Goal: Task Accomplishment & Management: Complete application form

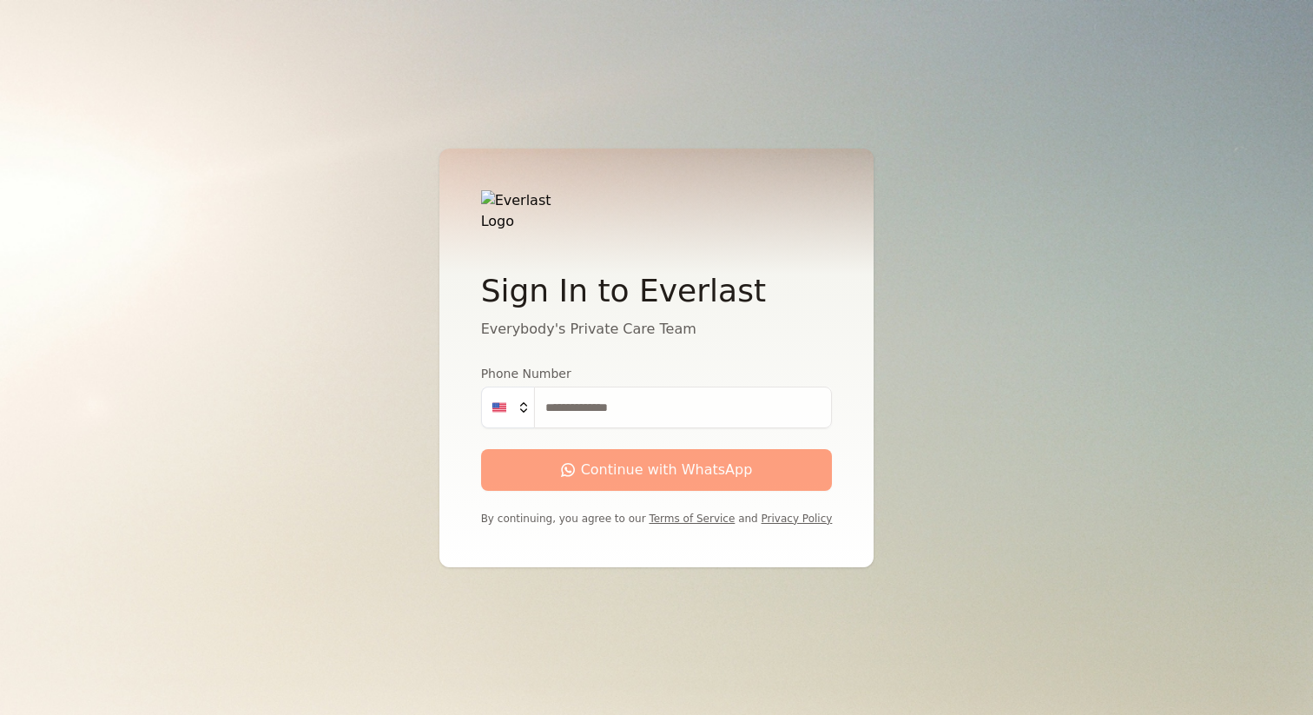
click at [623, 405] on input "Phone Number" at bounding box center [683, 408] width 299 height 42
type input "**********"
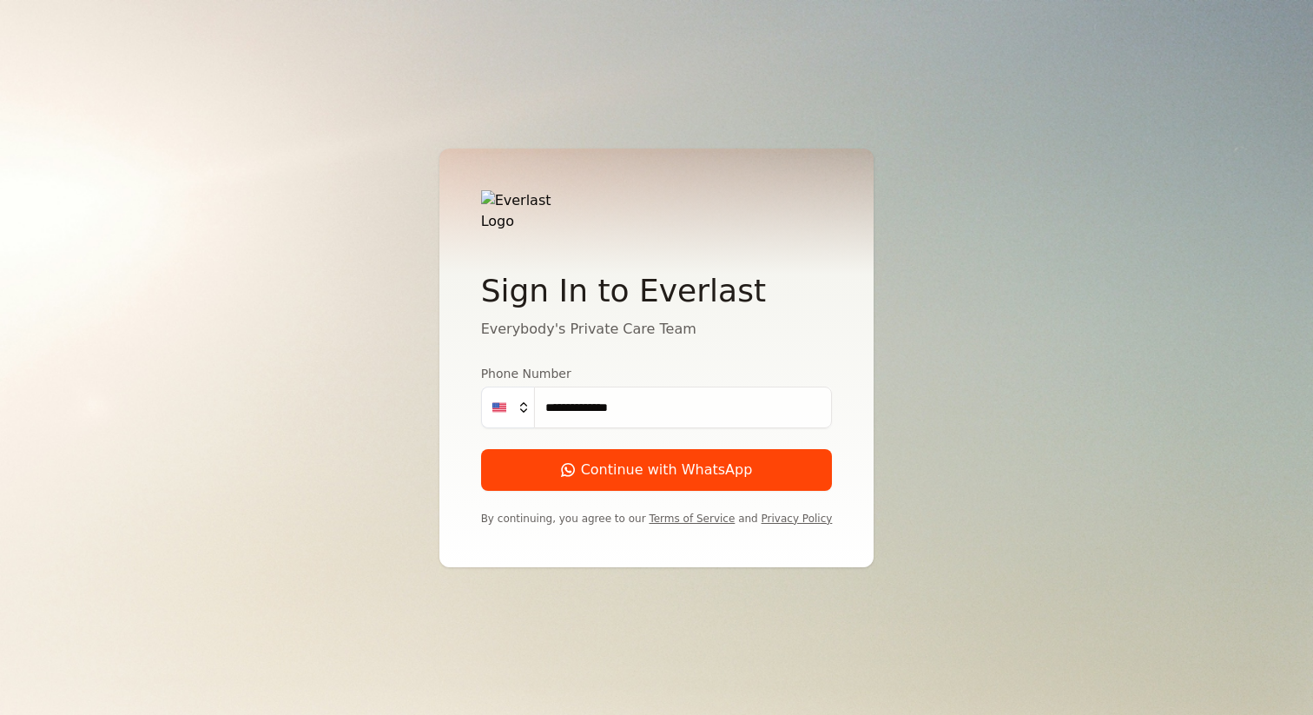
click at [647, 466] on div "Continue with WhatsApp" at bounding box center [657, 470] width 192 height 21
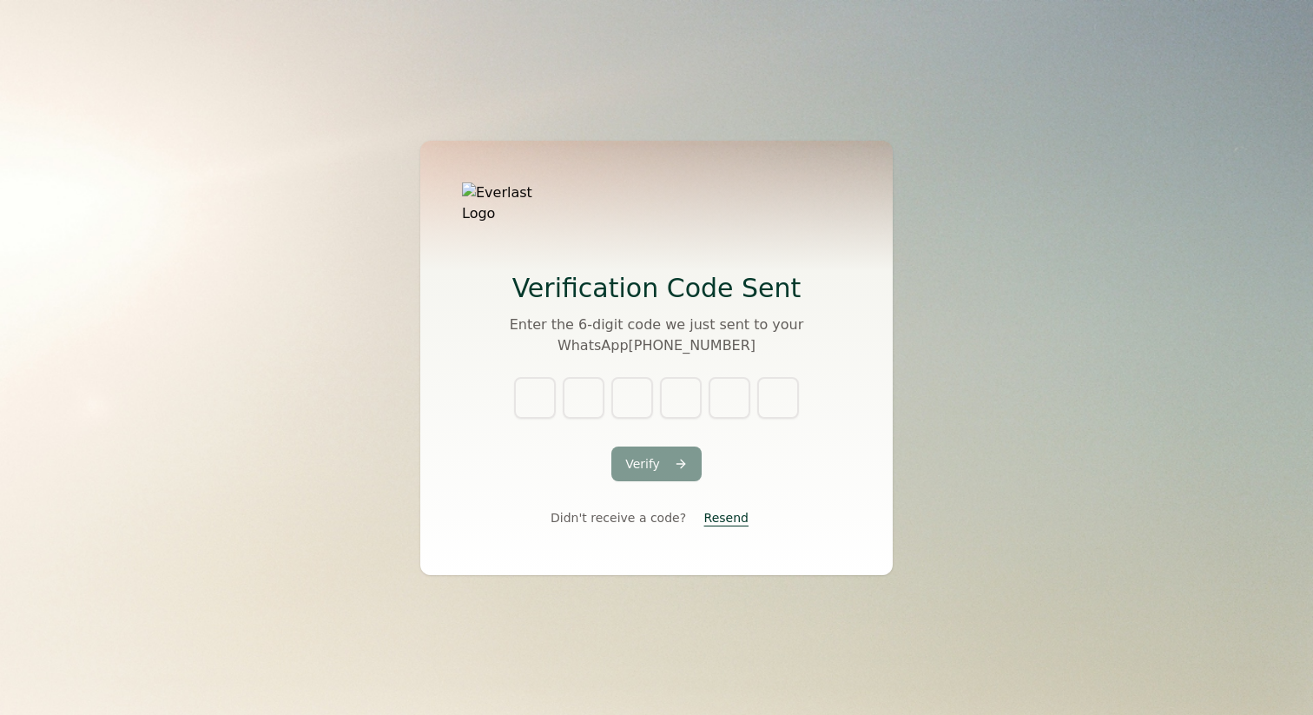
click at [562, 377] on div at bounding box center [656, 398] width 285 height 42
click at [539, 386] on input "text" at bounding box center [535, 398] width 42 height 42
type input "*"
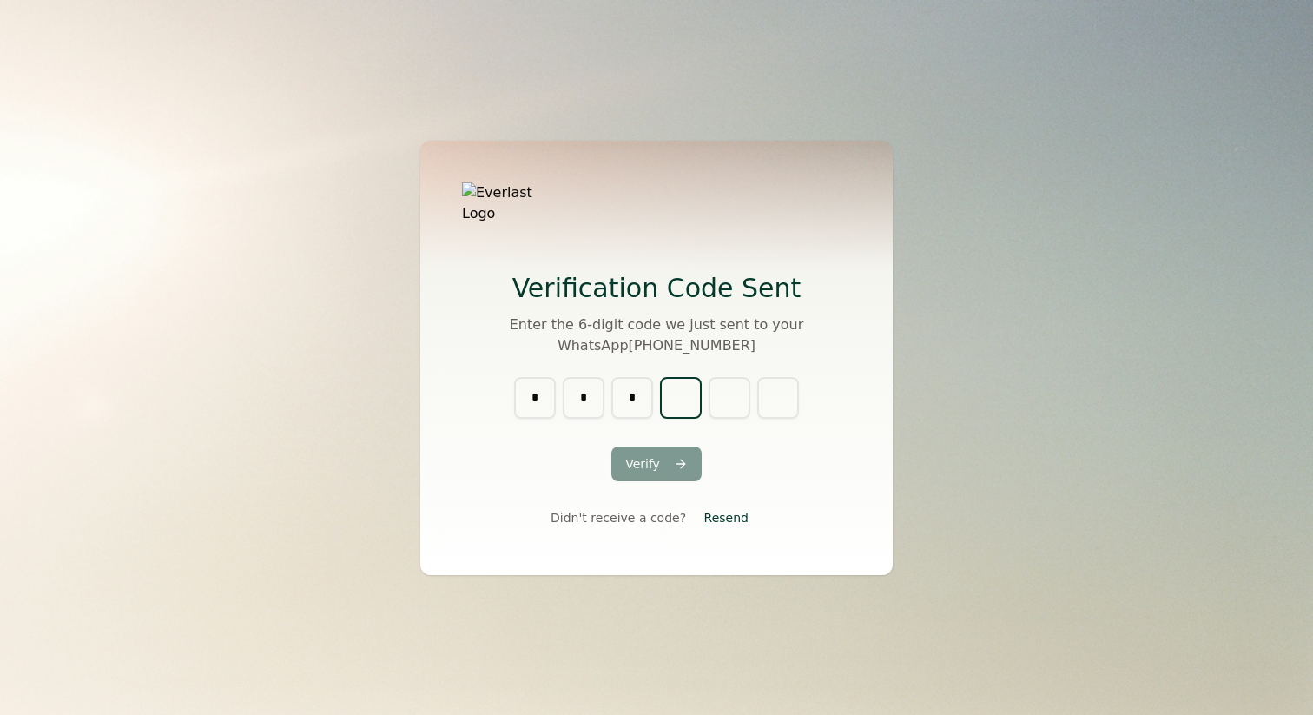
type input "*"
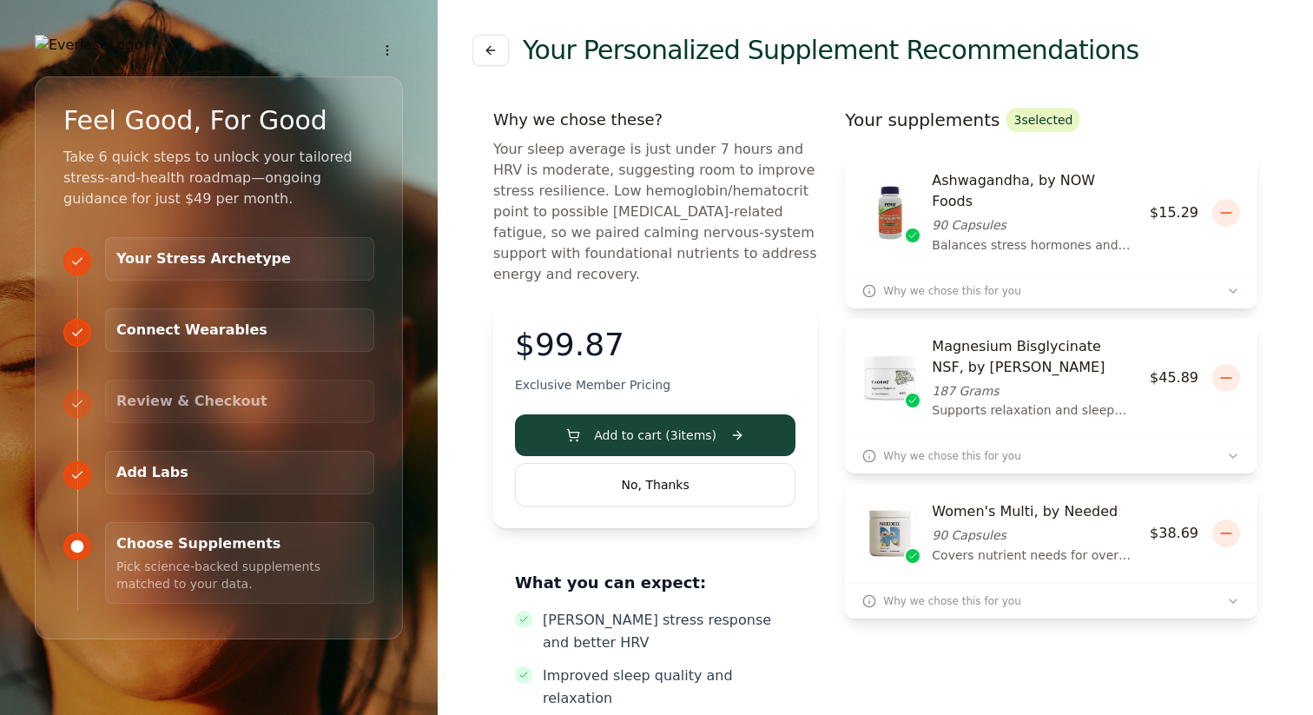
click at [670, 480] on button "No, Thanks" at bounding box center [655, 484] width 281 height 43
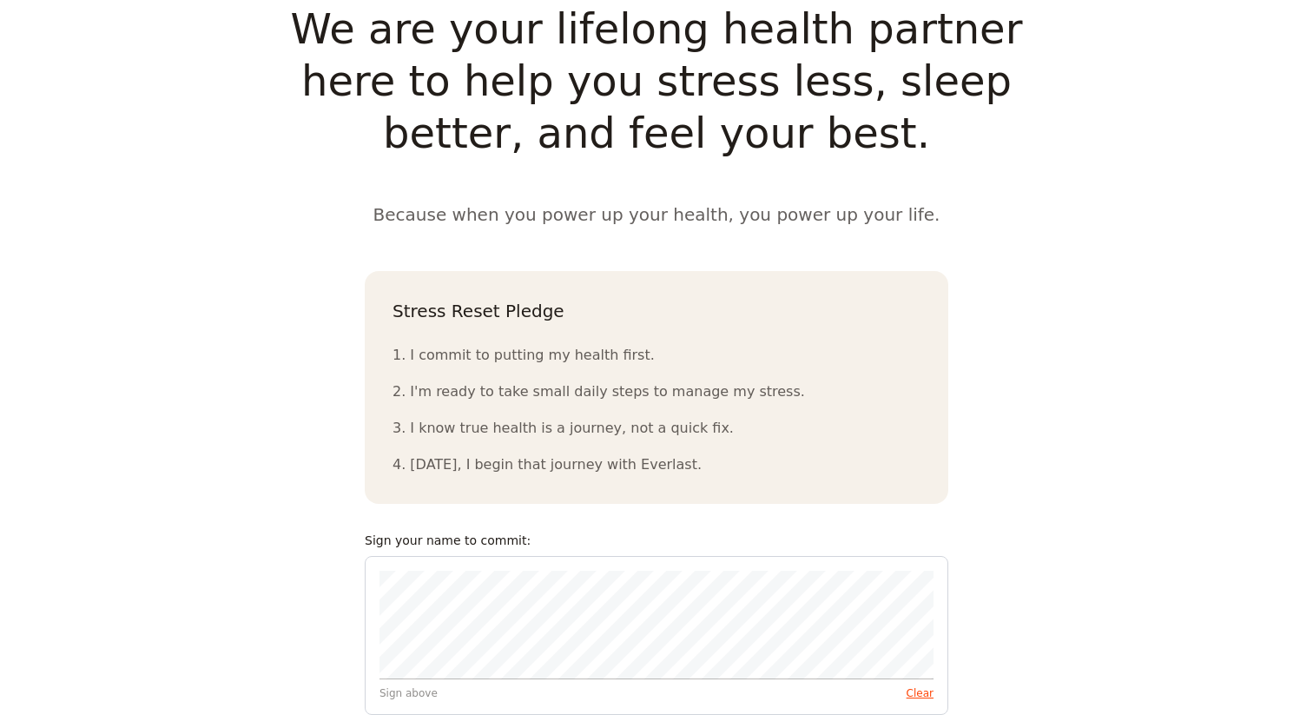
scroll to position [1637, 0]
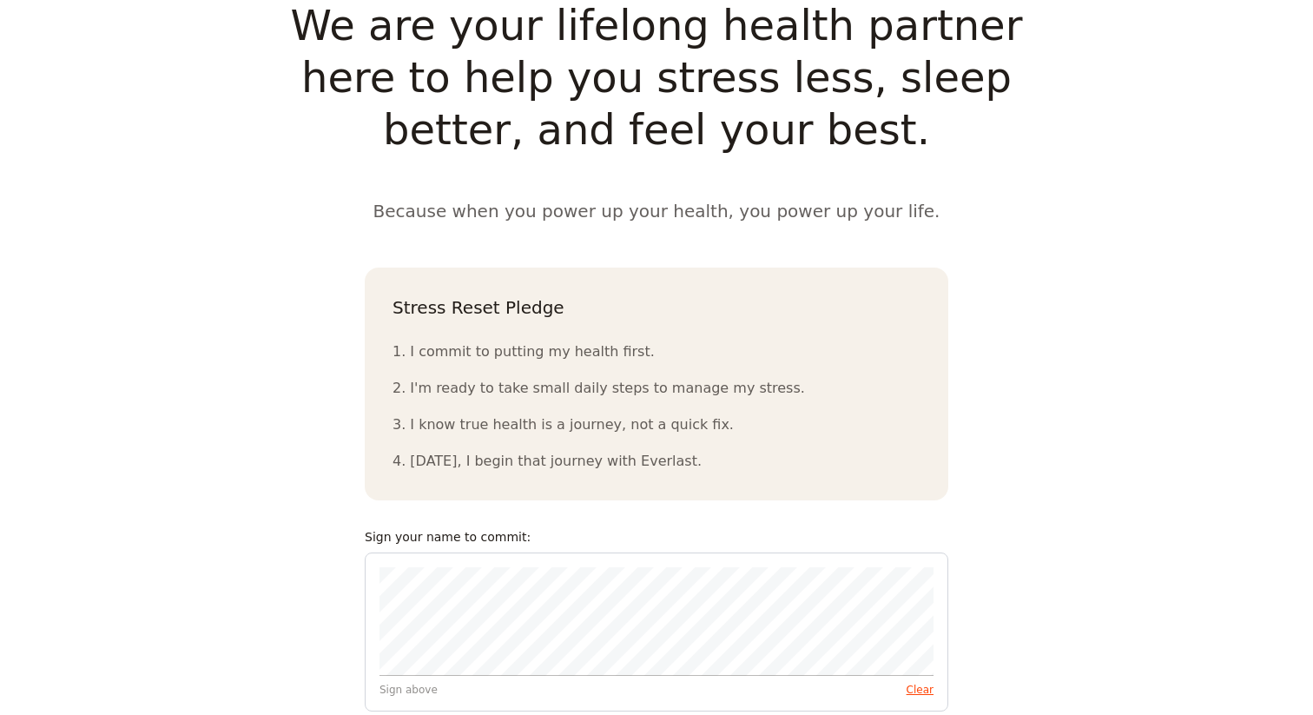
click at [516, 552] on div "Sign above Clear" at bounding box center [657, 631] width 584 height 159
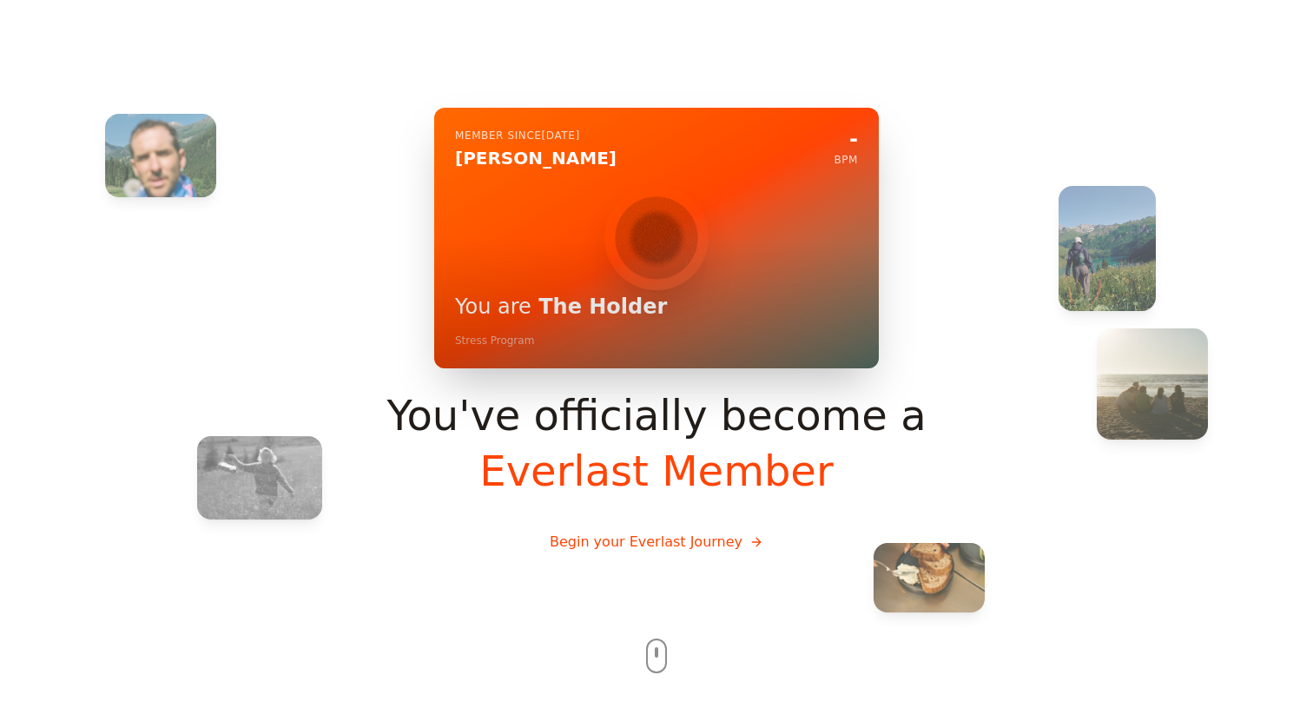
scroll to position [0, 0]
click at [629, 539] on button "Begin your Everlast Journey" at bounding box center [656, 542] width 241 height 49
click at [631, 558] on button "Begin your Everlast Journey" at bounding box center [656, 542] width 241 height 49
click at [637, 543] on button "Begin your Everlast Journey" at bounding box center [656, 542] width 241 height 49
click at [746, 541] on button "Begin your Everlast Journey" at bounding box center [656, 542] width 241 height 49
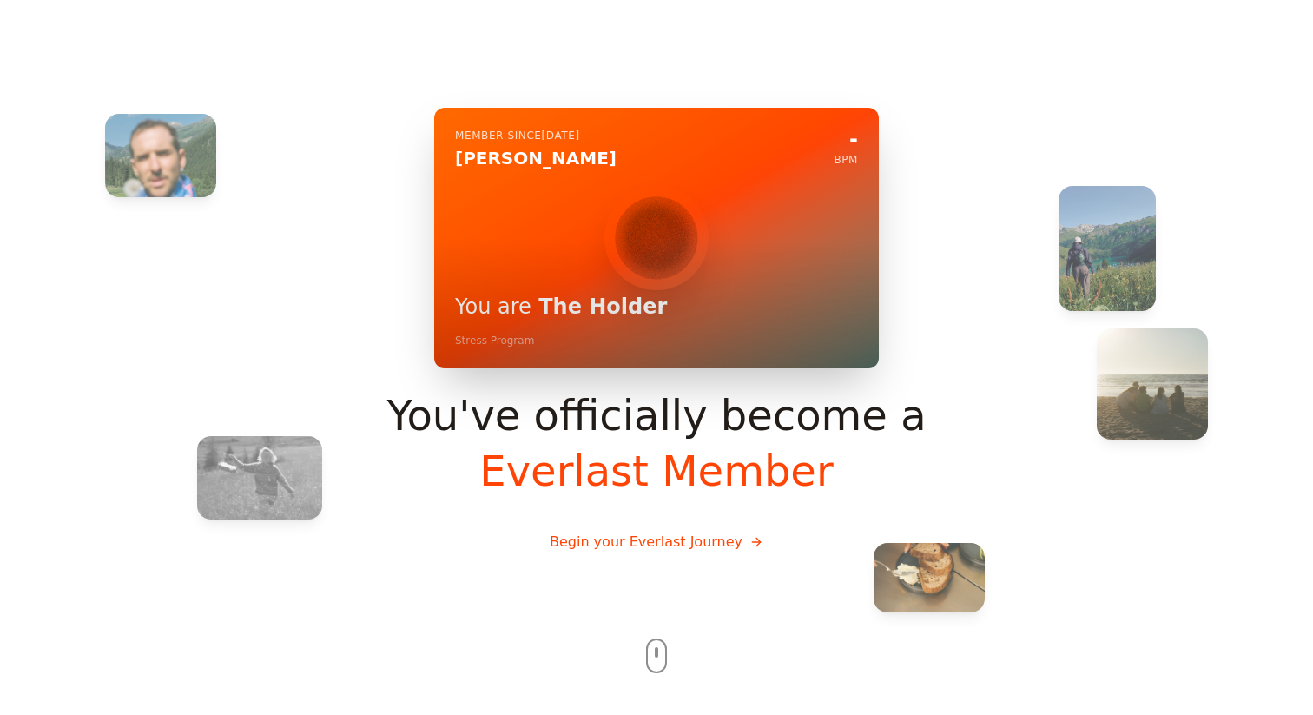
click at [638, 539] on button "Begin your Everlast Journey" at bounding box center [656, 542] width 241 height 49
click at [594, 528] on button "Begin your Everlast Journey" at bounding box center [656, 542] width 241 height 49
click at [578, 542] on button "Begin your Everlast Journey" at bounding box center [656, 542] width 241 height 49
click at [655, 654] on div at bounding box center [656, 357] width 1313 height 715
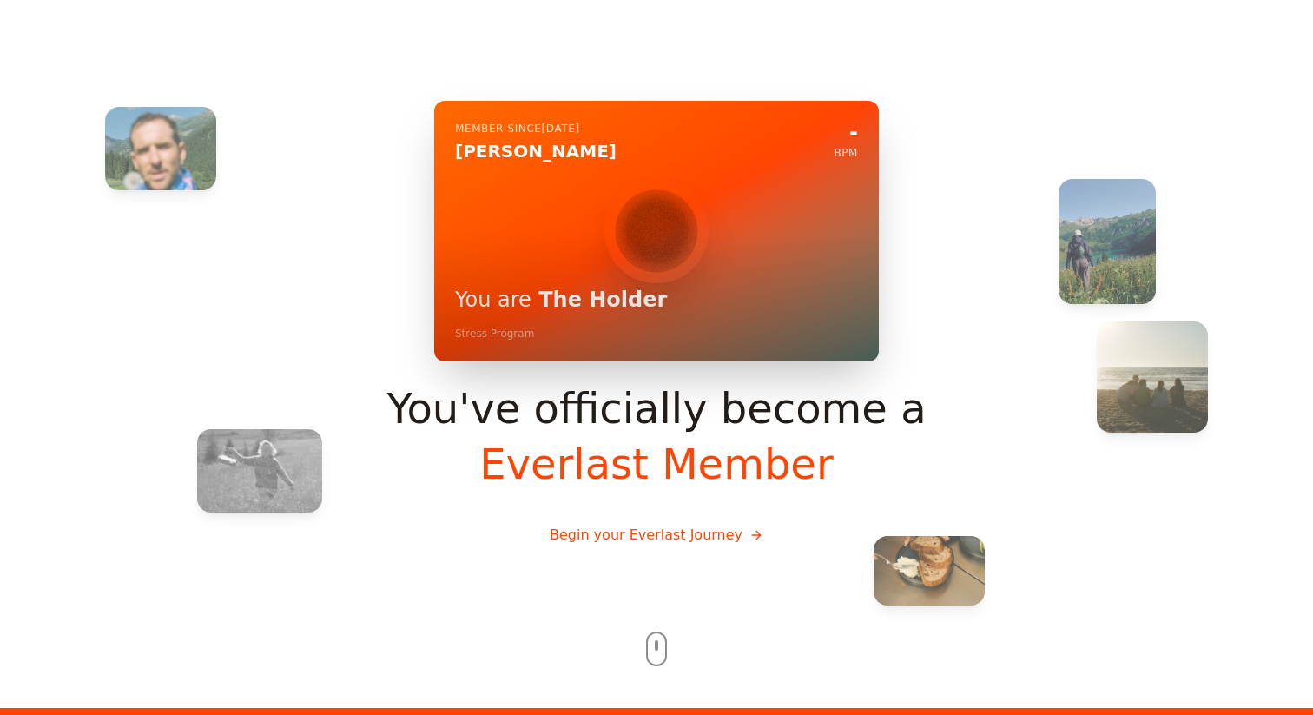
scroll to position [3, 0]
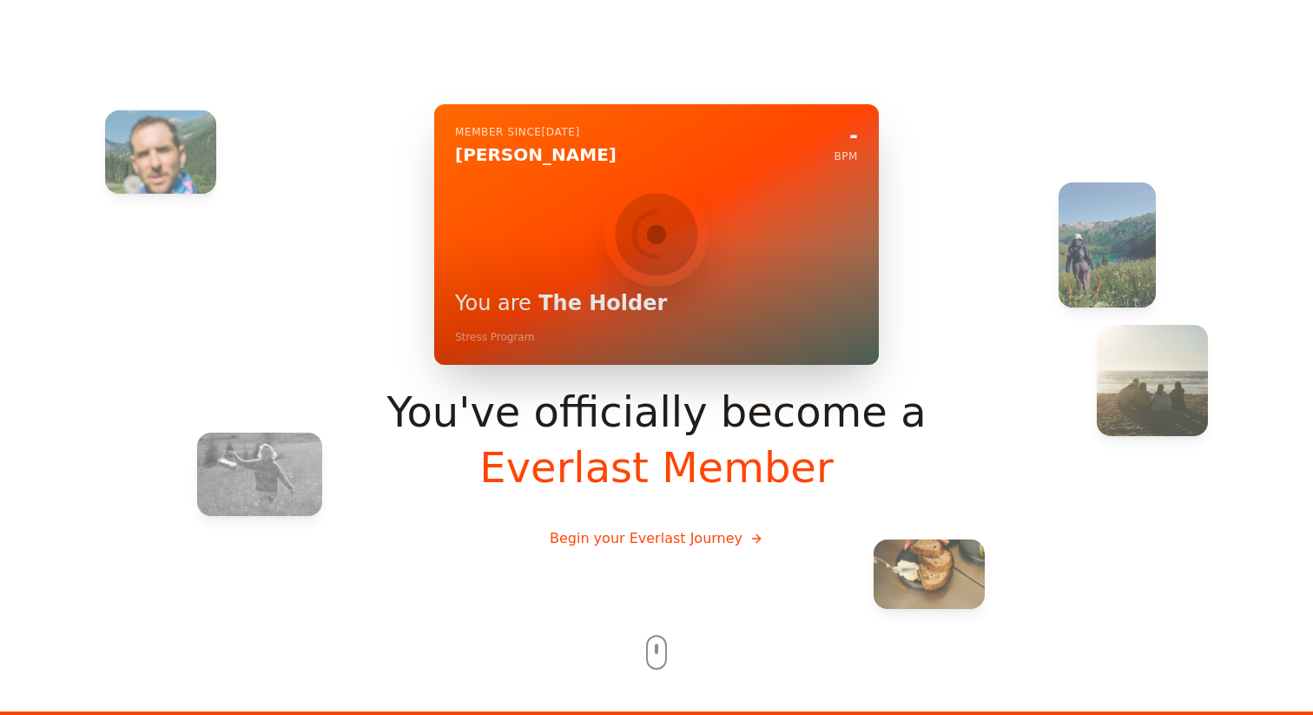
click at [653, 506] on div "Member since [DATE] [PERSON_NAME] - BPM You are The Holder Stress Program You'v…" at bounding box center [657, 333] width 778 height 459
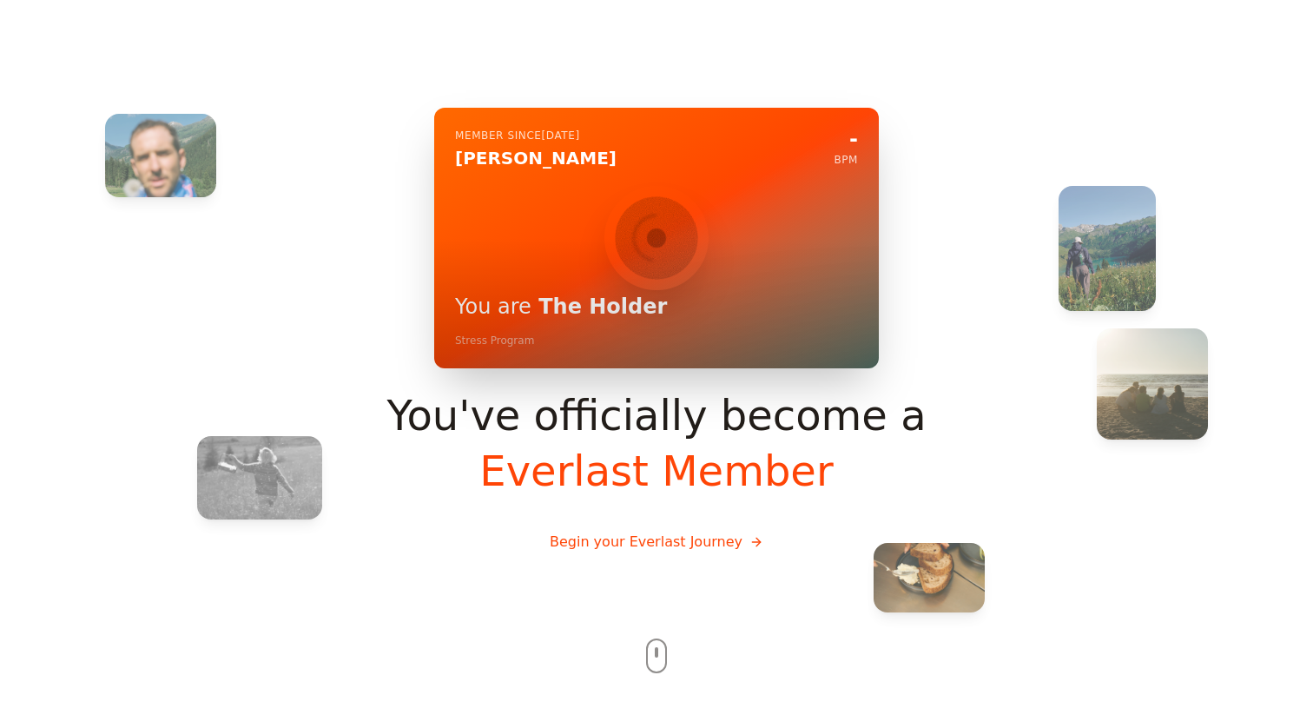
click at [653, 526] on button "Begin your Everlast Journey" at bounding box center [656, 542] width 241 height 49
click at [621, 546] on button "Begin your Everlast Journey" at bounding box center [656, 542] width 241 height 49
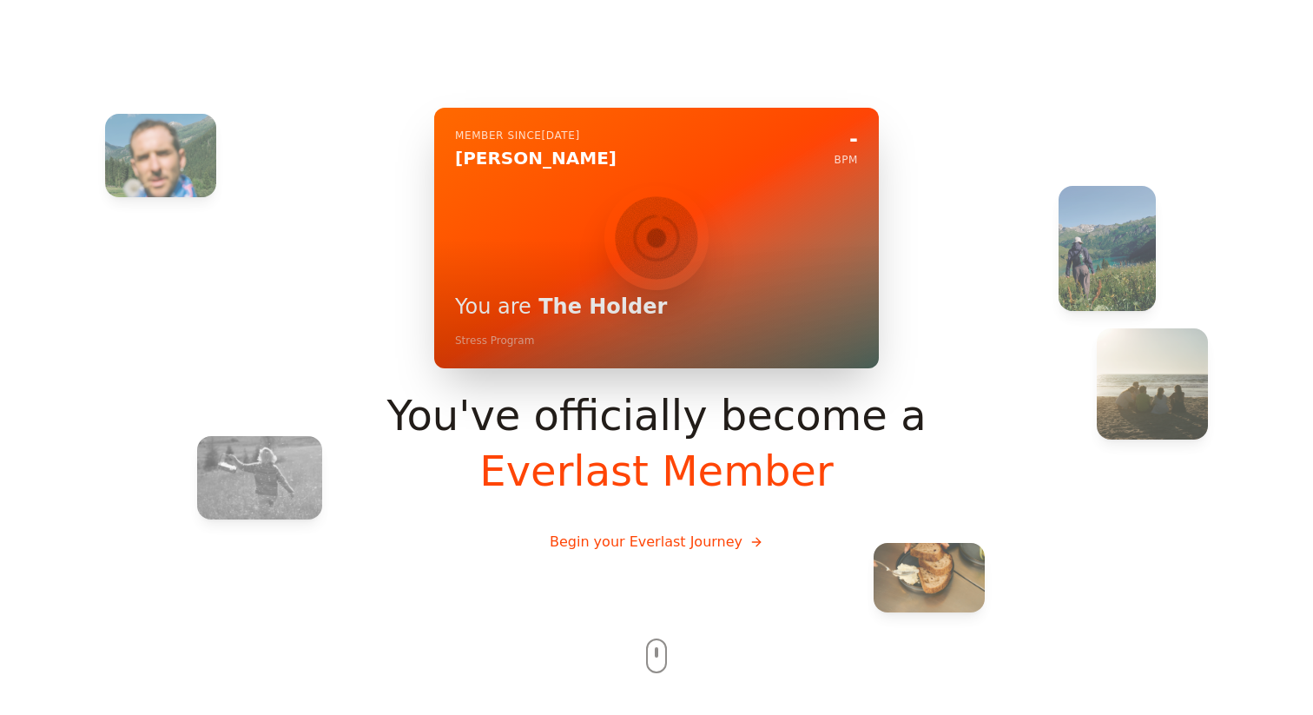
click at [621, 546] on button "Begin your Everlast Journey" at bounding box center [656, 542] width 241 height 49
click at [678, 548] on button "Begin your Everlast Journey" at bounding box center [656, 542] width 241 height 49
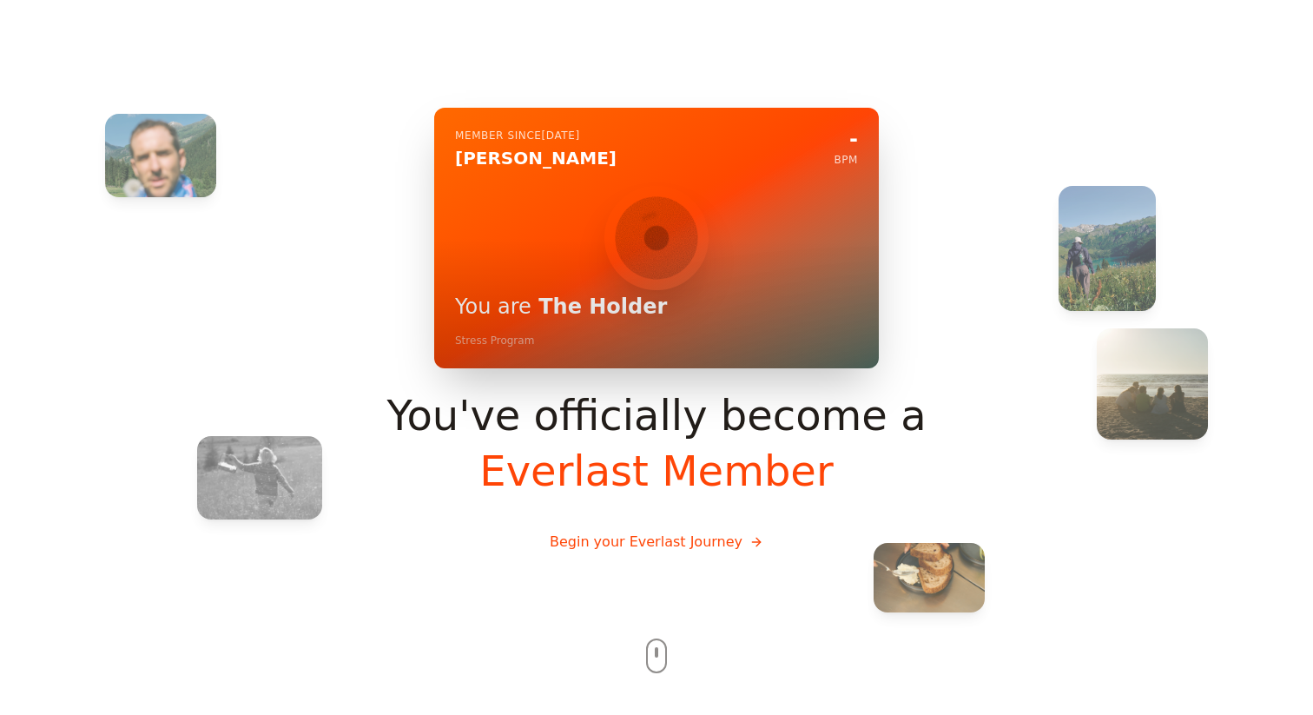
click at [724, 540] on button "Begin your Everlast Journey" at bounding box center [656, 542] width 241 height 49
click at [747, 540] on button "Begin your Everlast Journey" at bounding box center [656, 542] width 241 height 49
click at [605, 556] on button "Begin your Everlast Journey" at bounding box center [656, 542] width 241 height 49
click at [649, 651] on div at bounding box center [656, 357] width 1313 height 715
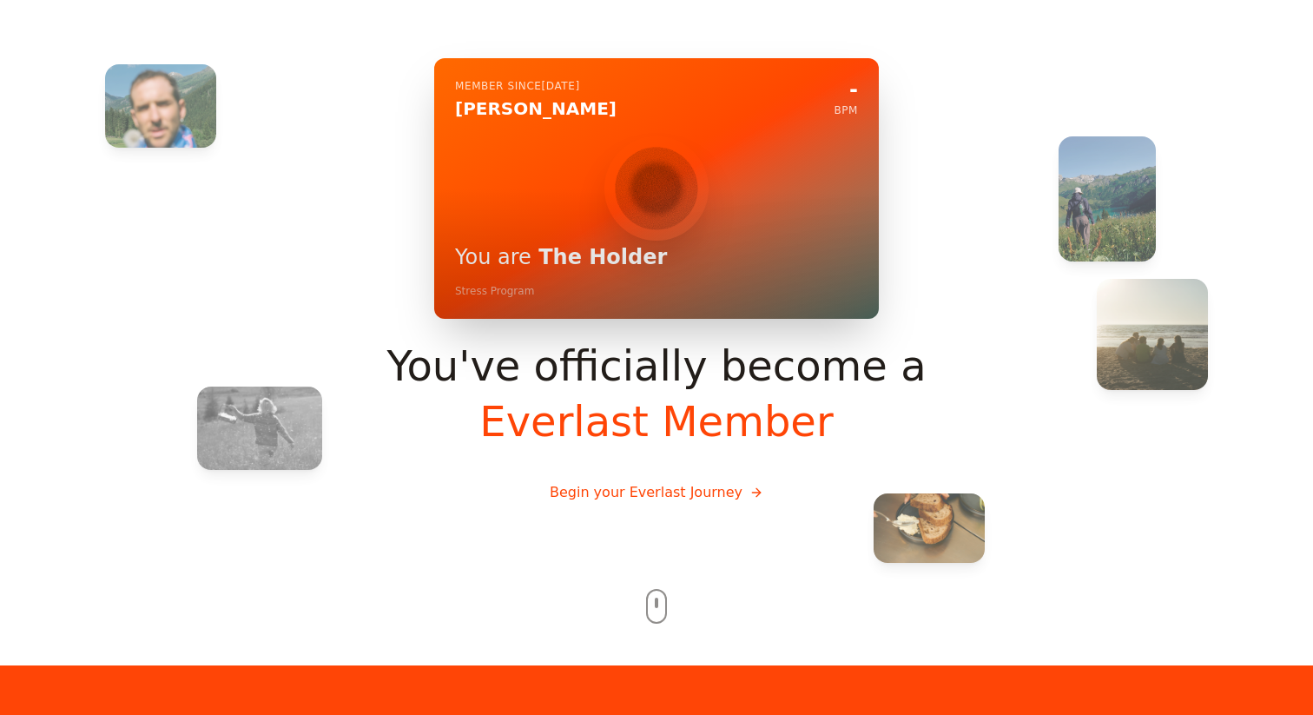
click at [647, 653] on div "Member since [DATE] [PERSON_NAME] - BPM You are The Holder Stress Program You'v…" at bounding box center [656, 357] width 1313 height 715
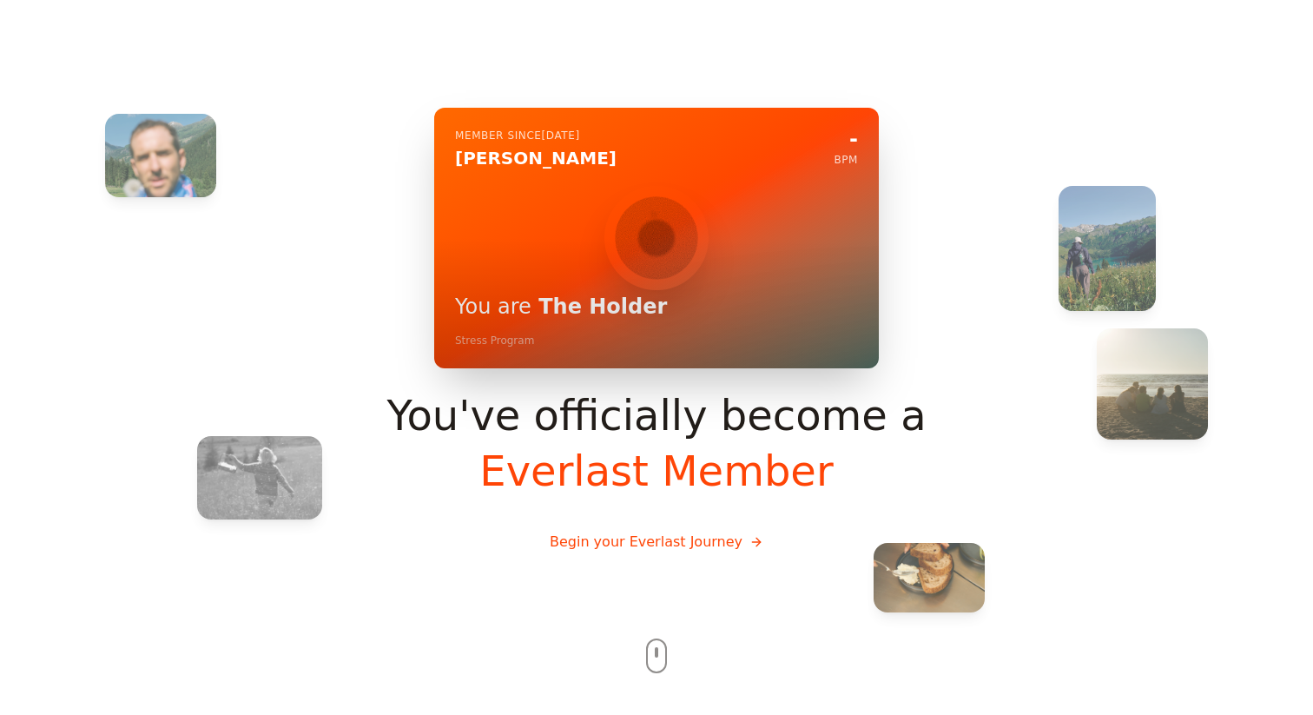
click at [656, 636] on div at bounding box center [656, 357] width 1313 height 715
click at [641, 546] on button "Begin your Everlast Journey" at bounding box center [656, 542] width 241 height 49
click at [618, 534] on button "Begin your Everlast Journey" at bounding box center [656, 542] width 241 height 49
click at [849, 197] on div at bounding box center [656, 238] width 445 height 261
click at [584, 545] on button "Begin your Everlast Journey" at bounding box center [656, 542] width 241 height 49
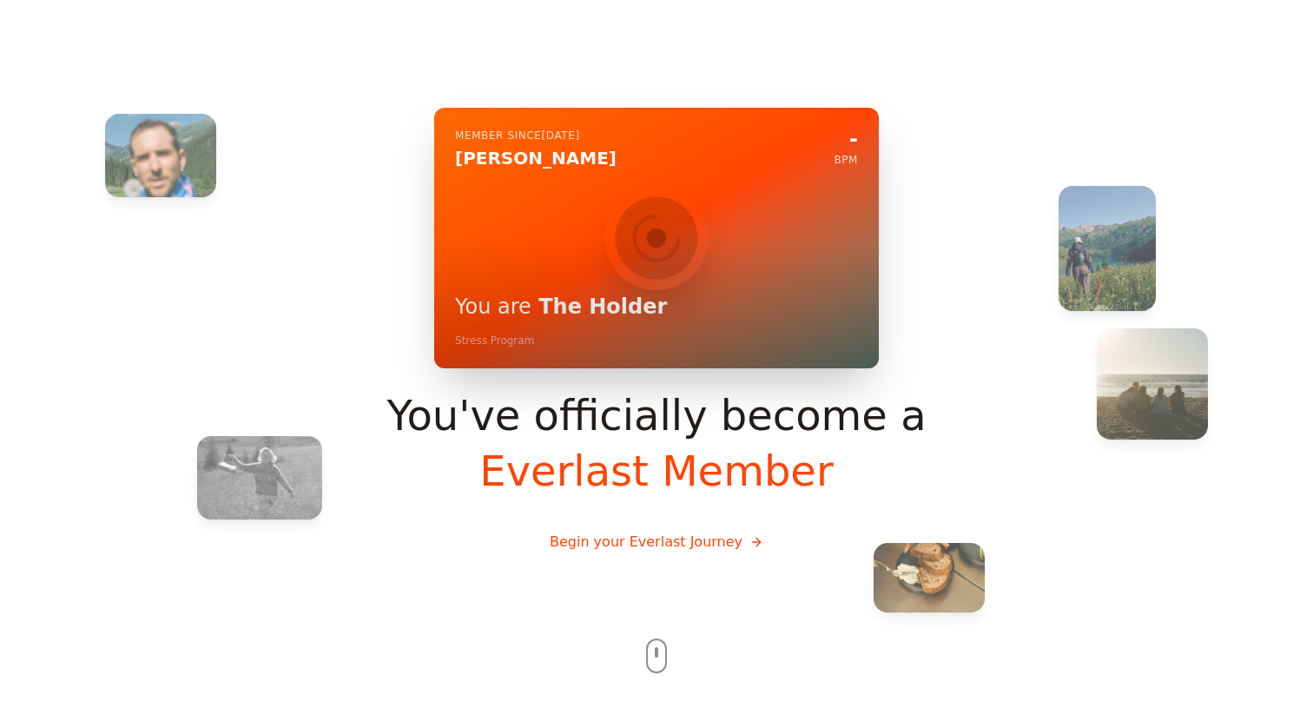
click at [585, 543] on button "Begin your Everlast Journey" at bounding box center [656, 542] width 241 height 49
click at [595, 550] on button "Begin your Everlast Journey" at bounding box center [656, 542] width 241 height 49
click at [595, 539] on button "Begin your Everlast Journey" at bounding box center [656, 542] width 241 height 49
click at [605, 559] on button "Begin your Everlast Journey" at bounding box center [656, 542] width 241 height 49
click at [731, 549] on button "Begin your Everlast Journey" at bounding box center [656, 542] width 241 height 49
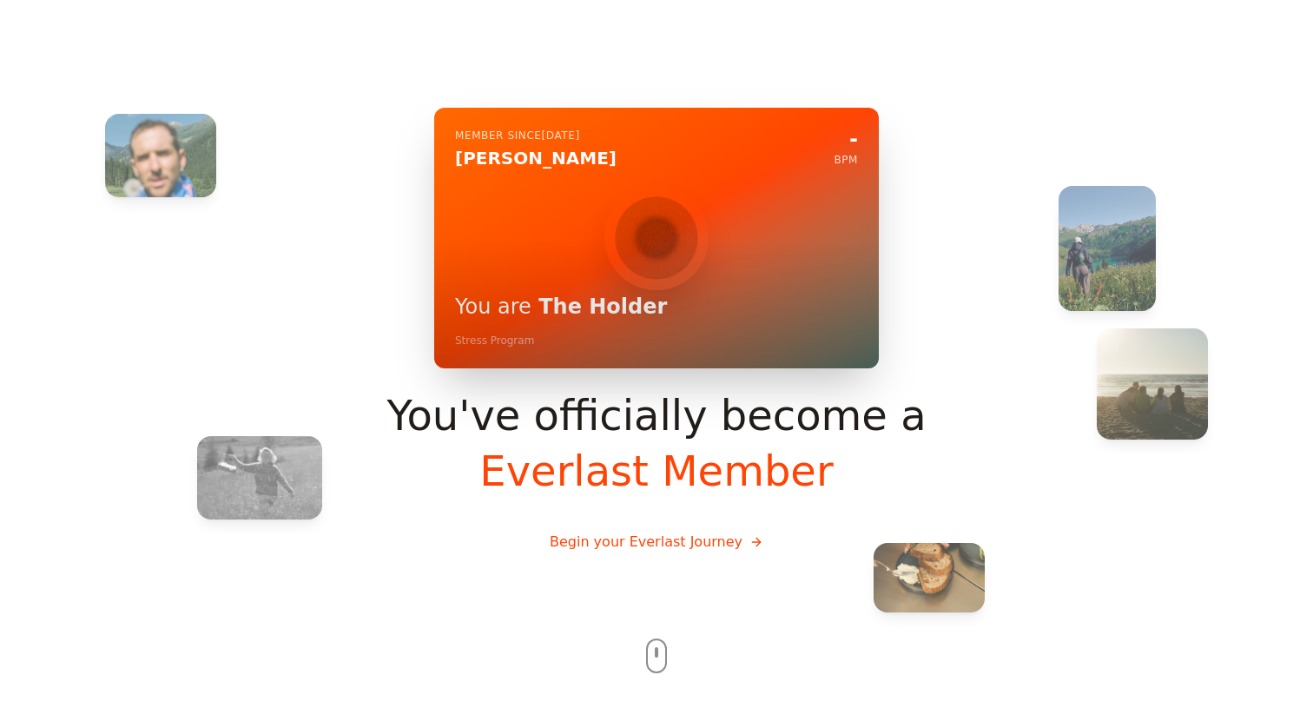
click at [731, 545] on button "Begin your Everlast Journey" at bounding box center [656, 542] width 241 height 49
click at [678, 561] on button "Begin your Everlast Journey" at bounding box center [656, 542] width 241 height 49
click at [678, 552] on button "Begin your Everlast Journey" at bounding box center [656, 542] width 241 height 49
click at [598, 546] on button "Begin your Everlast Journey" at bounding box center [656, 542] width 241 height 49
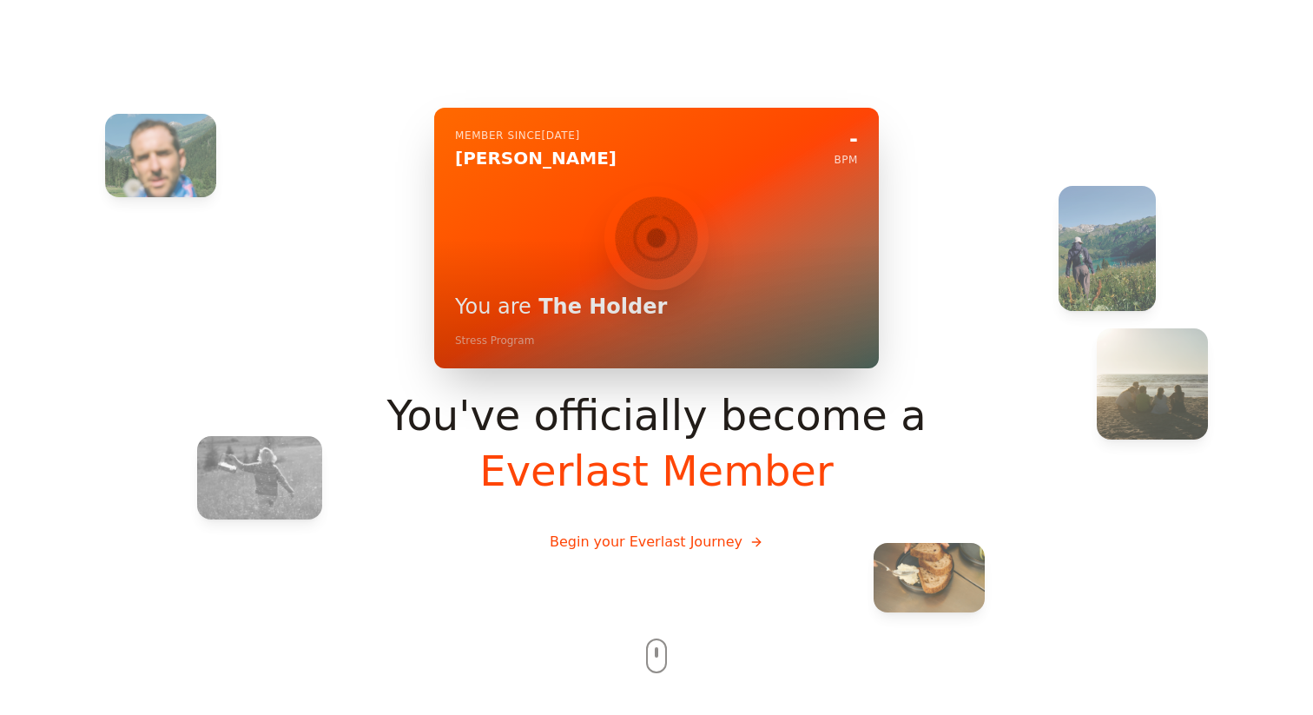
click at [598, 546] on button "Begin your Everlast Journey" at bounding box center [656, 542] width 241 height 49
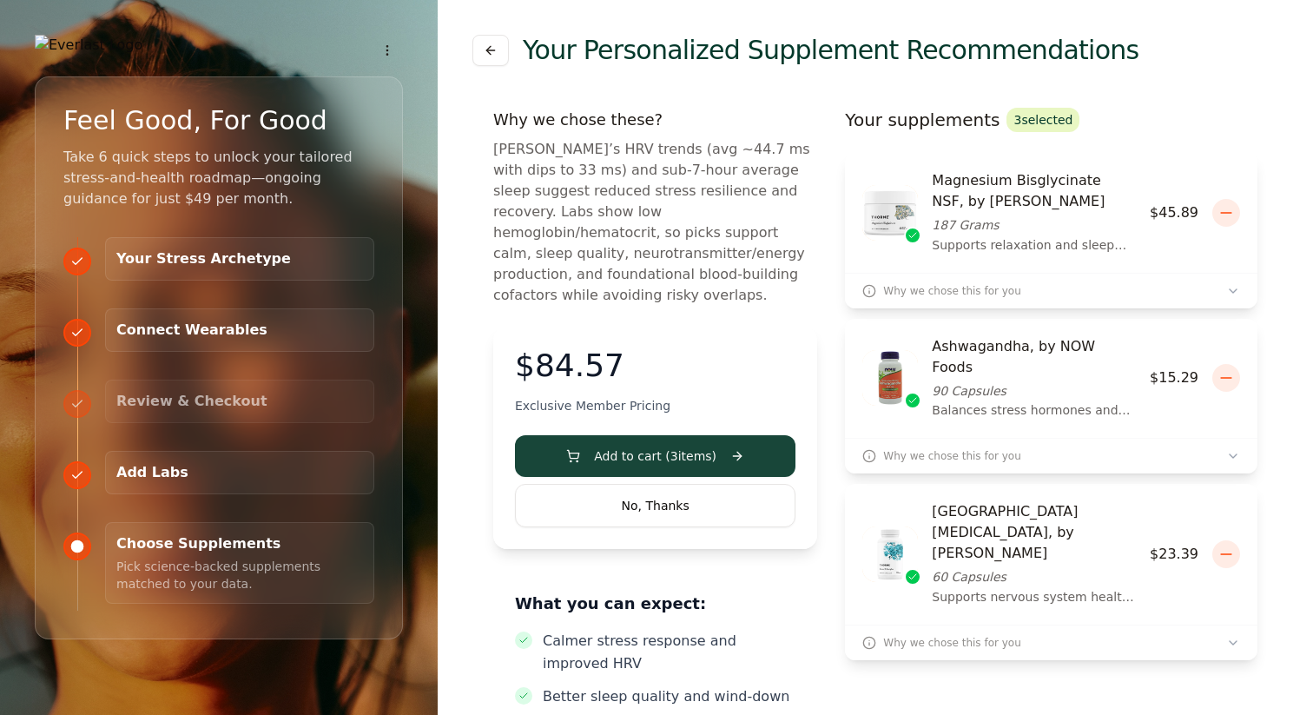
click at [685, 488] on button "No, Thanks" at bounding box center [655, 505] width 281 height 43
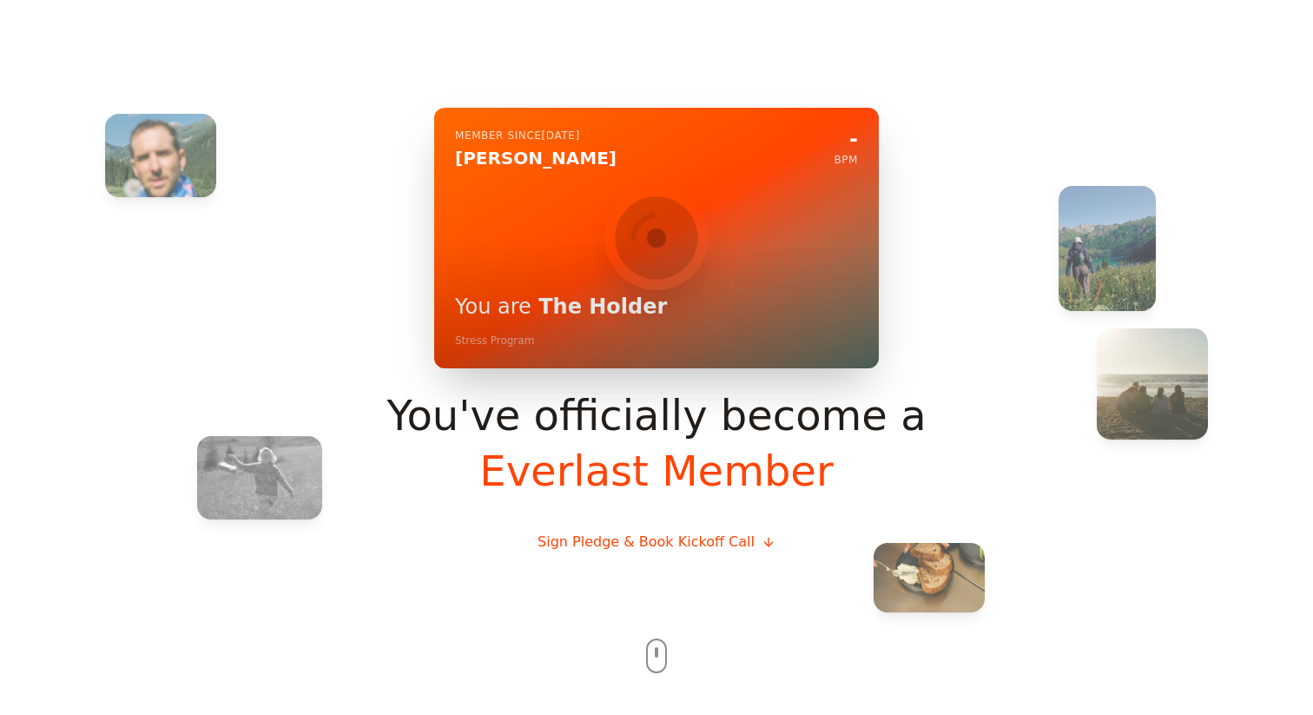
click at [652, 658] on div at bounding box center [656, 357] width 1313 height 715
click at [663, 549] on button "Sign Pledge & Book Kickoff Call" at bounding box center [657, 542] width 266 height 49
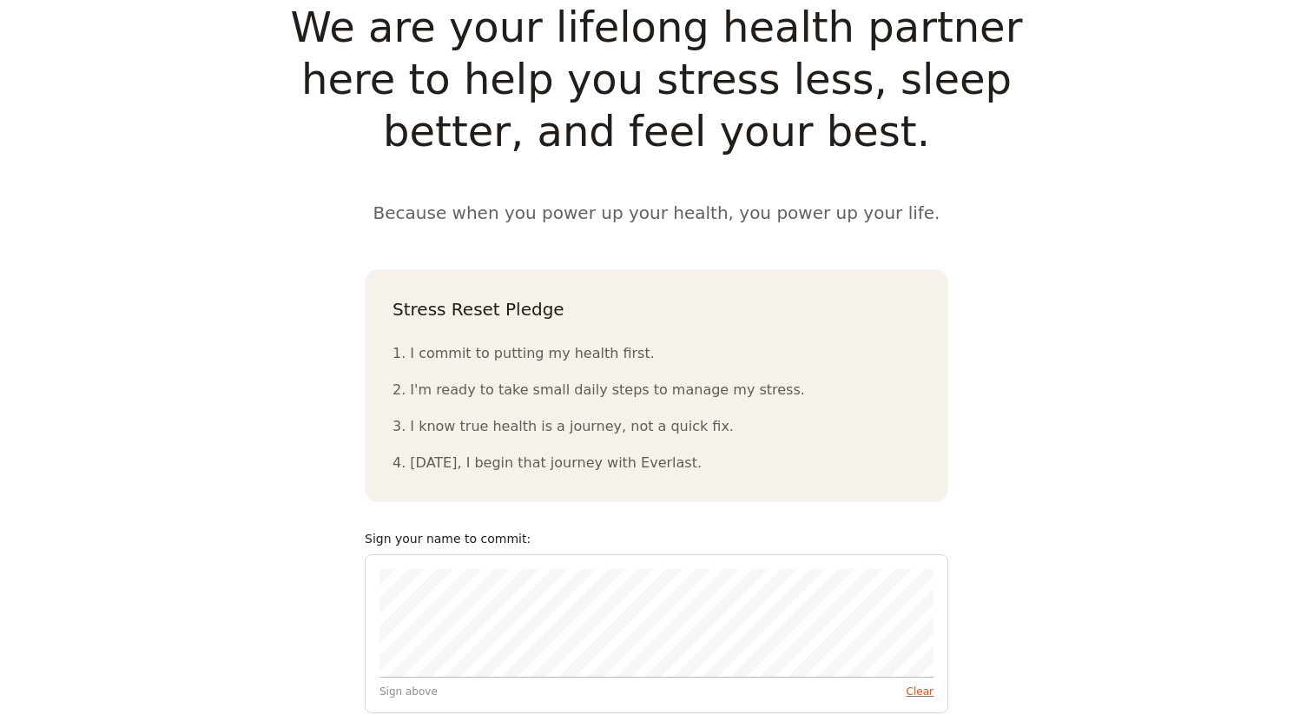
scroll to position [1637, 0]
click at [625, 620] on div "Sign above Clear" at bounding box center [657, 631] width 584 height 159
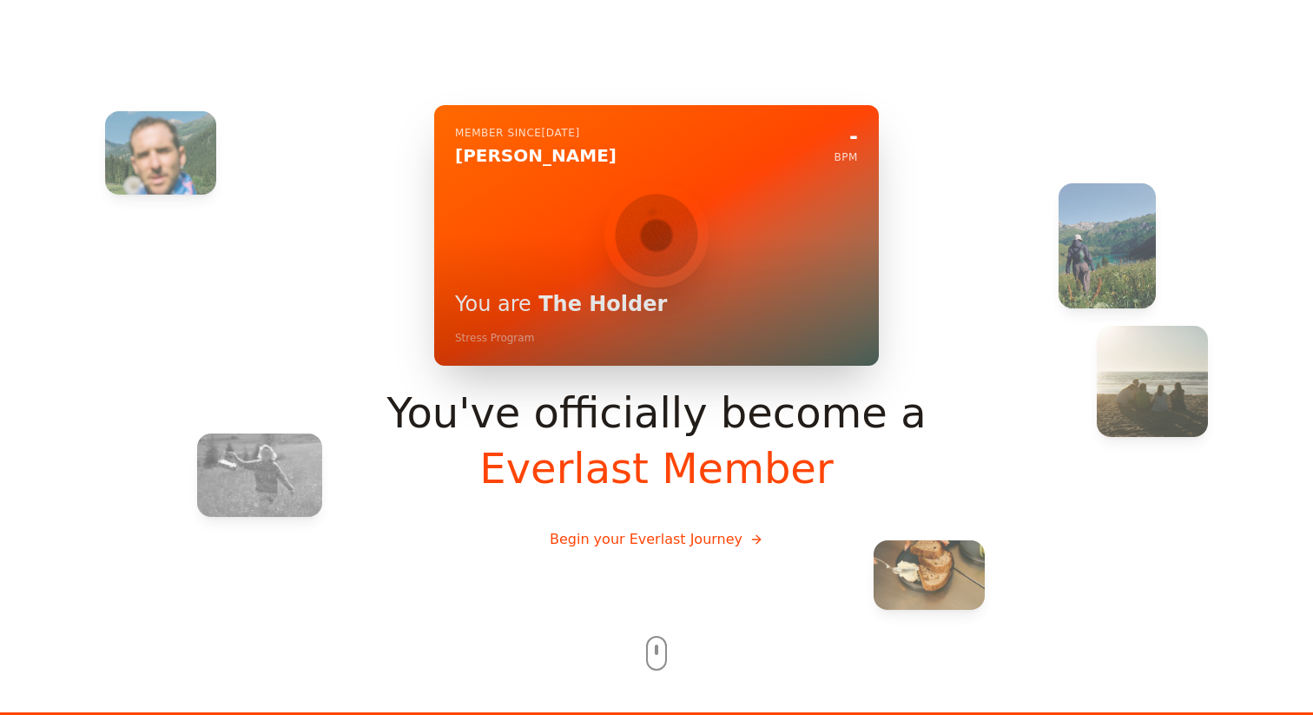
scroll to position [0, 0]
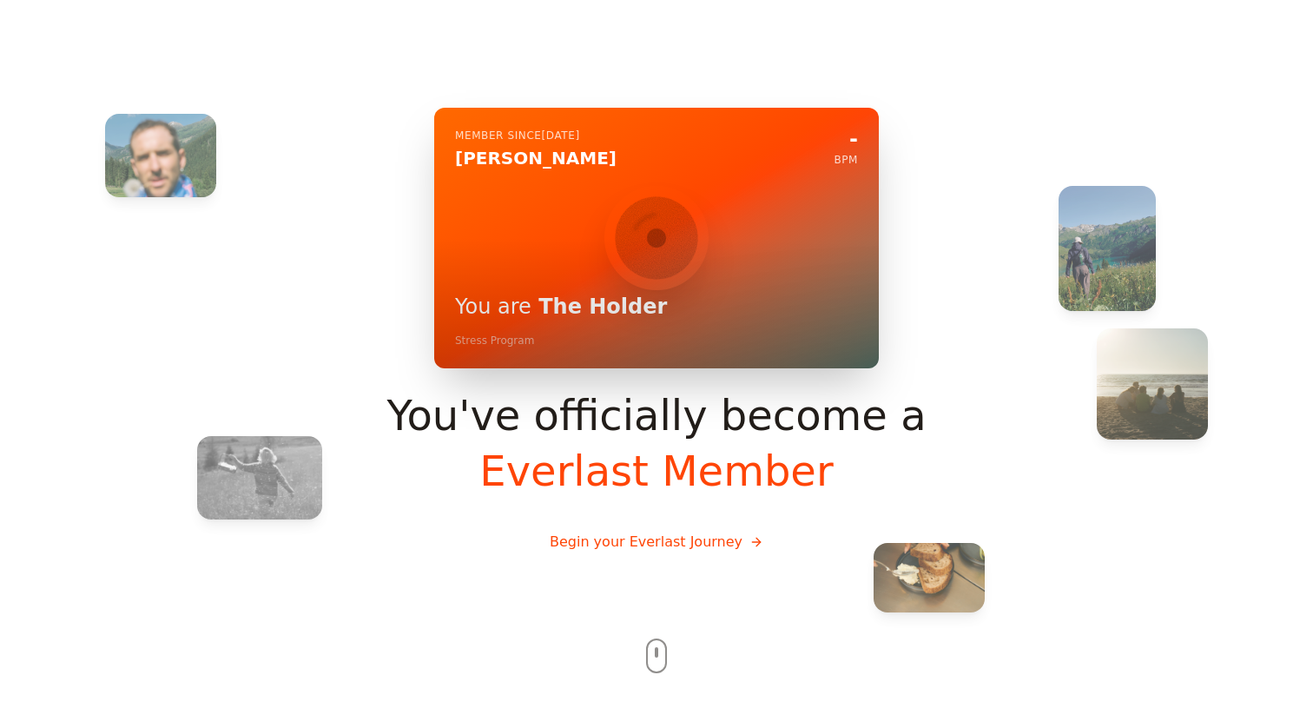
click at [656, 622] on div at bounding box center [656, 357] width 1313 height 715
click at [656, 540] on button "Begin your Everlast Journey" at bounding box center [656, 542] width 241 height 49
click at [618, 546] on button "Begin your Everlast Journey" at bounding box center [656, 542] width 241 height 49
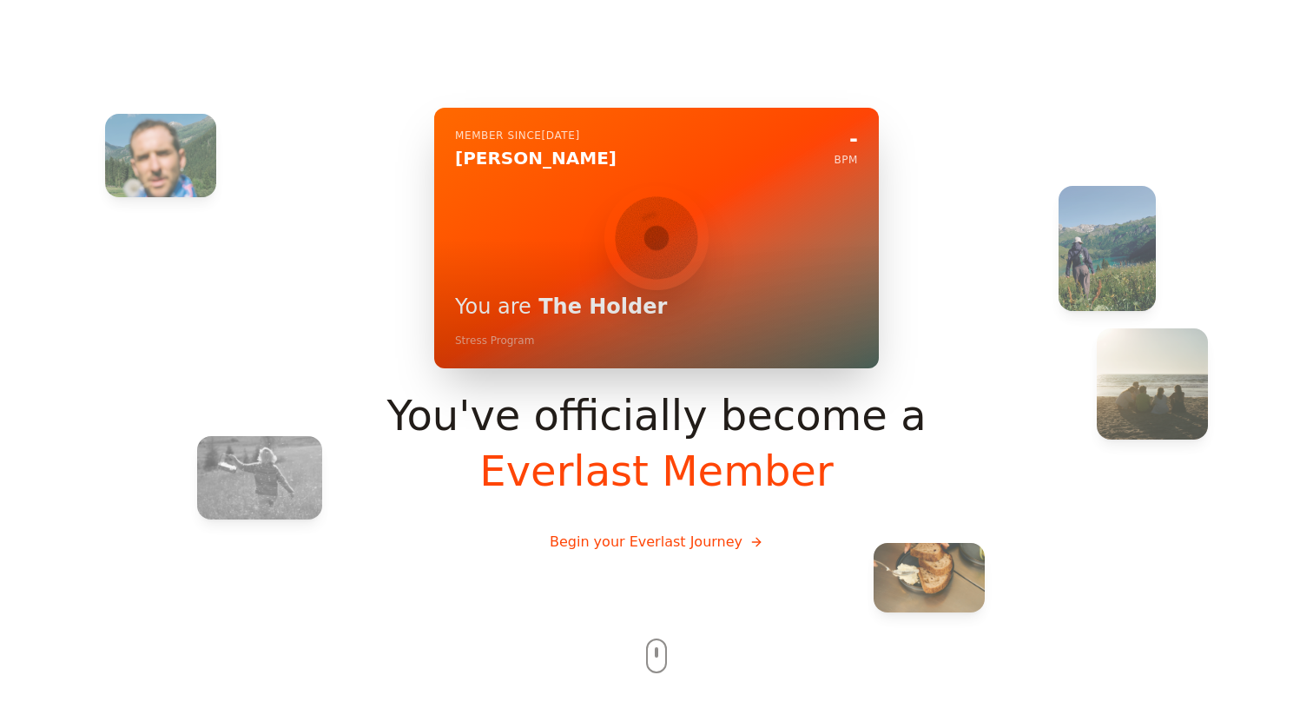
click at [745, 549] on button "Begin your Everlast Journey" at bounding box center [656, 542] width 241 height 49
click at [741, 544] on button "Begin your Everlast Journey" at bounding box center [656, 542] width 241 height 49
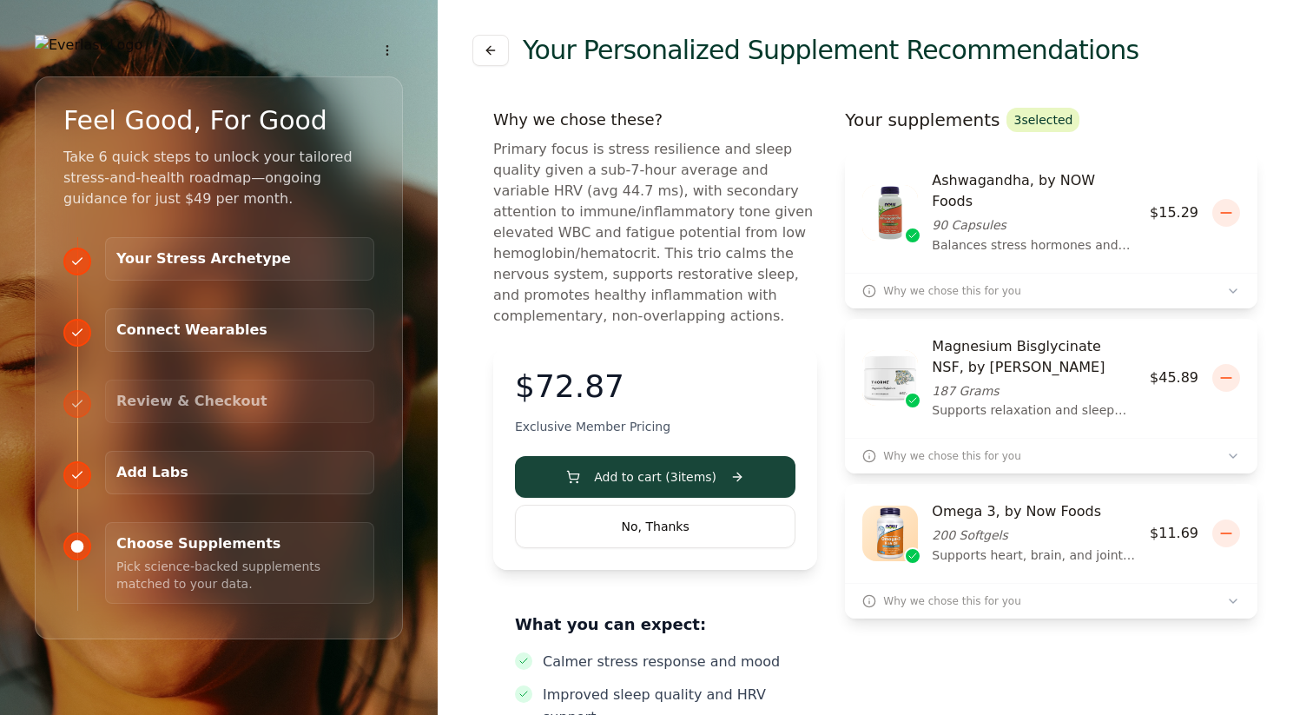
click at [731, 136] on div "Why we chose these? Primary focus is stress resilience and sleep quality given …" at bounding box center [655, 217] width 324 height 219
click at [659, 524] on button "No, Thanks" at bounding box center [655, 526] width 281 height 43
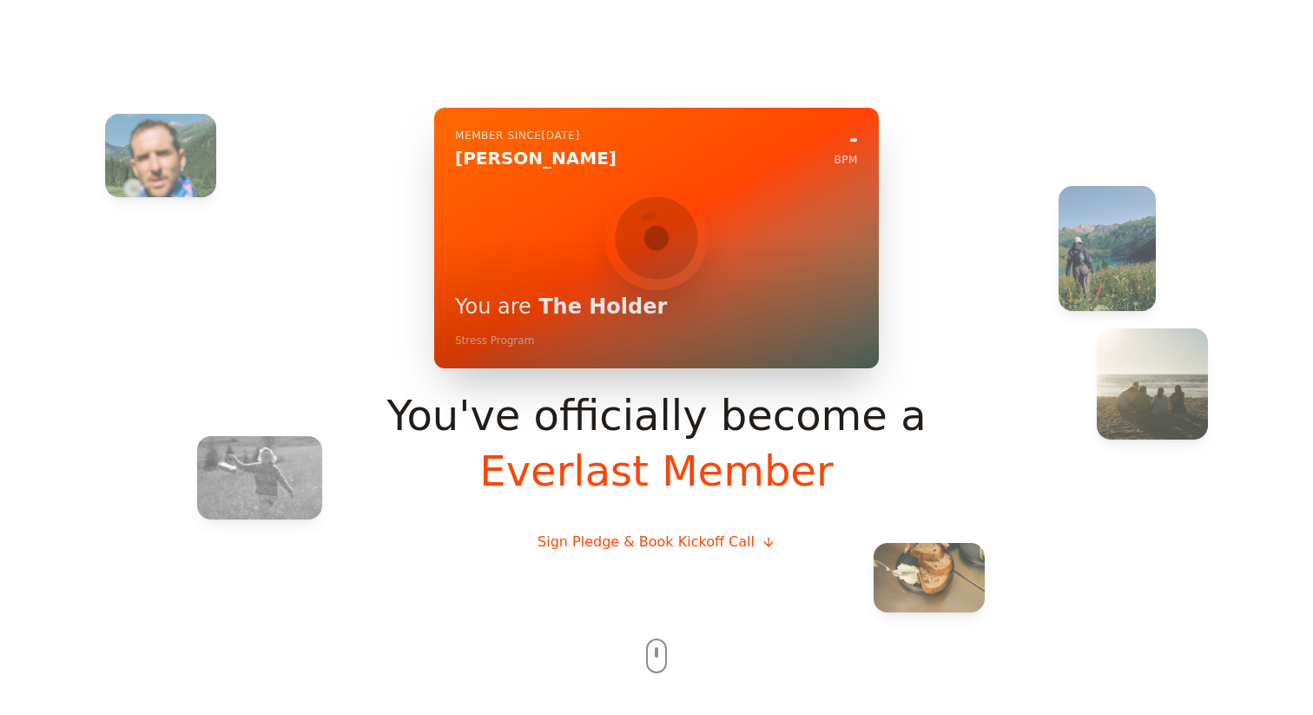
click at [657, 544] on button "Sign Pledge & Book Kickoff Call" at bounding box center [657, 542] width 266 height 49
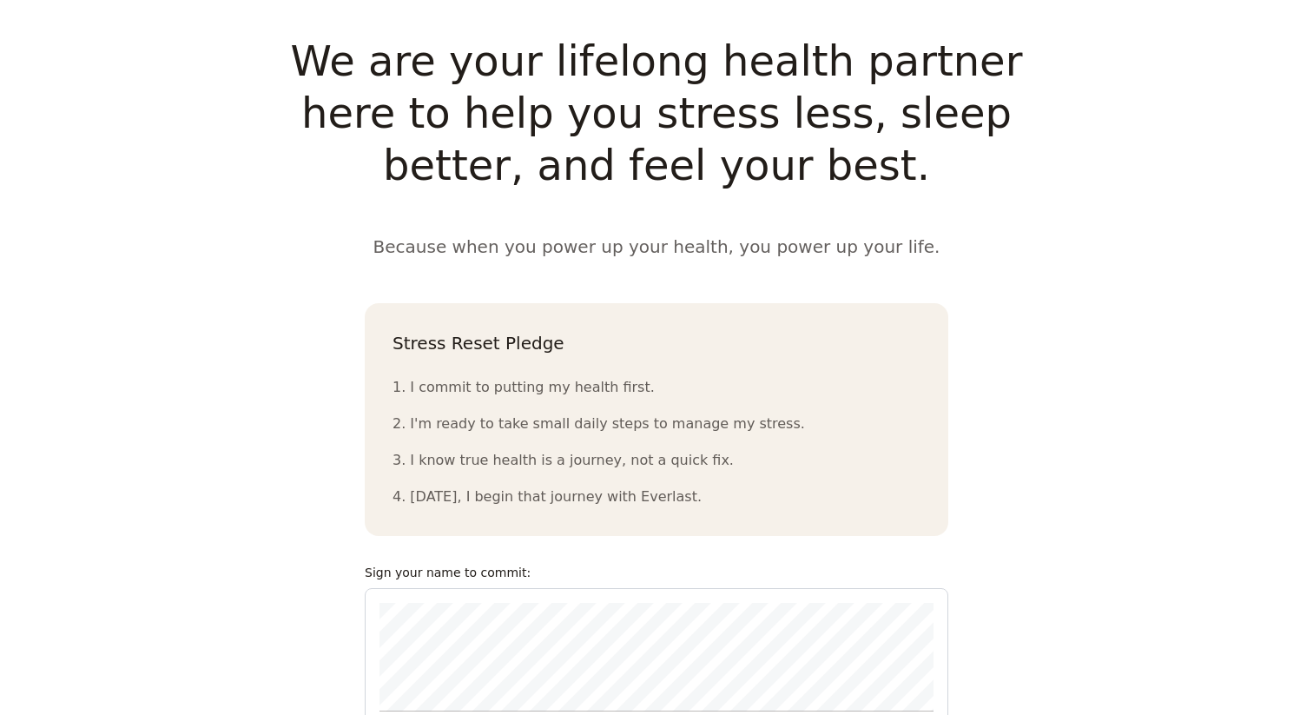
scroll to position [1637, 0]
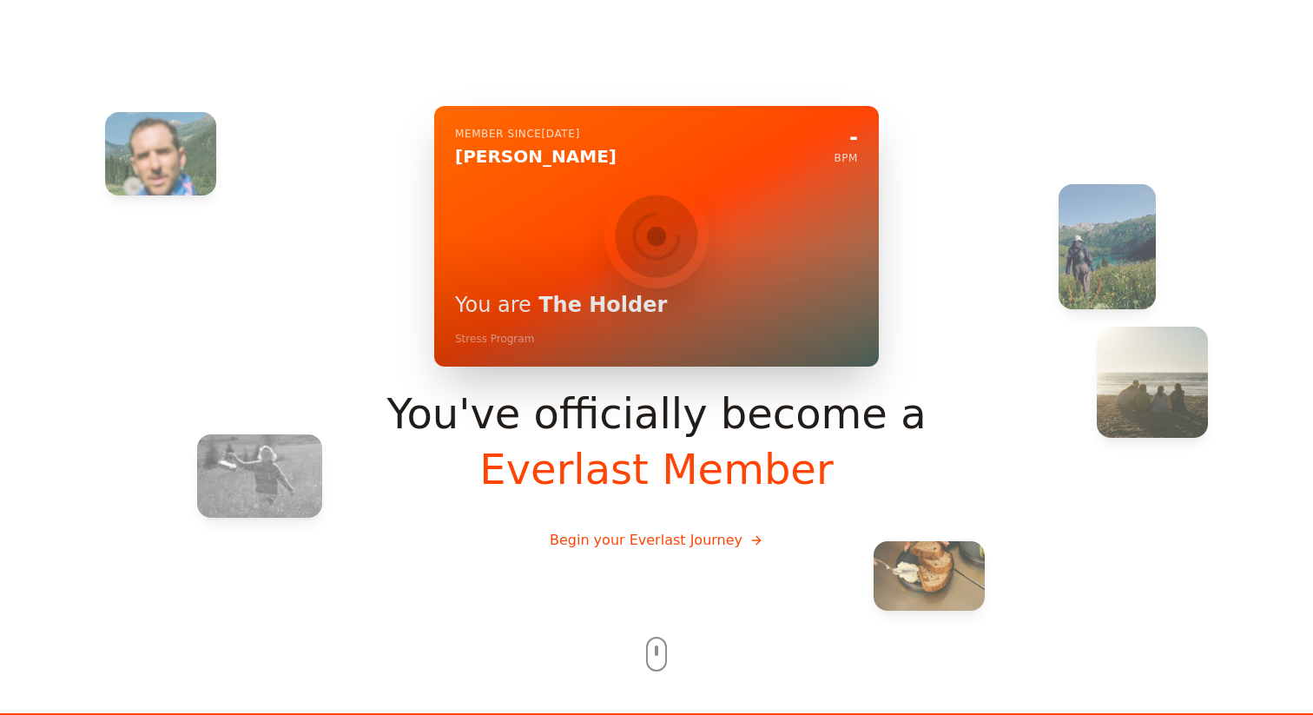
scroll to position [0, 0]
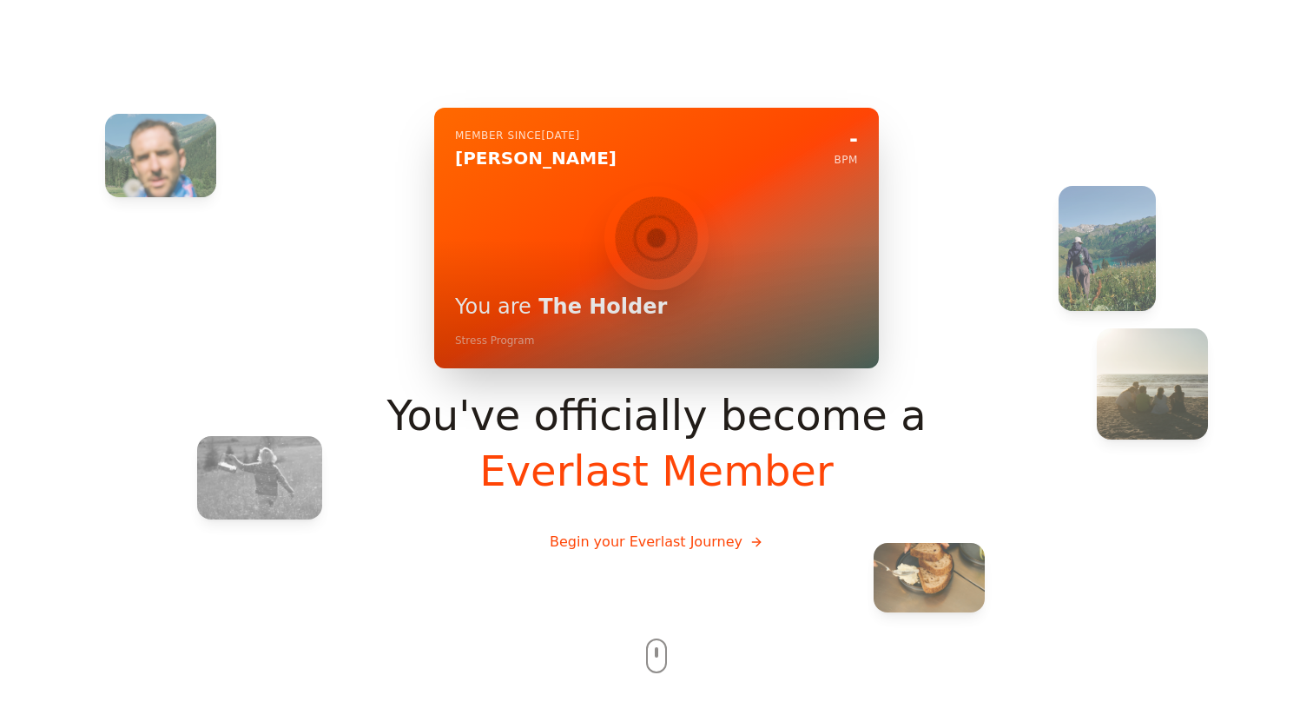
click at [654, 640] on div at bounding box center [656, 357] width 1313 height 715
click at [654, 641] on div at bounding box center [656, 357] width 1313 height 715
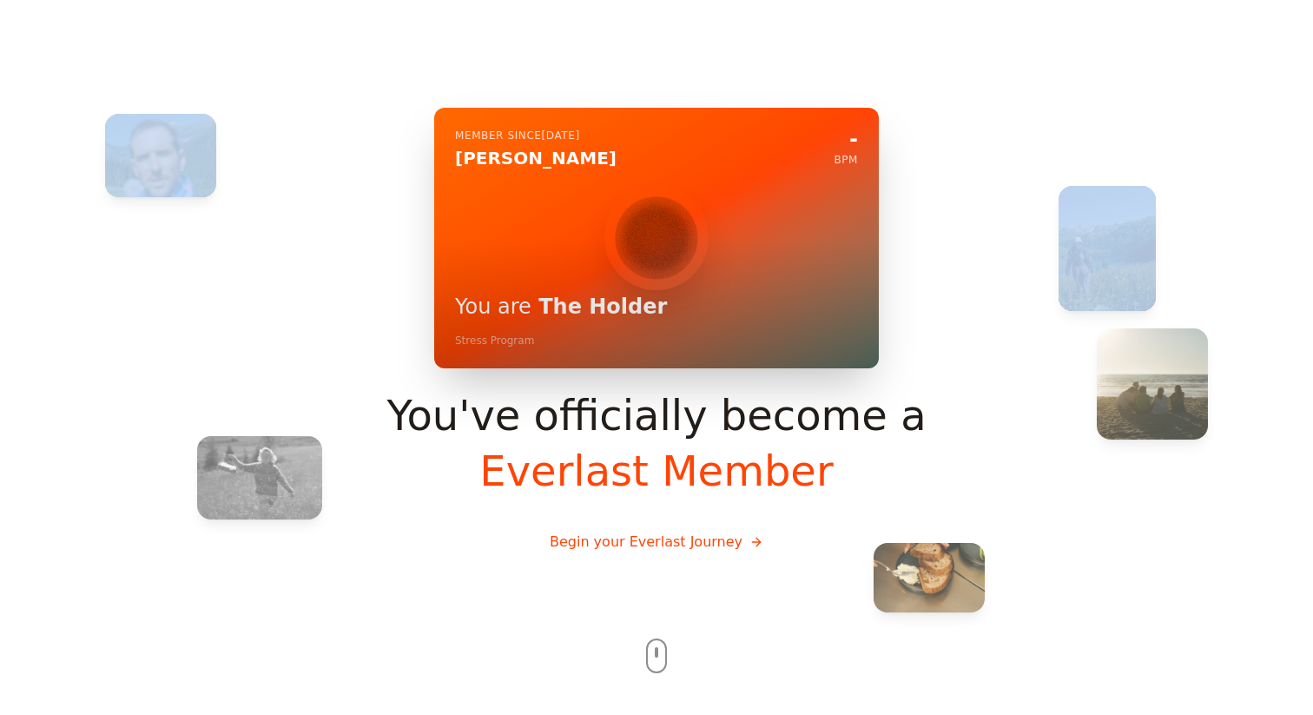
click at [654, 641] on div at bounding box center [656, 357] width 1313 height 715
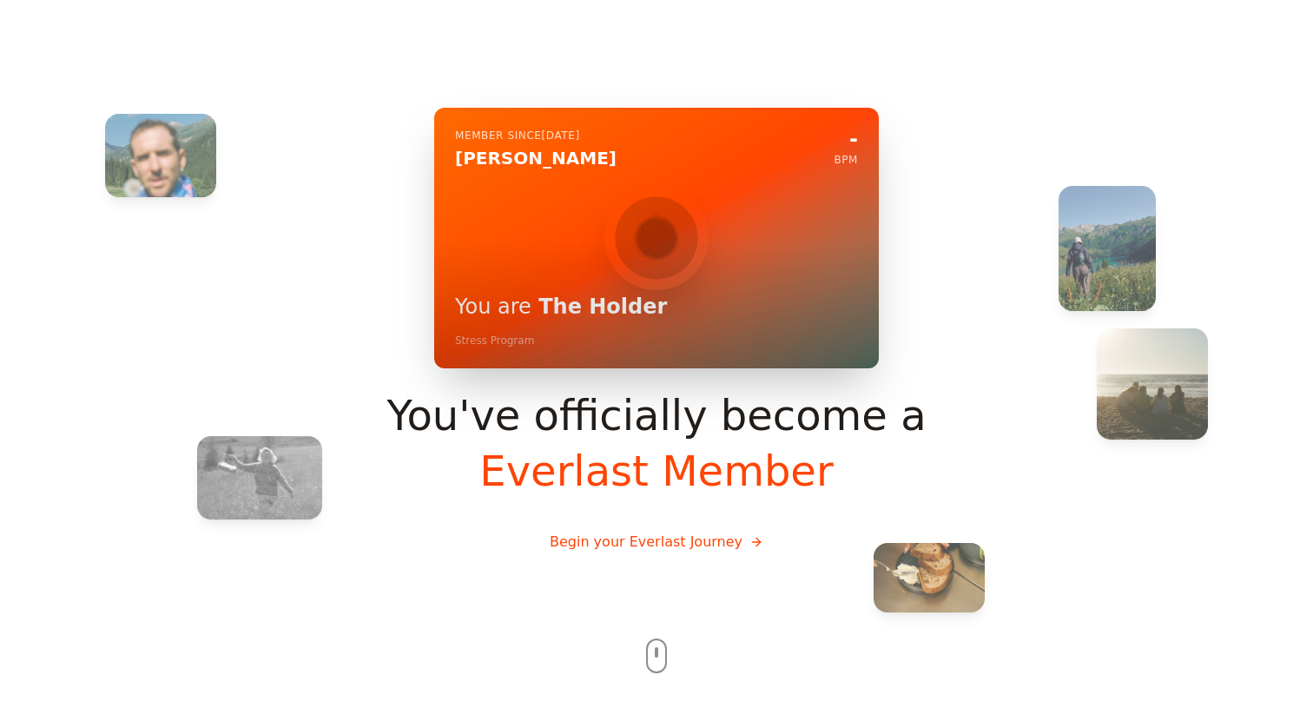
click at [654, 655] on div at bounding box center [656, 357] width 1313 height 715
click at [656, 605] on div "Member since [DATE] [PERSON_NAME] - BPM You are The Holder Stress Program You'v…" at bounding box center [657, 358] width 778 height 500
click at [656, 642] on div at bounding box center [656, 357] width 1313 height 715
click at [668, 553] on button "Begin your Everlast Journey" at bounding box center [656, 542] width 241 height 49
click at [673, 535] on button "Begin your Everlast Journey" at bounding box center [656, 542] width 241 height 49
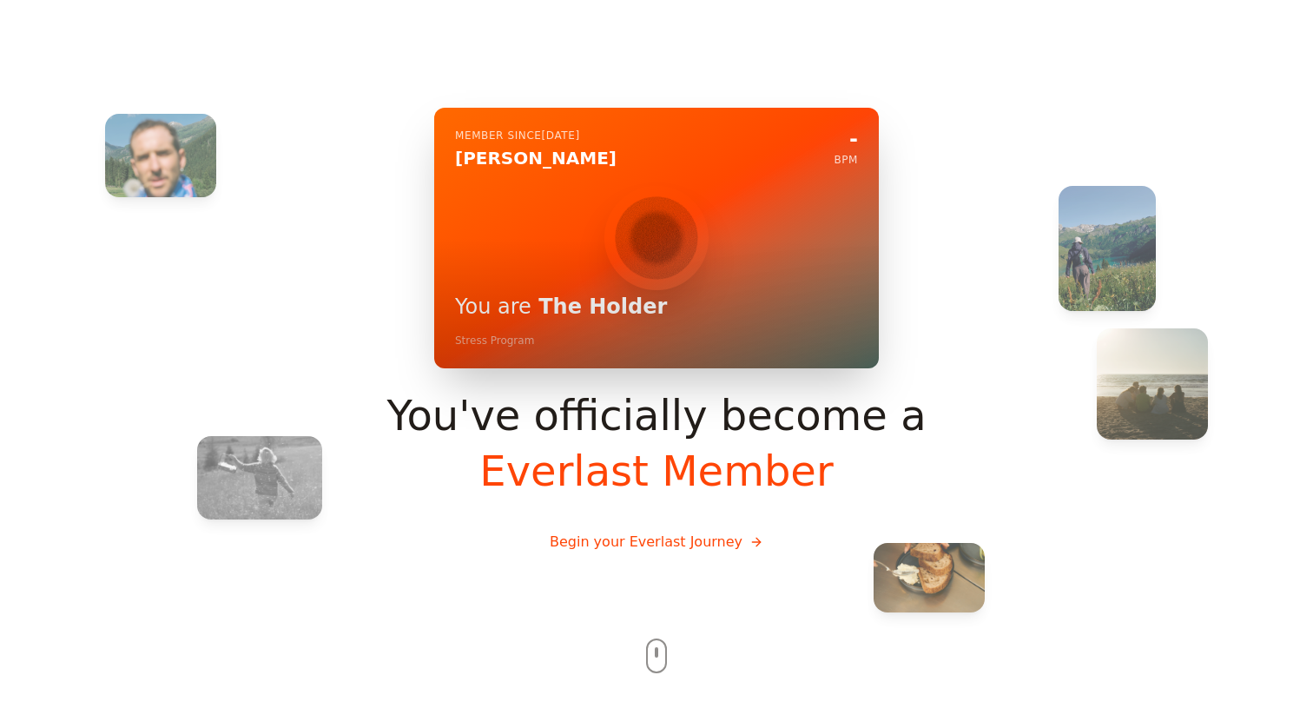
click at [678, 550] on button "Begin your Everlast Journey" at bounding box center [656, 542] width 241 height 49
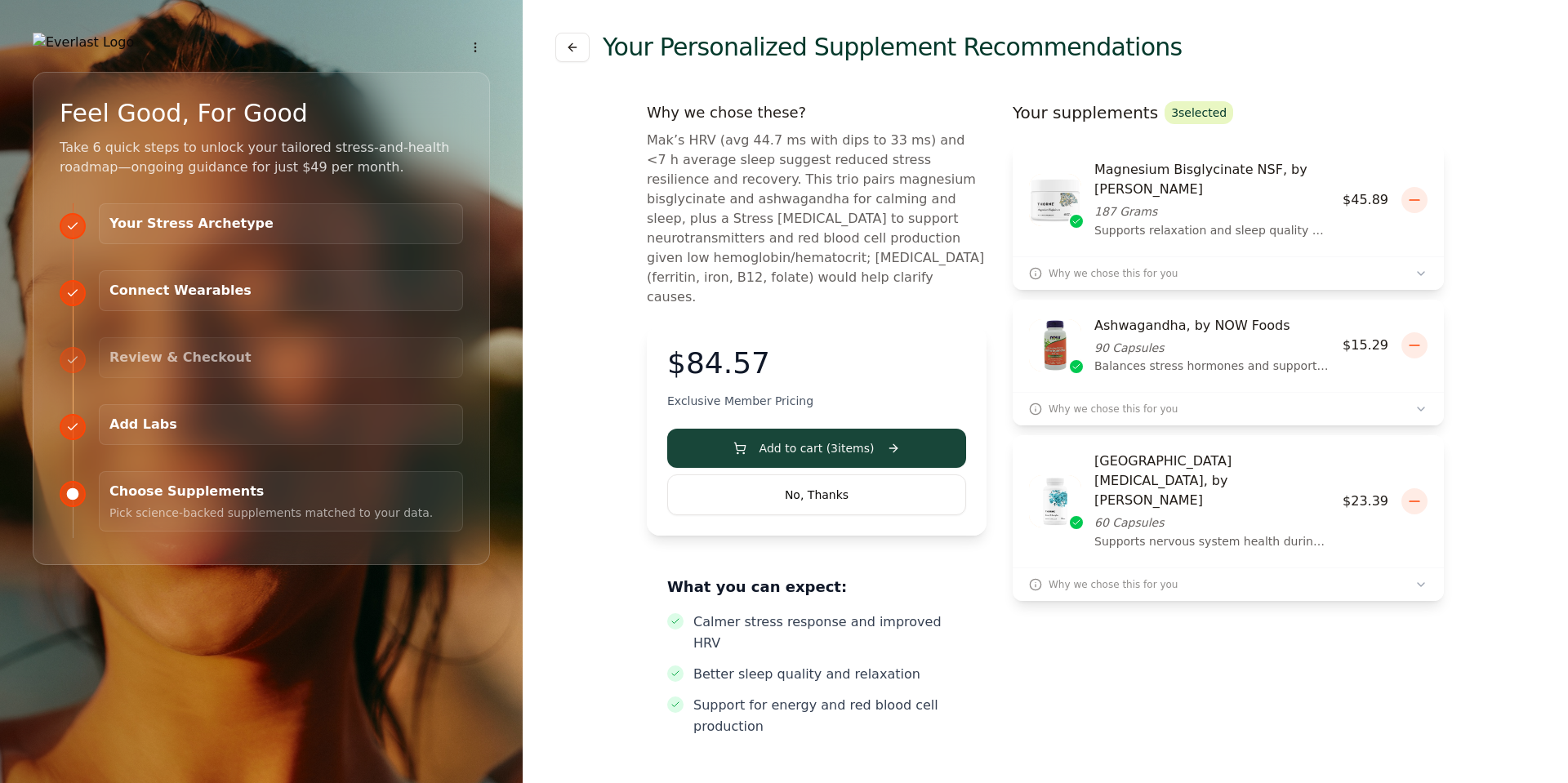
click at [182, 214] on div "Your Stress Archetype 1-minute quiz to pinpoint how stress shows up in your life" at bounding box center [280, 223] width 364 height 40
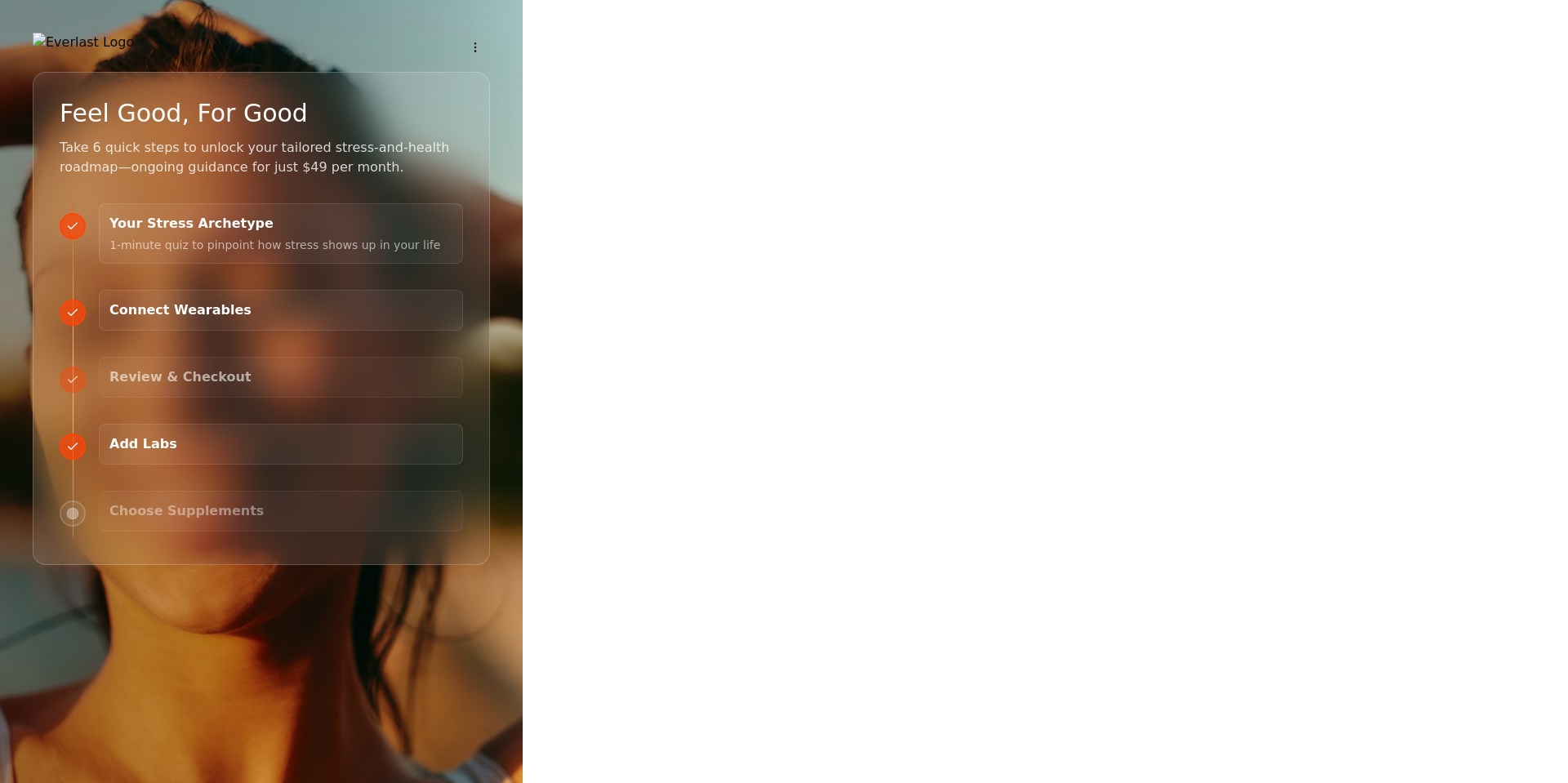
click at [215, 233] on h3 "Your Stress Archetype" at bounding box center [280, 224] width 343 height 20
click at [183, 332] on p "Pull in sleep, HRV & steps so we can track improvement in real time." at bounding box center [280, 338] width 343 height 36
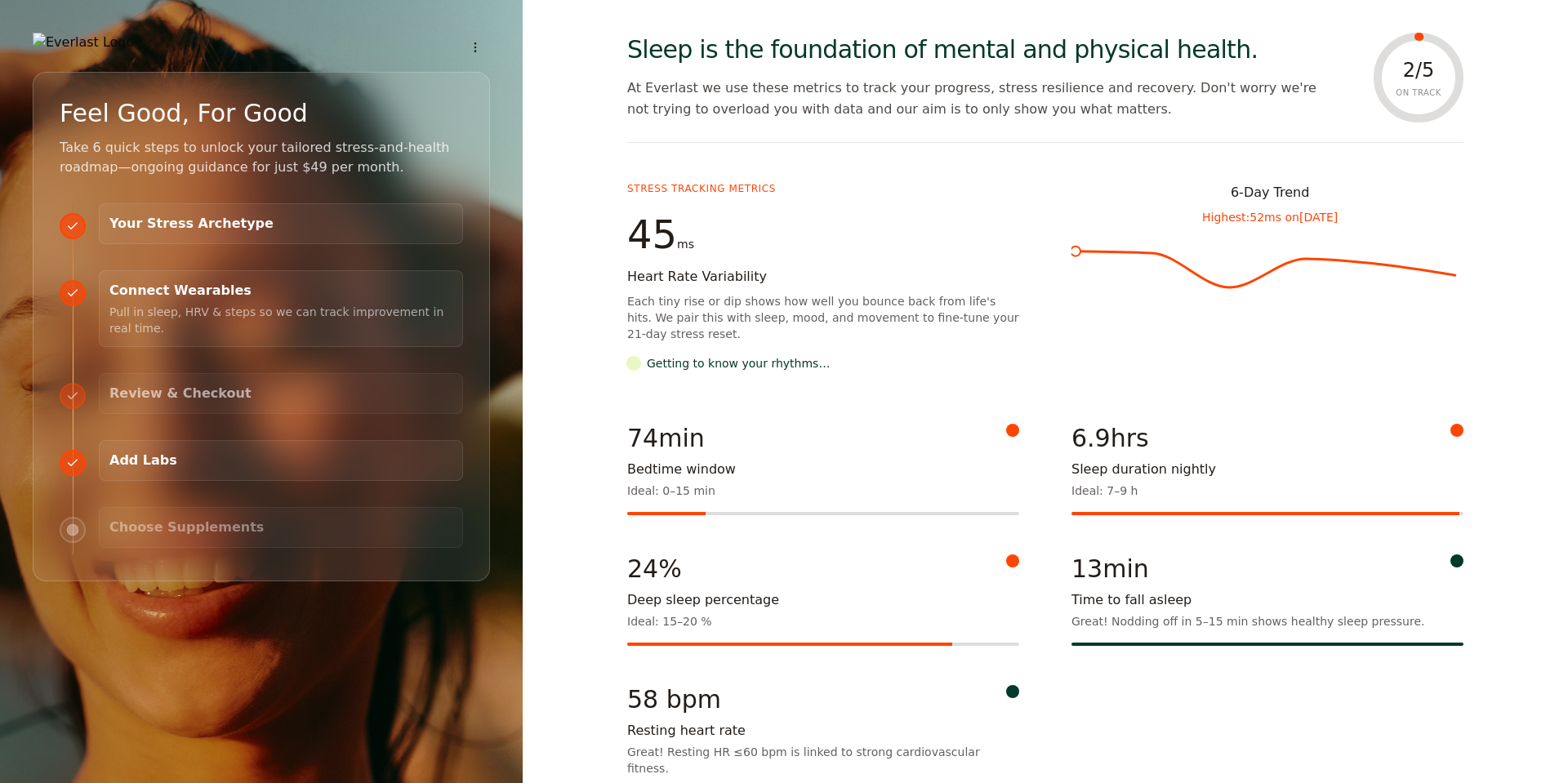
click at [252, 226] on h3 "Your Stress Archetype" at bounding box center [280, 224] width 343 height 20
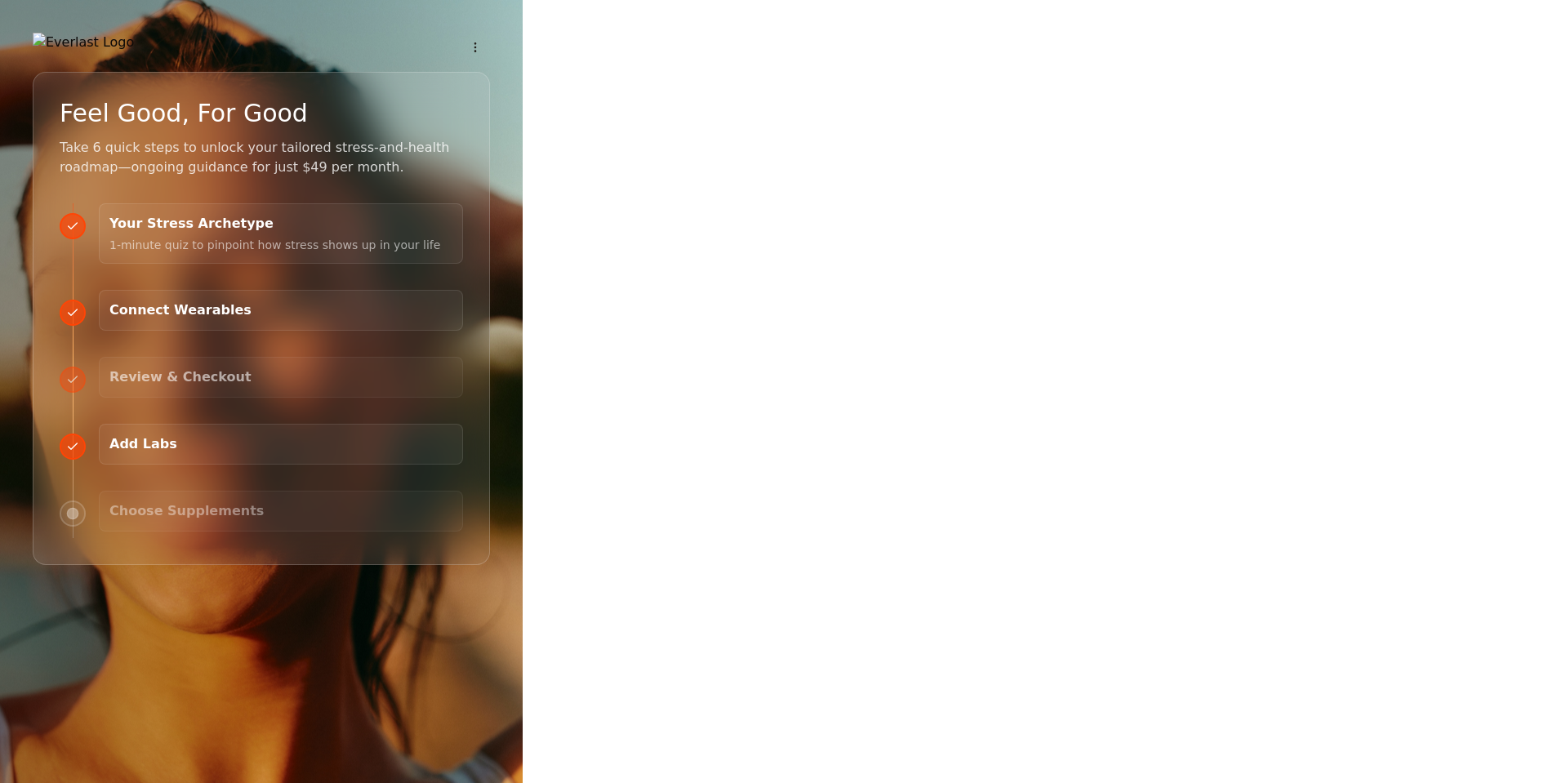
click at [185, 316] on h3 "Connect Wearables" at bounding box center [280, 310] width 343 height 20
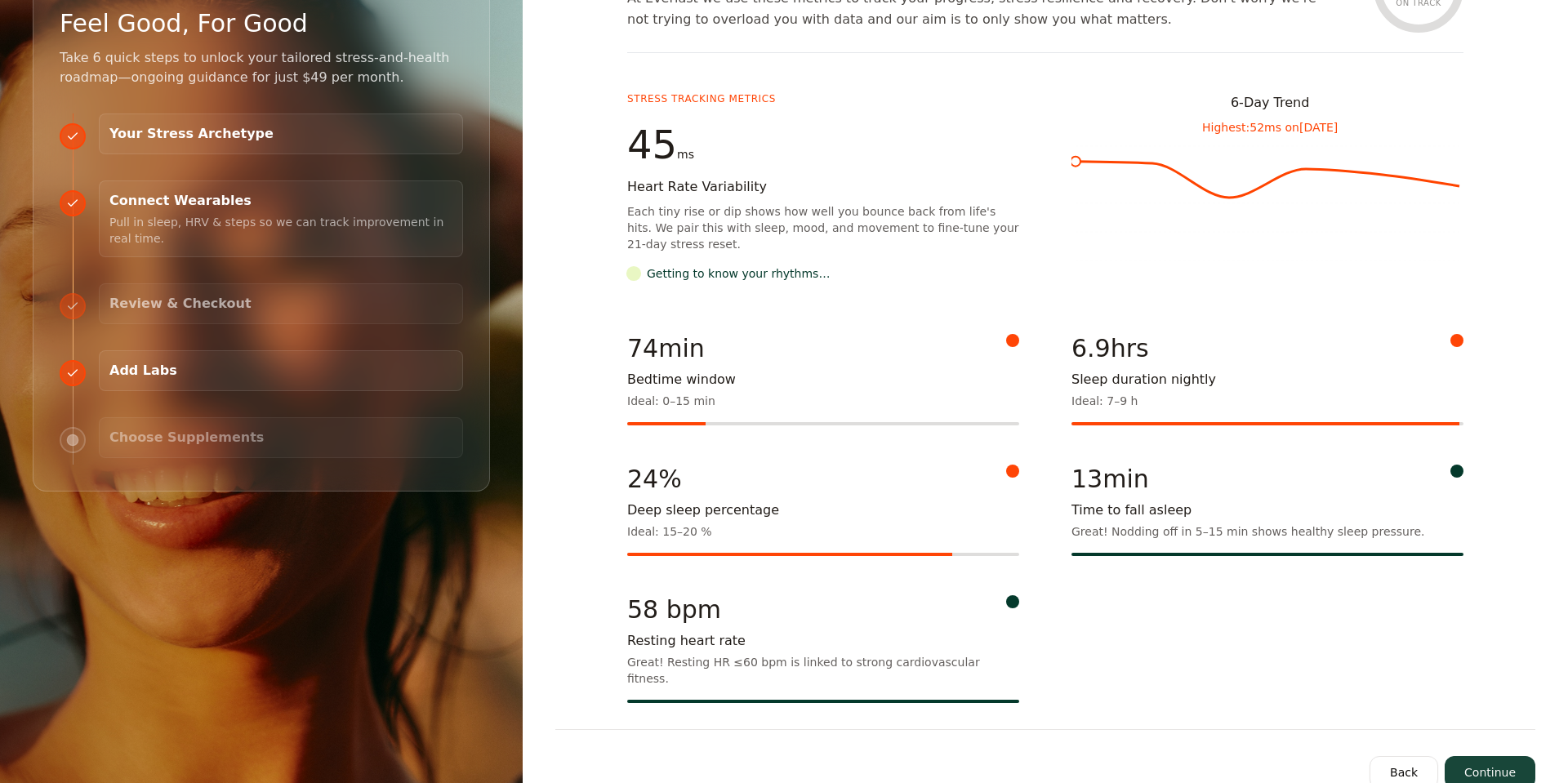
scroll to position [112, 0]
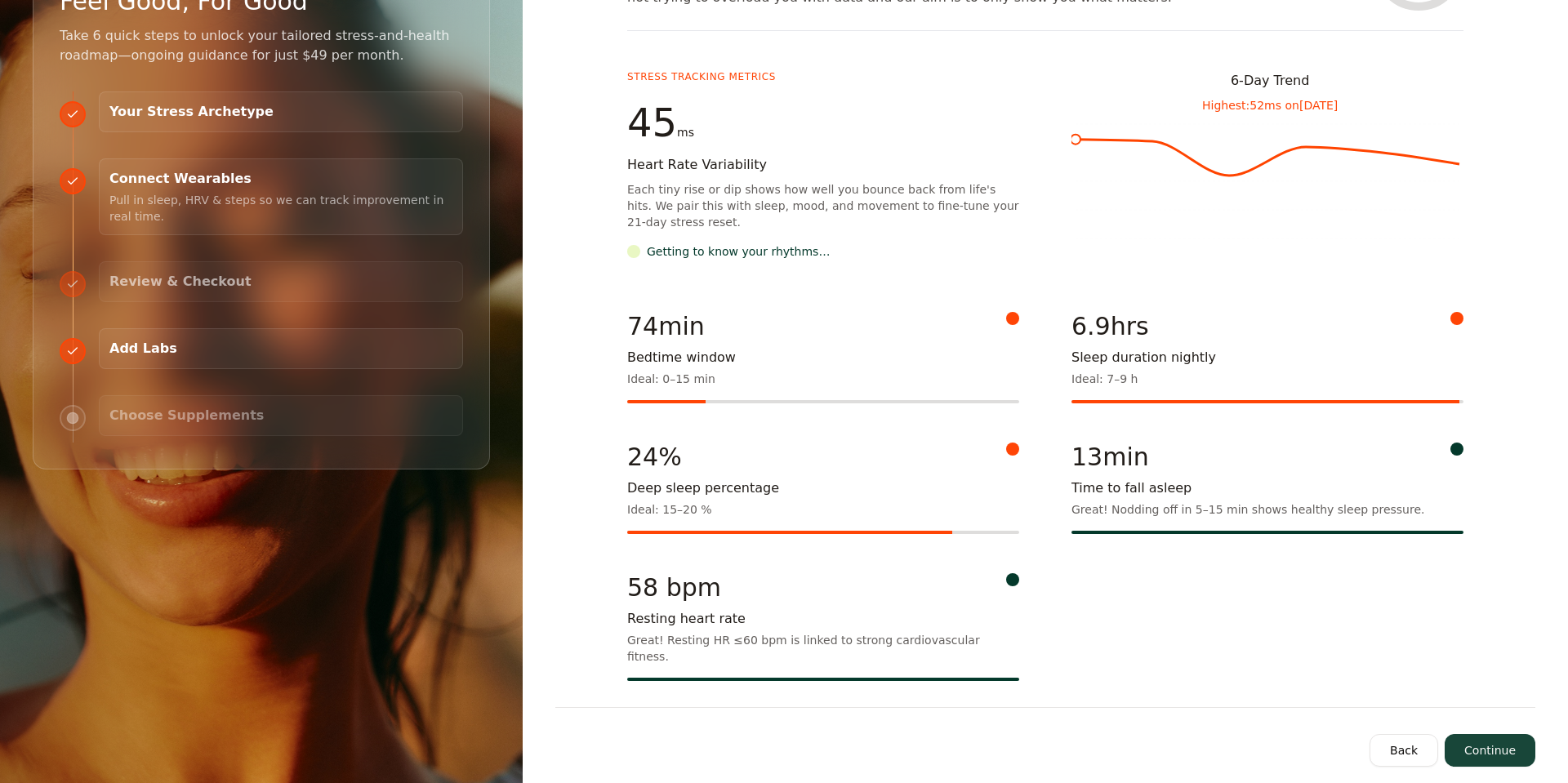
click at [1234, 671] on button "Continue" at bounding box center [1490, 750] width 90 height 33
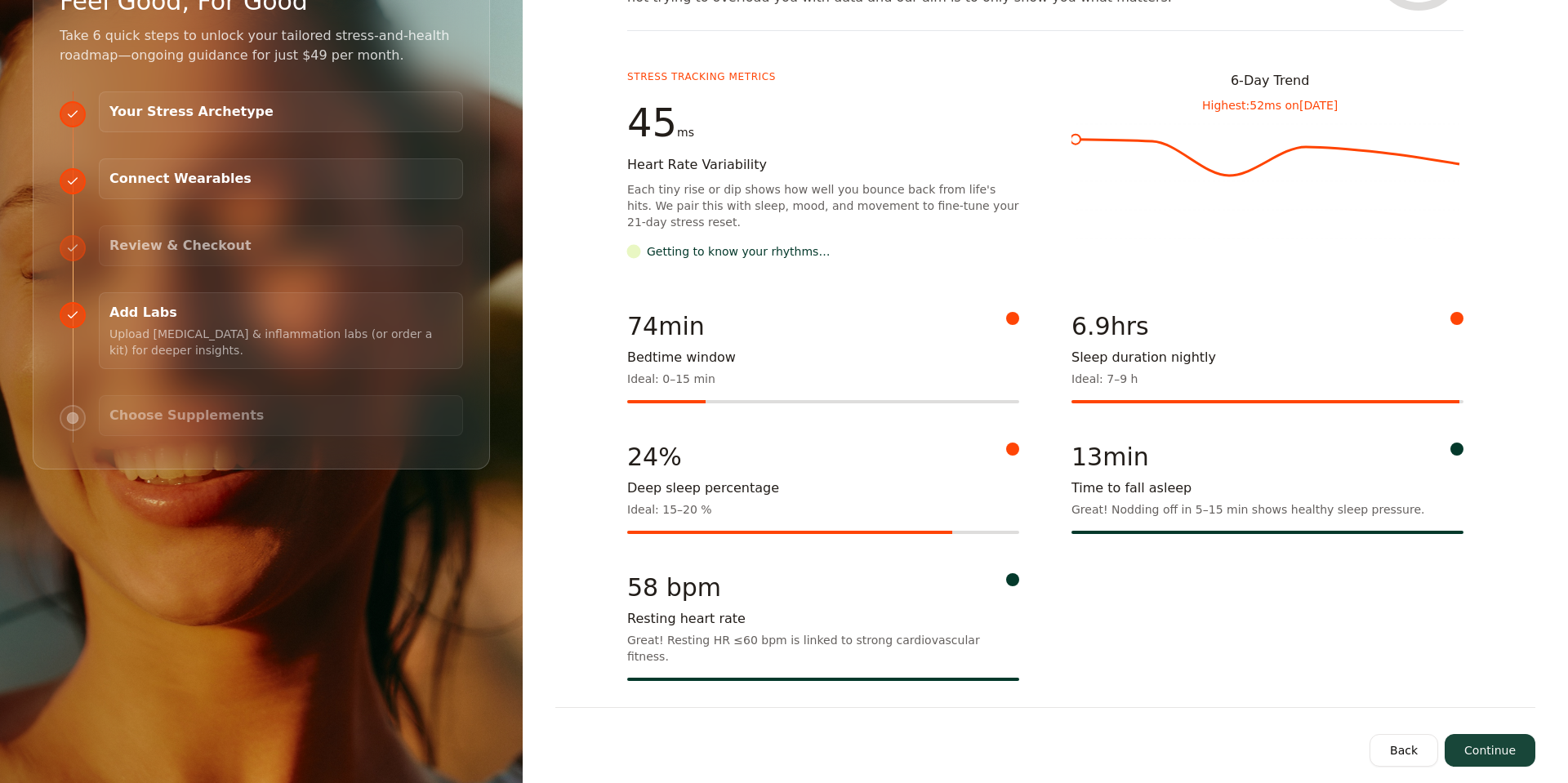
scroll to position [0, 0]
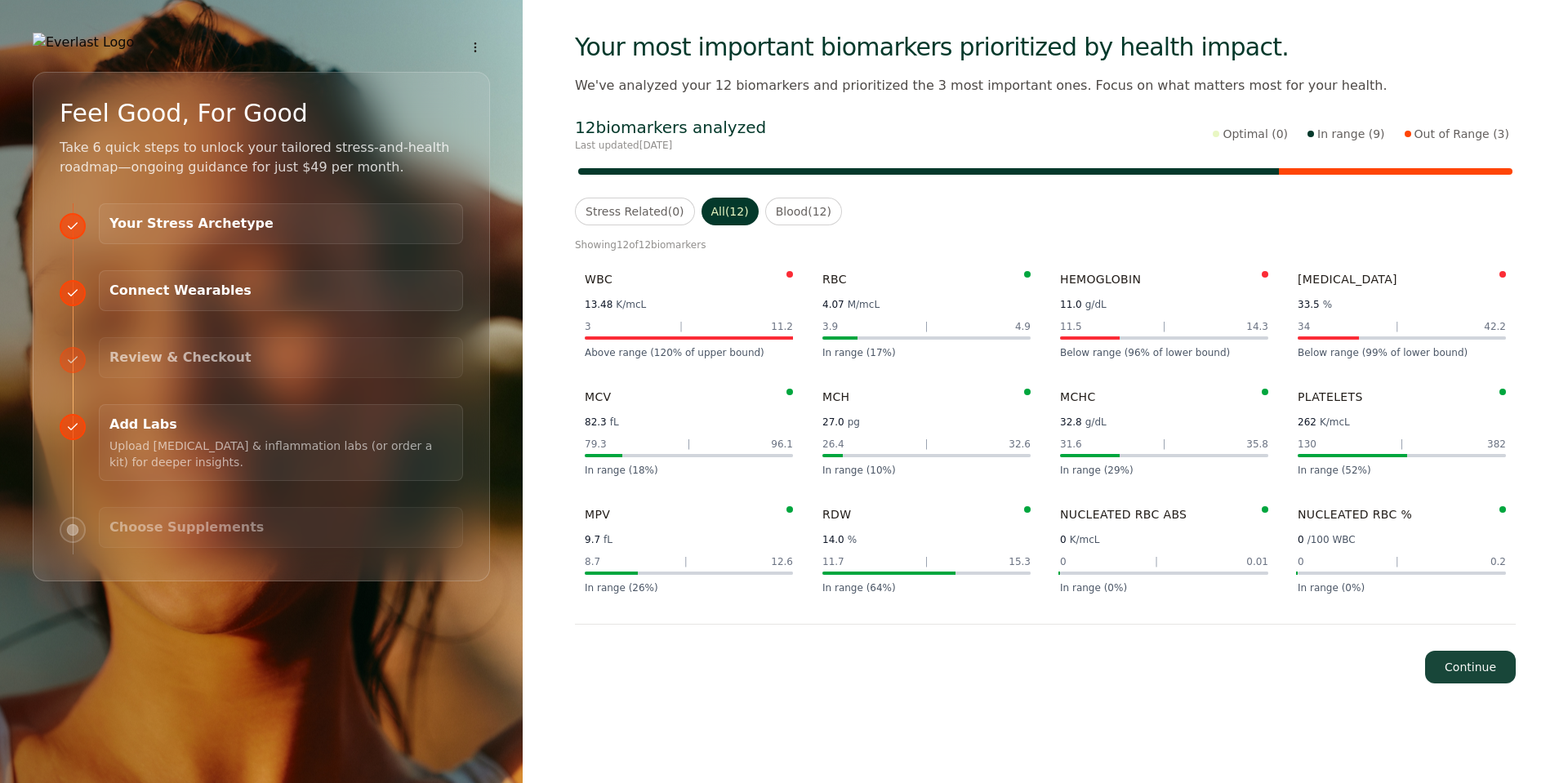
click at [1234, 671] on button "Continue" at bounding box center [1470, 666] width 90 height 33
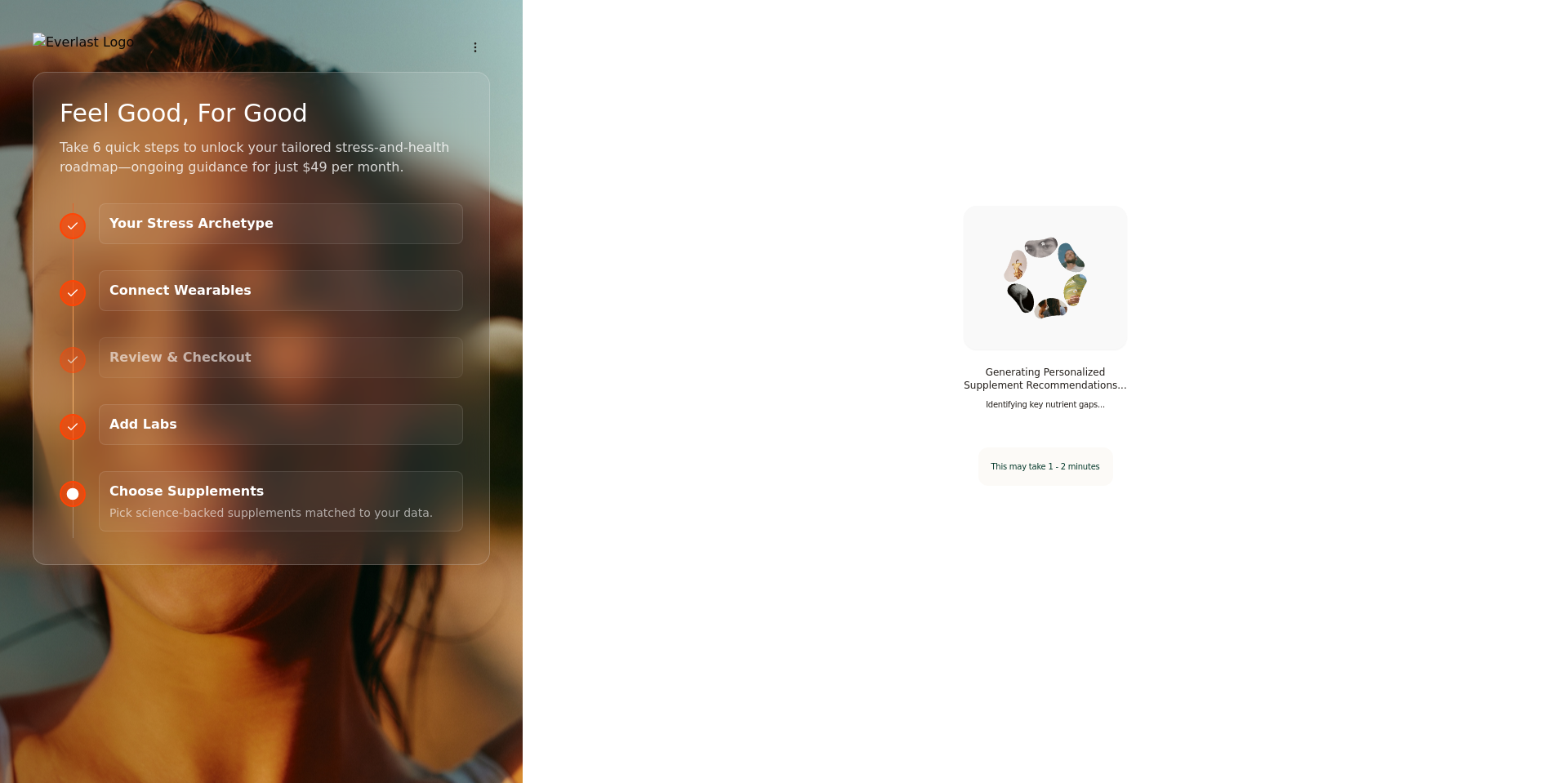
click at [169, 443] on p "Upload [MEDICAL_DATA] & inflammation labs (or order a kit) for deeper insights." at bounding box center [280, 452] width 343 height 36
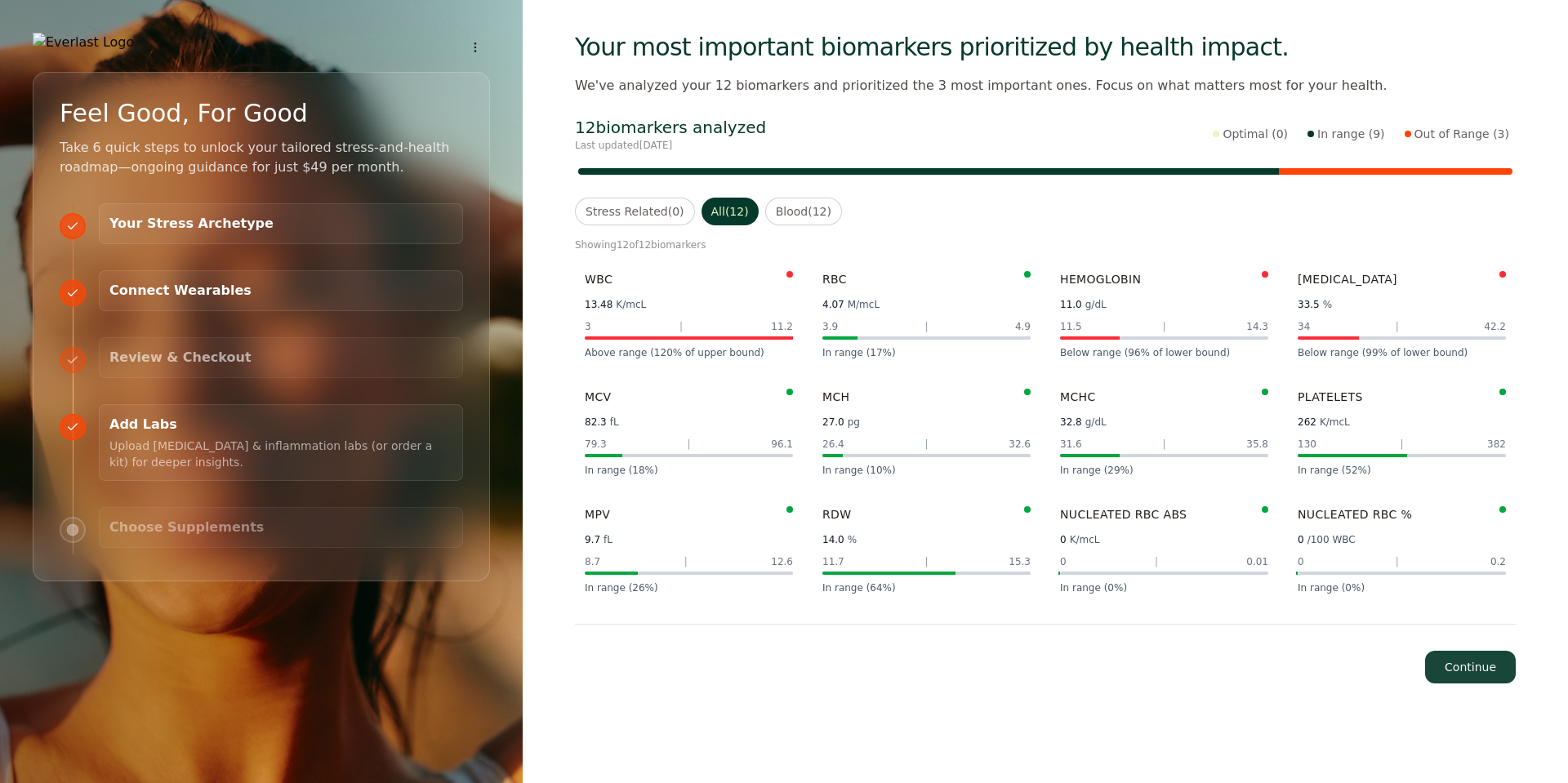
click at [1234, 146] on div "12 biomarkers analyzed Last updated Aug 25, 2025 Optimal ( 0 ) In range ( 9 ) O…" at bounding box center [1045, 133] width 941 height 36
click at [1234, 168] on button "button" at bounding box center [1395, 171] width 233 height 7
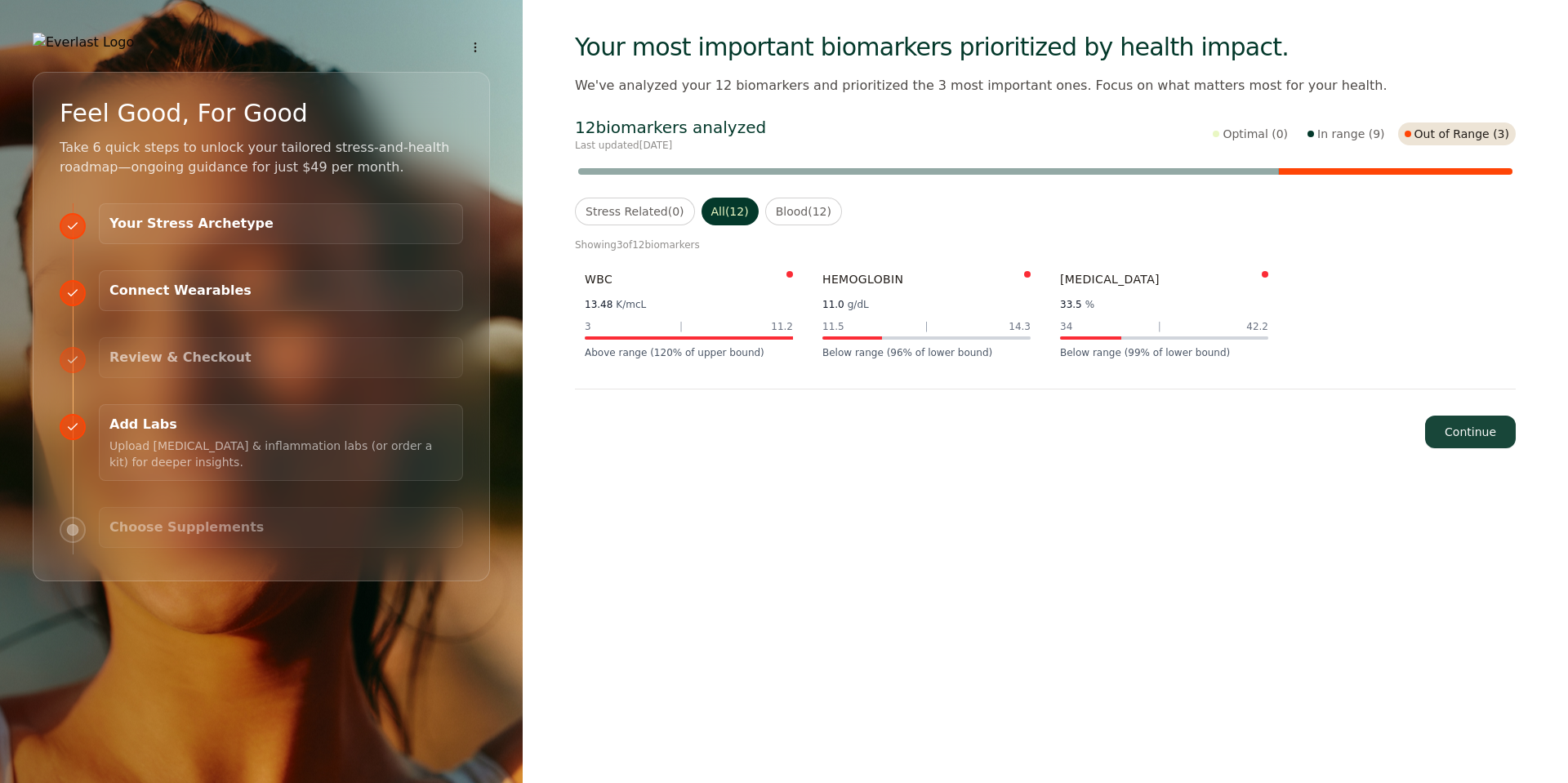
click at [1234, 170] on button "button" at bounding box center [928, 171] width 700 height 7
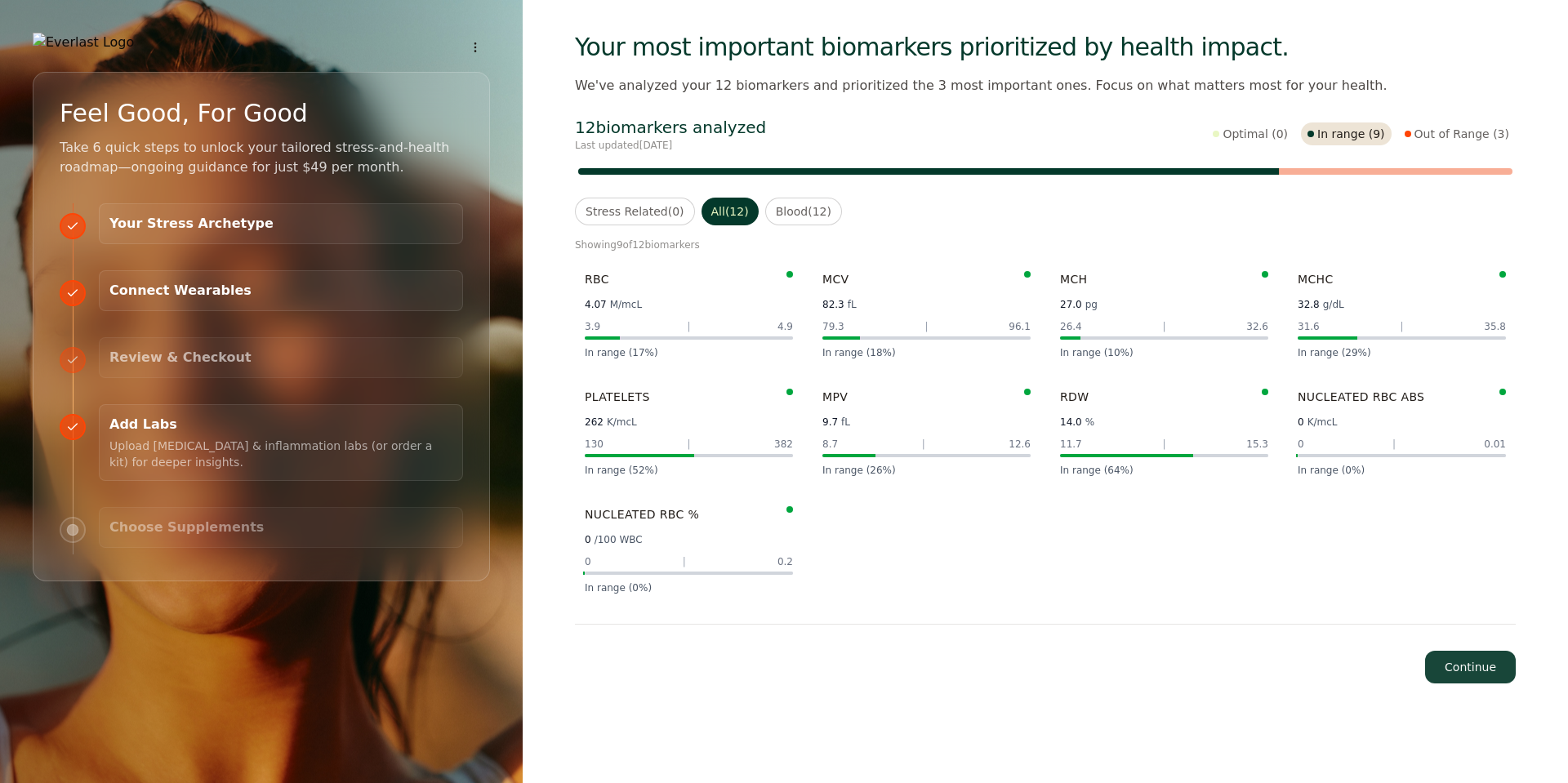
click at [1234, 154] on div "12 biomarkers analyzed Last updated Aug 25, 2025 Optimal ( 0 ) In range ( 9 ) O…" at bounding box center [1045, 147] width 941 height 62
click at [1234, 148] on div "12 biomarkers analyzed Last updated Aug 25, 2025 Optimal ( 0 ) In range ( 9 ) O…" at bounding box center [1045, 133] width 941 height 36
click at [1234, 138] on button "Out of Range ( 3 )" at bounding box center [1456, 133] width 118 height 23
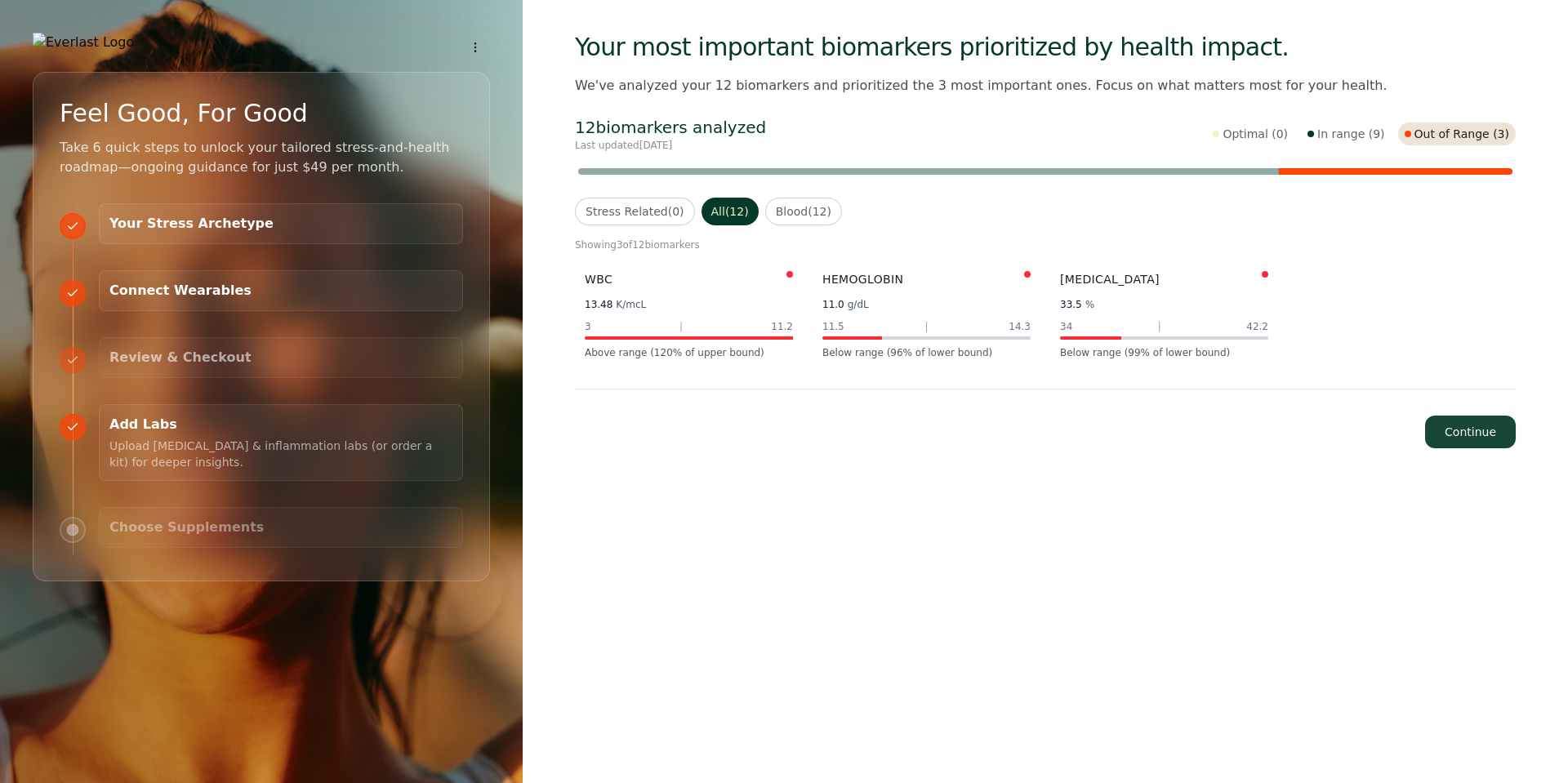
click at [696, 299] on div "13.48 K/mcL" at bounding box center [689, 304] width 209 height 20
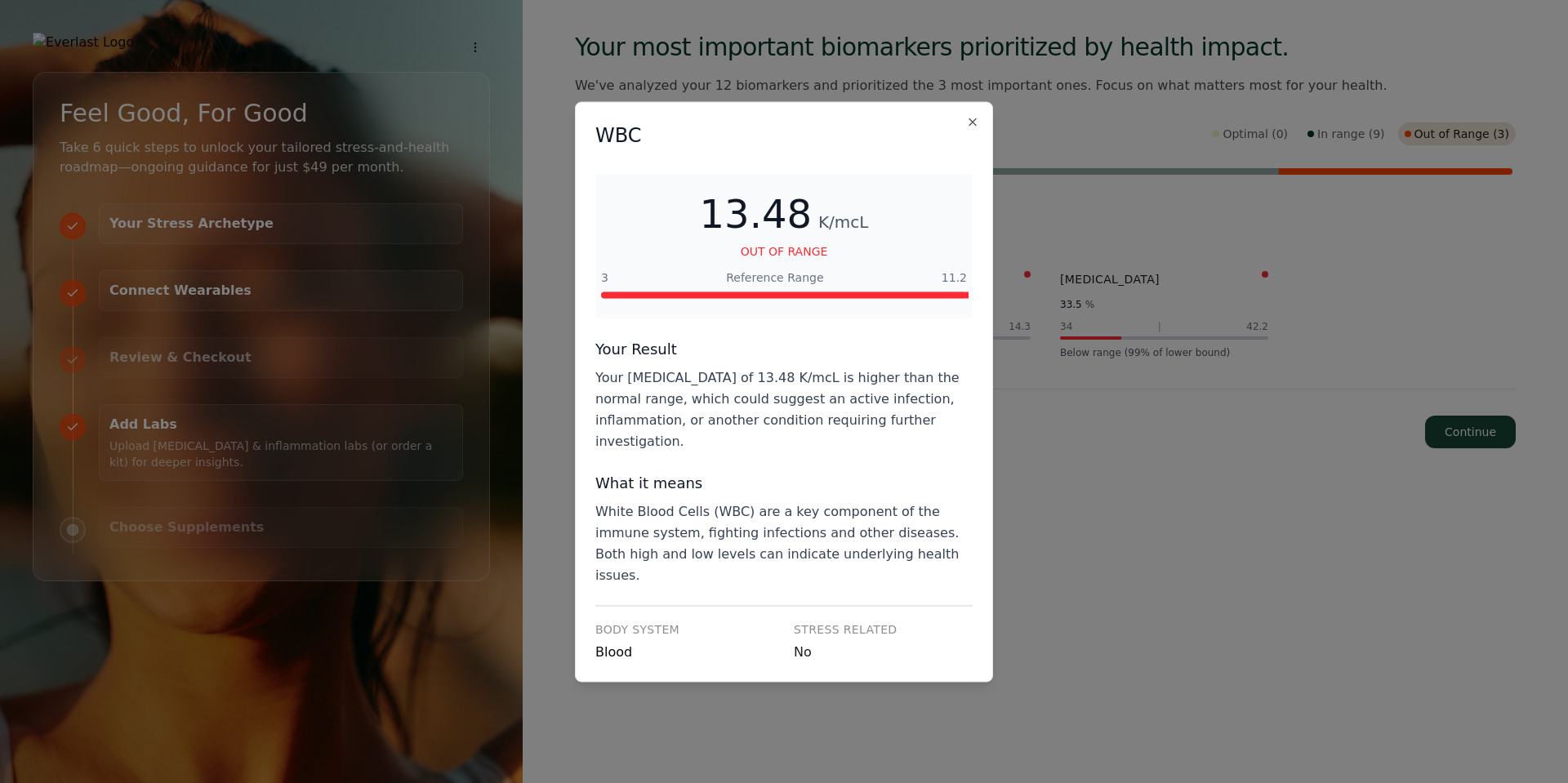
click at [966, 128] on button "Close" at bounding box center [973, 121] width 13 height 13
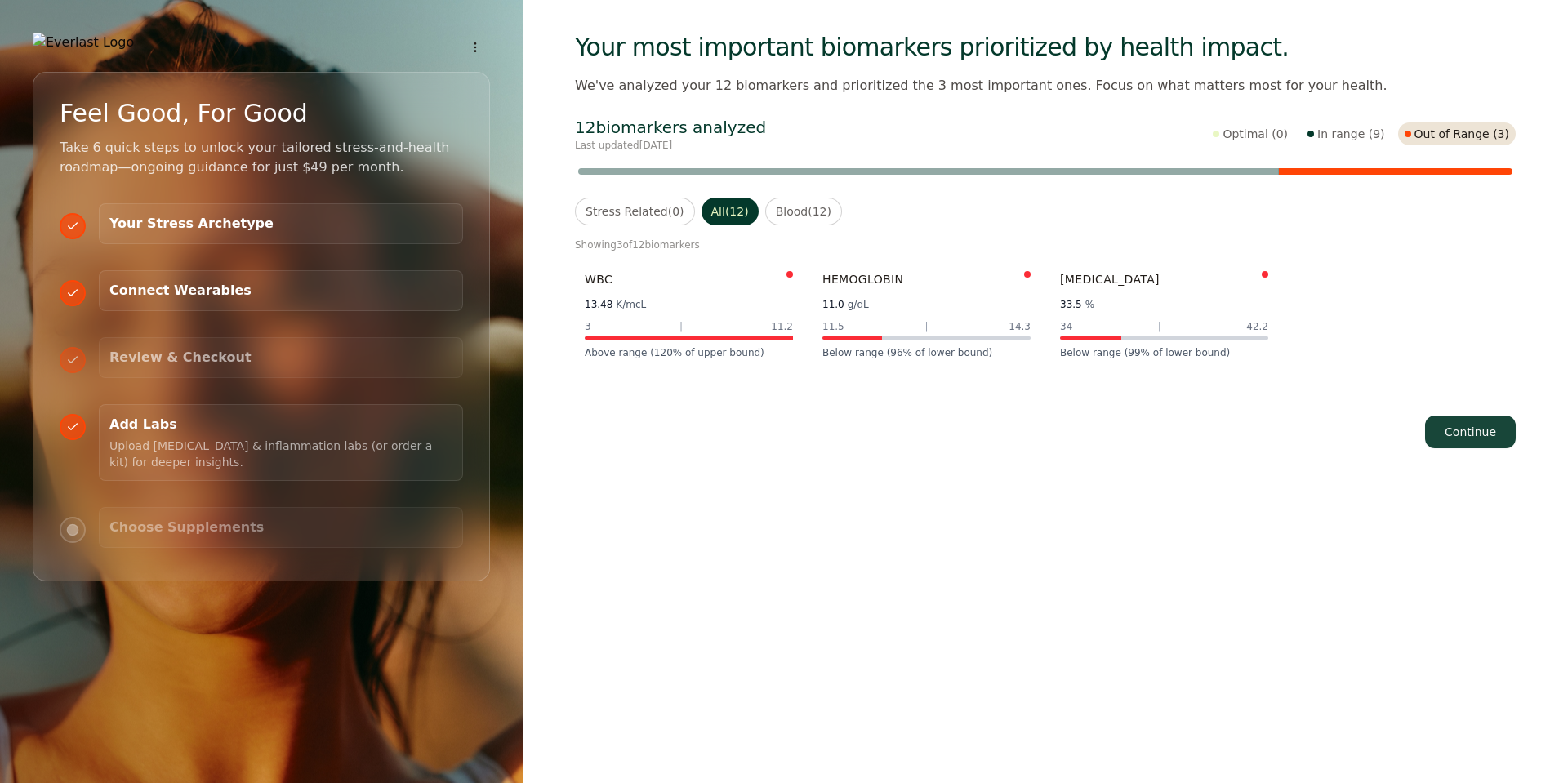
click at [961, 287] on div "Hemoglobin" at bounding box center [927, 278] width 209 height 16
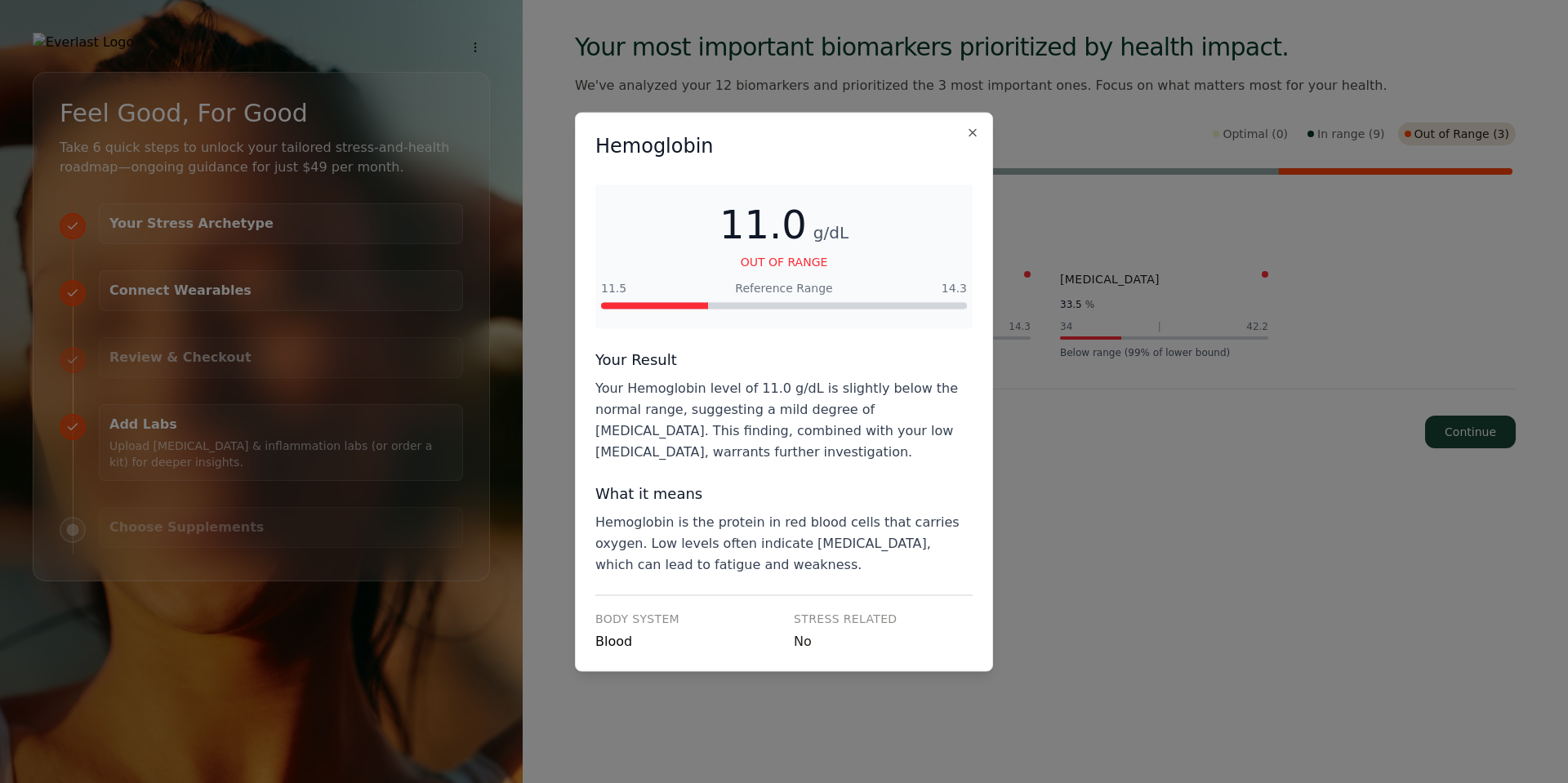
click at [980, 125] on div "Hemoglobin 11.0 g/dL OUT OF RANGE 11.5 Reference Range 14.3 Your Result Your He…" at bounding box center [784, 391] width 418 height 559
click at [975, 124] on div "Hemoglobin 11.0 g/dL OUT OF RANGE 11.5 Reference Range 14.3 Your Result Your He…" at bounding box center [784, 391] width 418 height 559
click at [975, 133] on button "Close" at bounding box center [973, 133] width 13 height 13
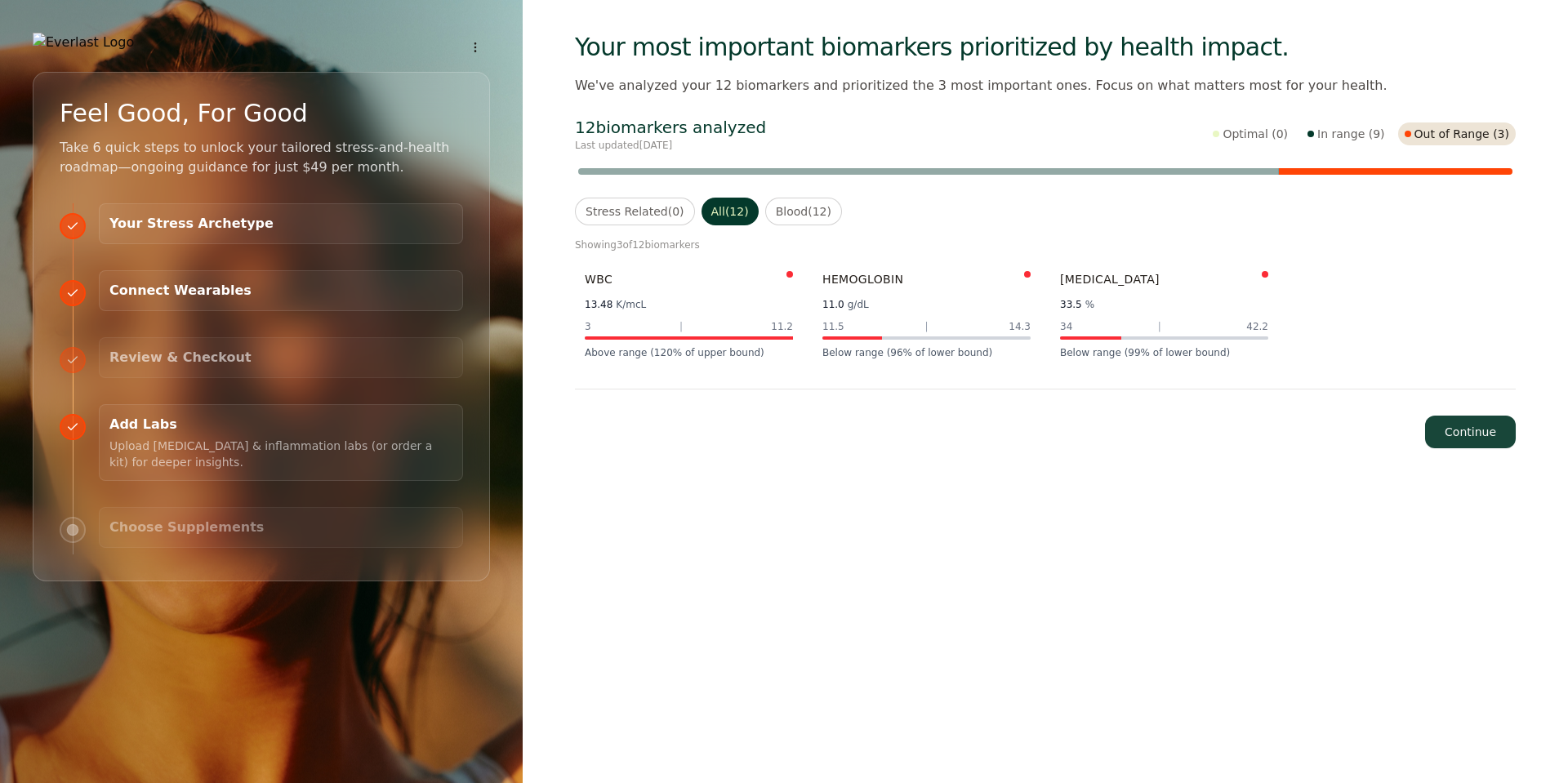
click at [1110, 324] on div "34 | 42.2" at bounding box center [1165, 327] width 209 height 13
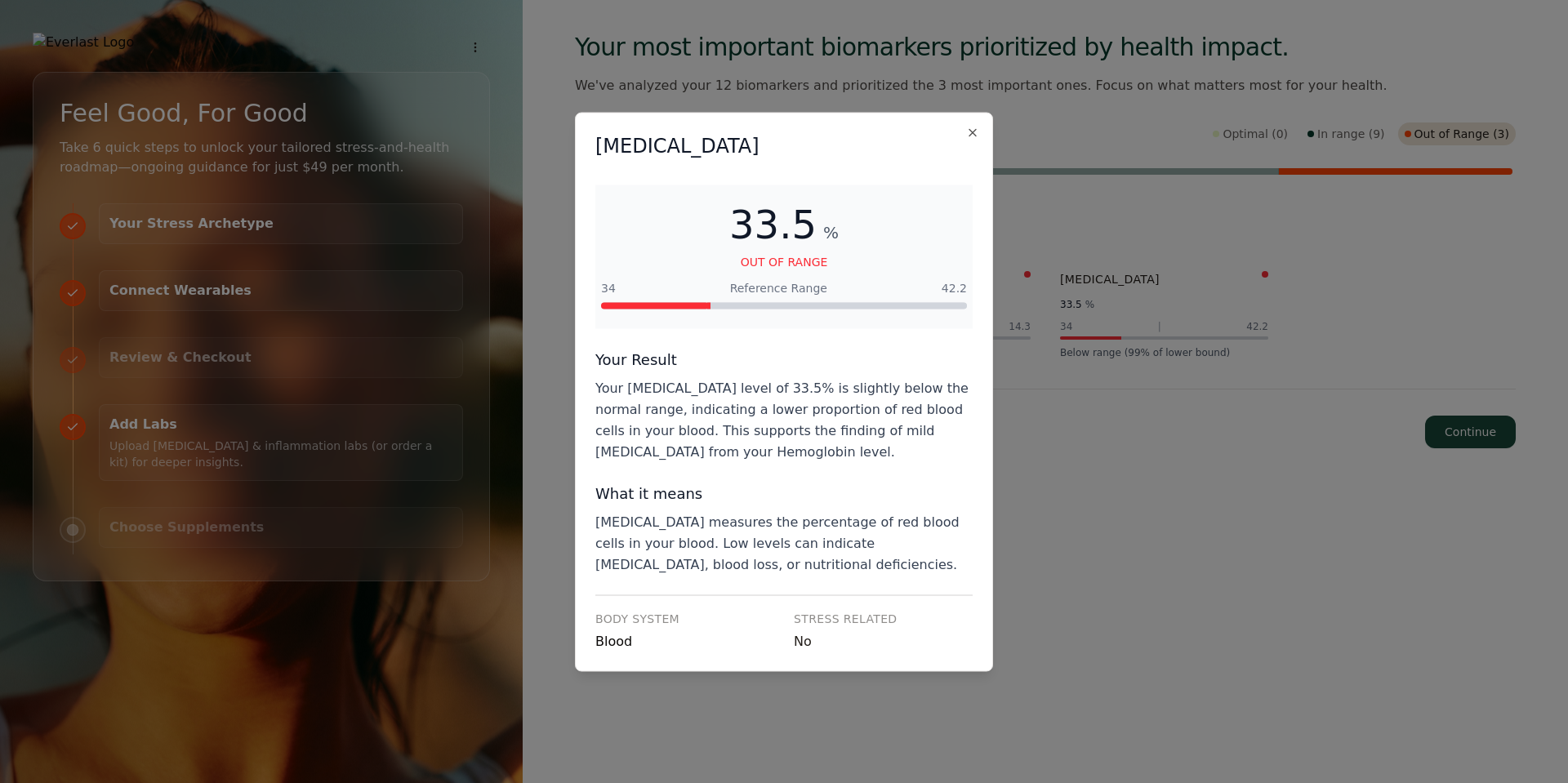
click at [975, 140] on div "Hematocrit 33.5 % OUT OF RANGE 34 Reference Range 42.2 Your Result Your Hematoc…" at bounding box center [784, 391] width 418 height 559
click at [966, 119] on div "Hematocrit 33.5 % OUT OF RANGE 34 Reference Range 42.2 Your Result Your Hematoc…" at bounding box center [784, 391] width 418 height 559
click at [964, 133] on div "Hematocrit" at bounding box center [783, 146] width 377 height 26
click at [980, 131] on div "Hematocrit 33.5 % OUT OF RANGE 34 Reference Range 42.2 Your Result Your Hematoc…" at bounding box center [784, 391] width 418 height 559
click at [967, 133] on button "Close" at bounding box center [973, 133] width 13 height 13
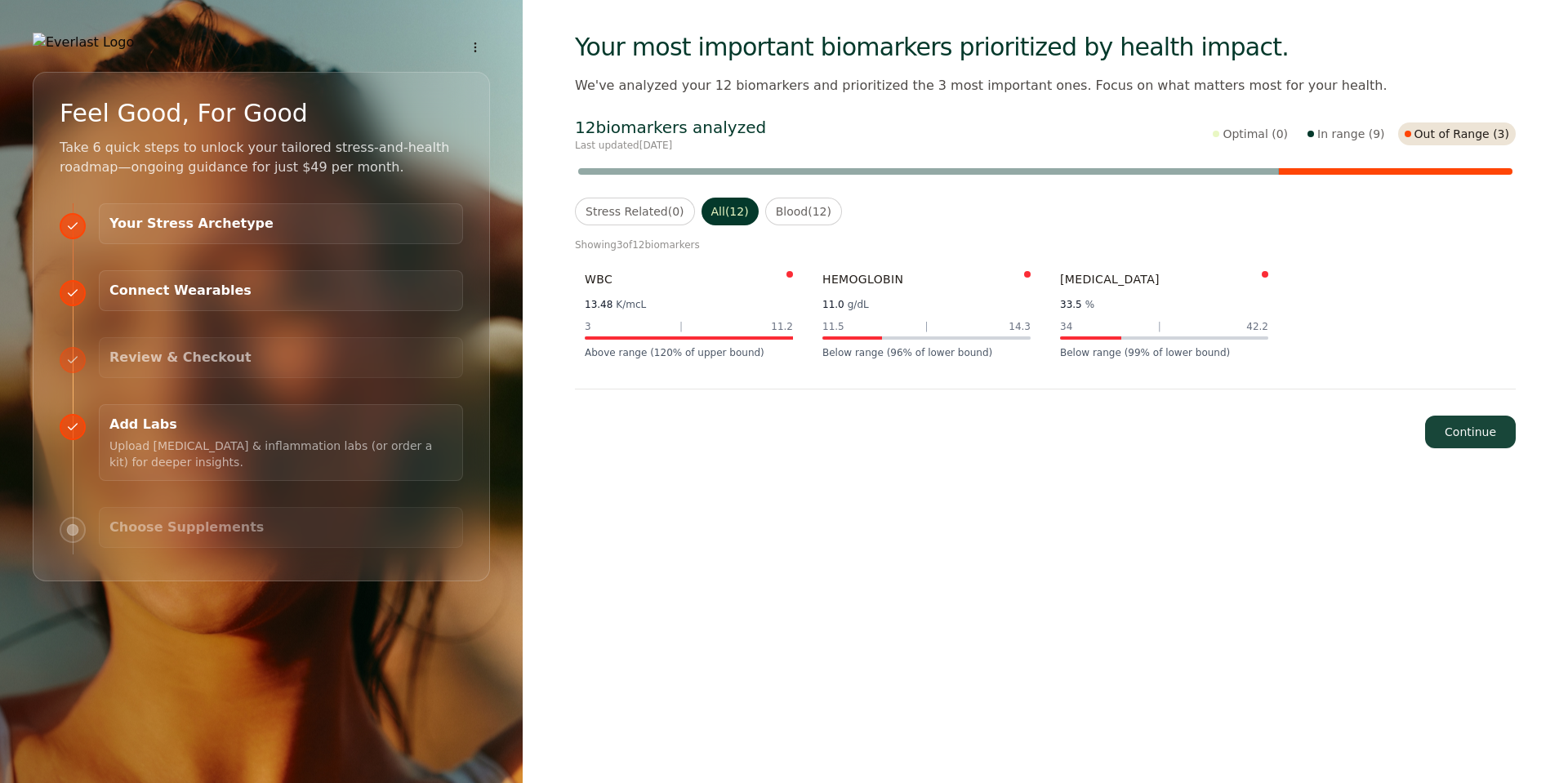
click at [795, 202] on button "Blood ( 12 )" at bounding box center [804, 211] width 77 height 28
click at [723, 218] on button "All ( 12 )" at bounding box center [730, 211] width 59 height 28
click at [703, 314] on div "WBC 13.48 K/mcL 3 | 11.2 Above range (120% of upper bound)" at bounding box center [689, 315] width 227 height 108
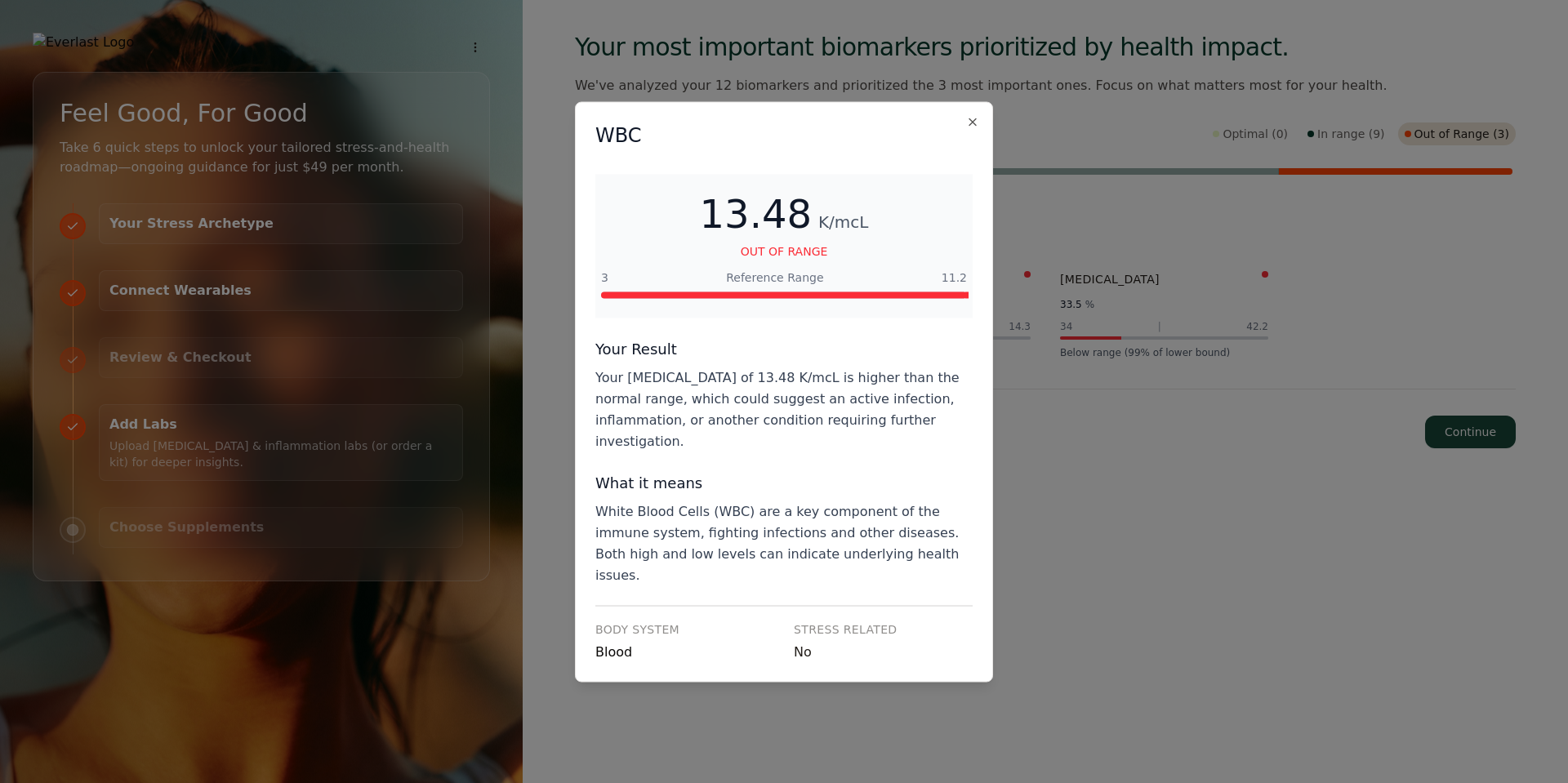
click at [966, 128] on button "Close" at bounding box center [973, 121] width 13 height 13
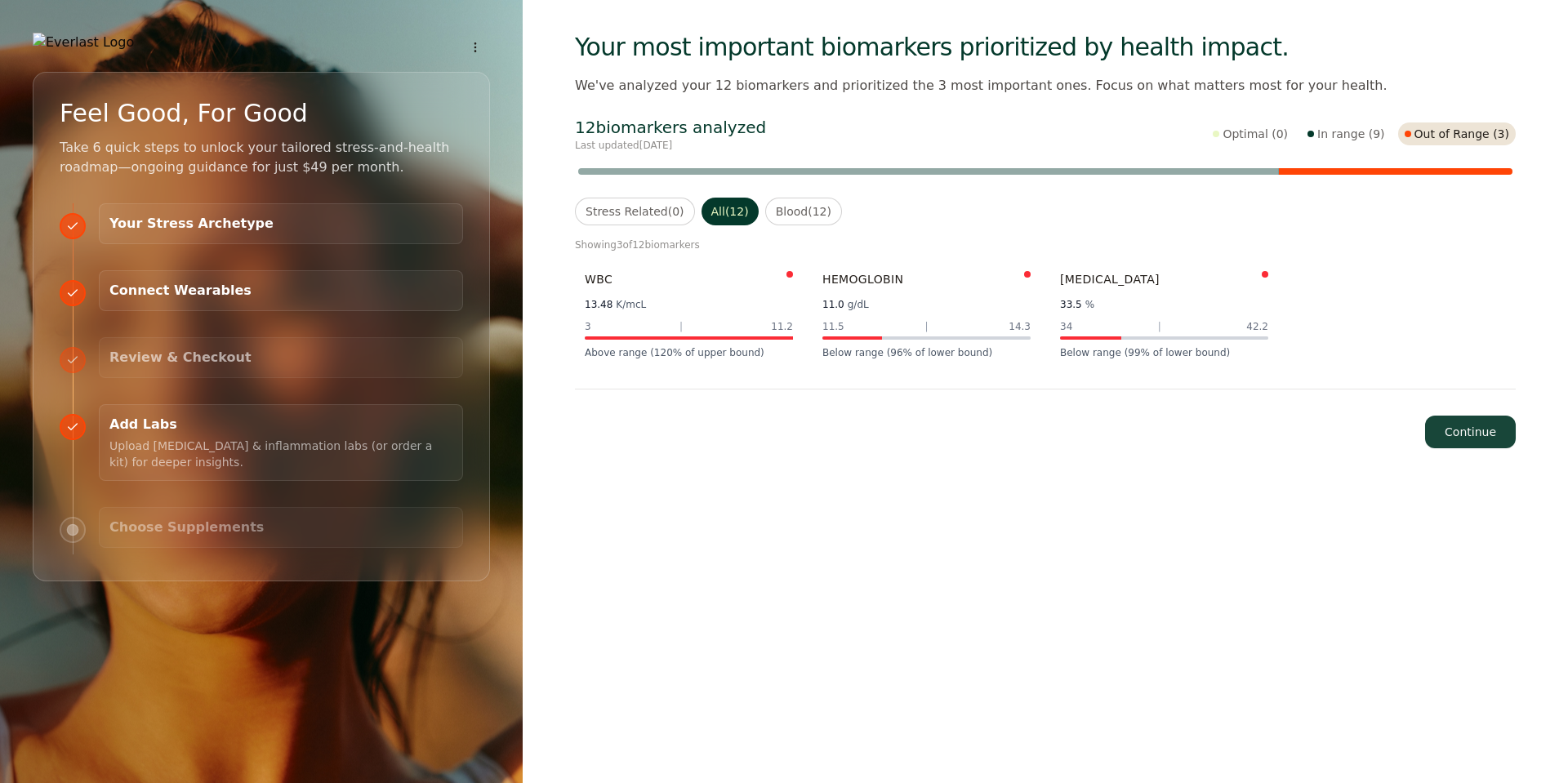
click at [1234, 138] on button "In range ( 9 )" at bounding box center [1346, 133] width 90 height 23
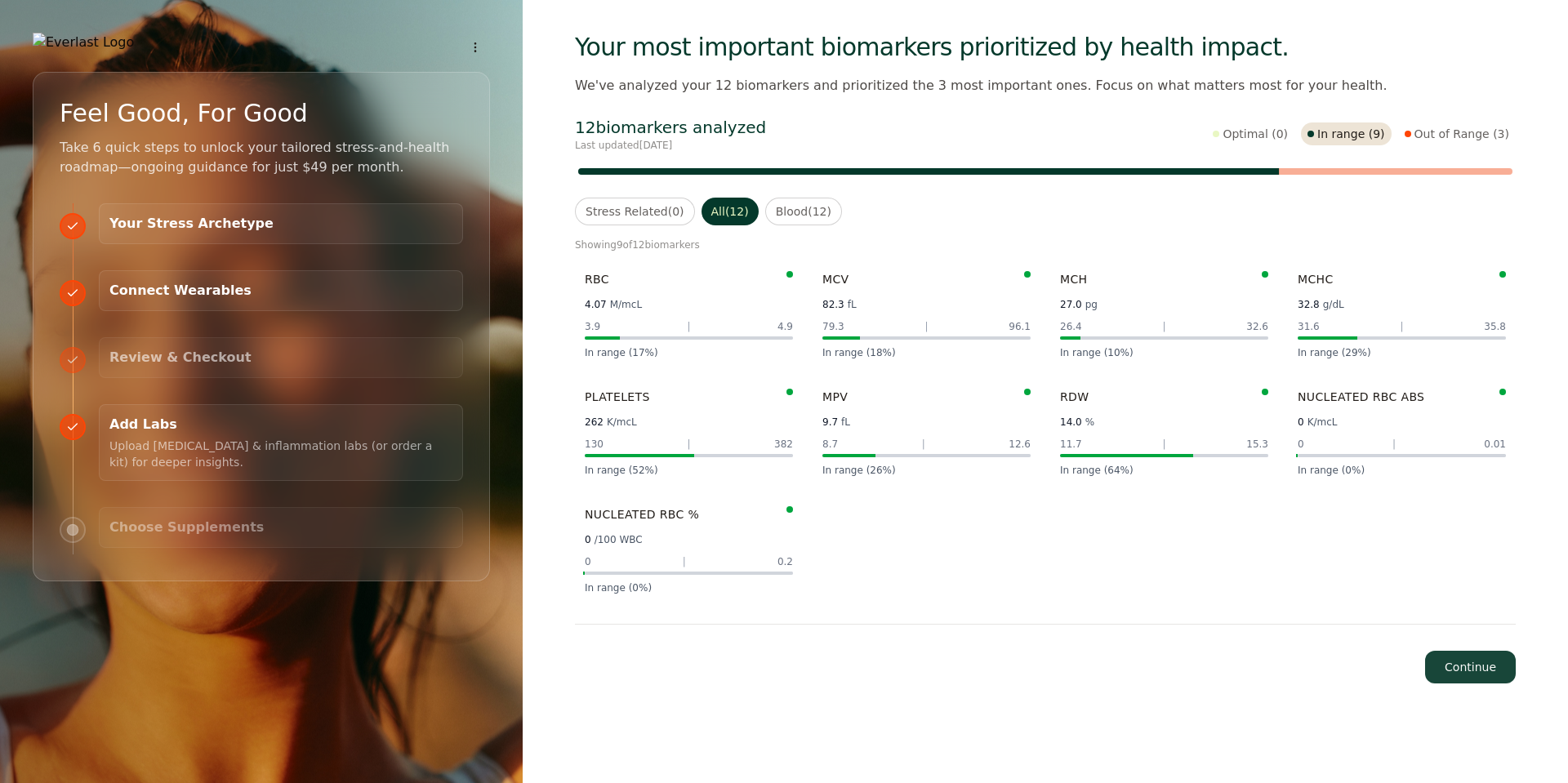
click at [1234, 671] on button "Continue" at bounding box center [1470, 666] width 90 height 33
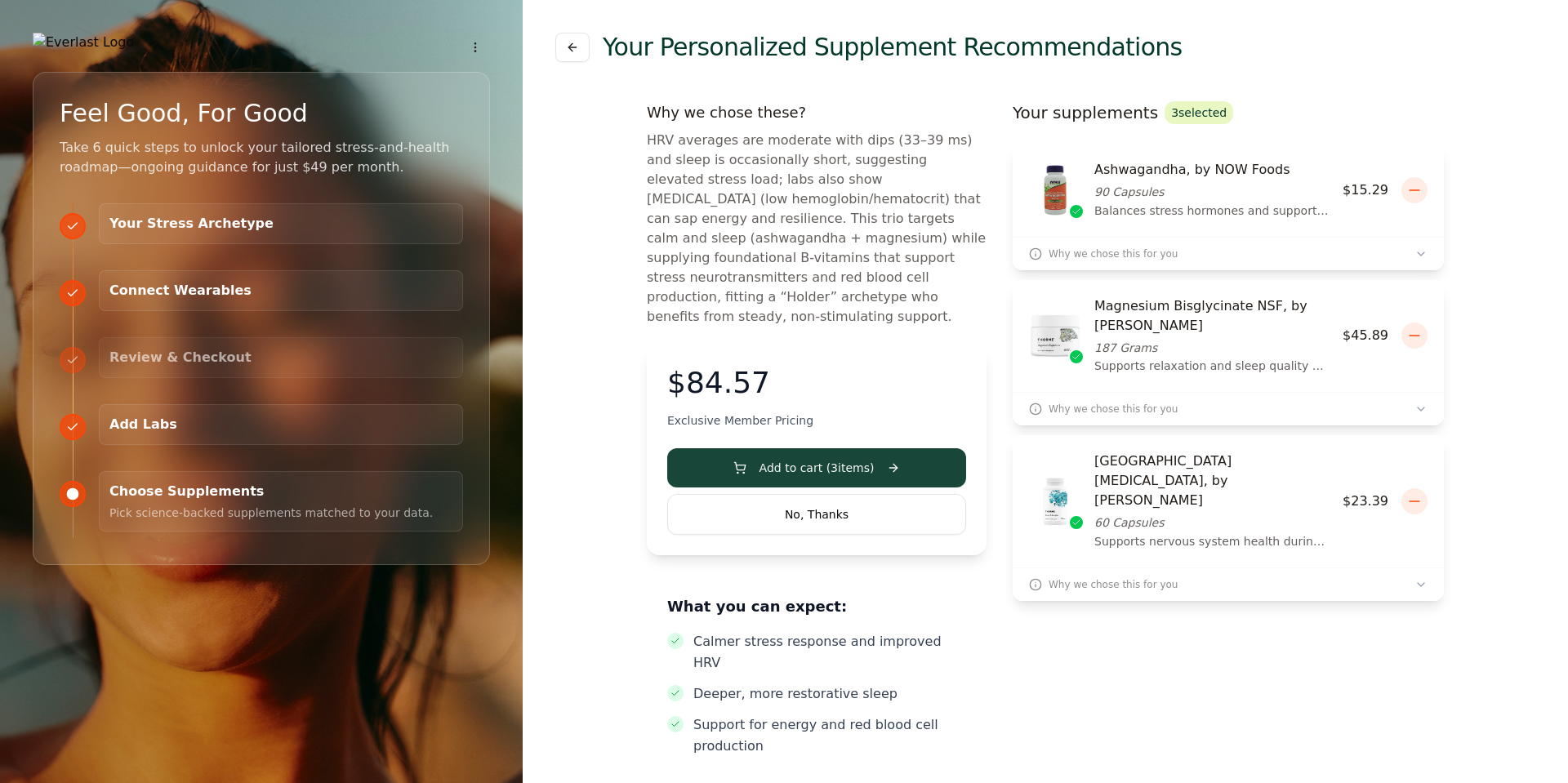
drag, startPoint x: 874, startPoint y: 145, endPoint x: 933, endPoint y: 152, distance: 59.4
click at [933, 152] on p "HRV averages are moderate with dips (33–39 ms) and sleep is occasionally short,…" at bounding box center [816, 228] width 339 height 196
drag, startPoint x: 878, startPoint y: 138, endPoint x: 936, endPoint y: 140, distance: 58.0
click at [936, 140] on p "HRV averages are moderate with dips (33–39 ms) and sleep is occasionally short,…" at bounding box center [816, 228] width 339 height 196
click at [822, 180] on p "HRV averages are moderate with dips (33–39 ms) and sleep is occasionally short,…" at bounding box center [816, 228] width 339 height 196
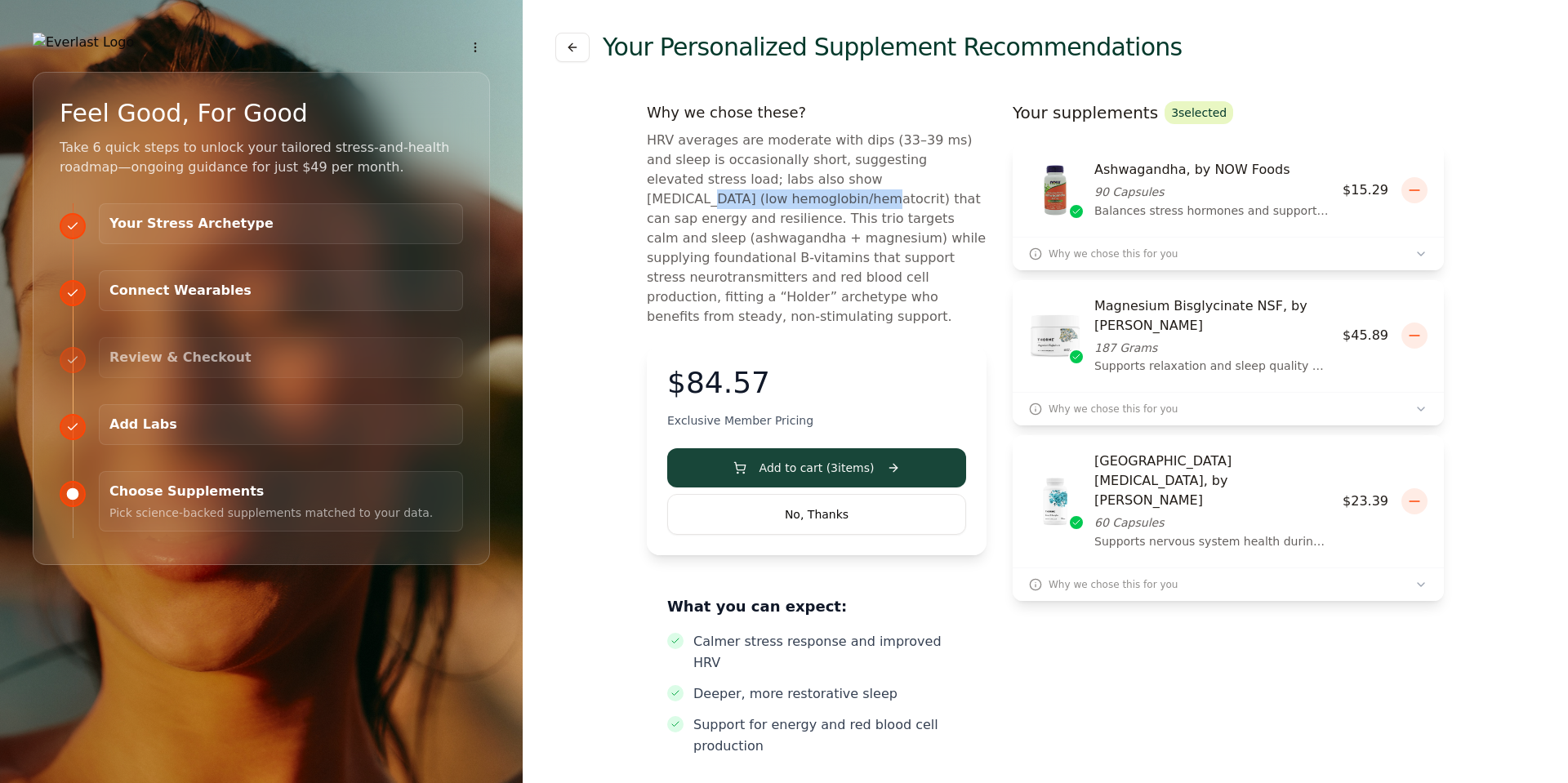
drag, startPoint x: 822, startPoint y: 180, endPoint x: 984, endPoint y: 187, distance: 162.2
click at [984, 187] on p "HRV averages are moderate with dips (33–39 ms) and sleep is occasionally short,…" at bounding box center [816, 228] width 339 height 196
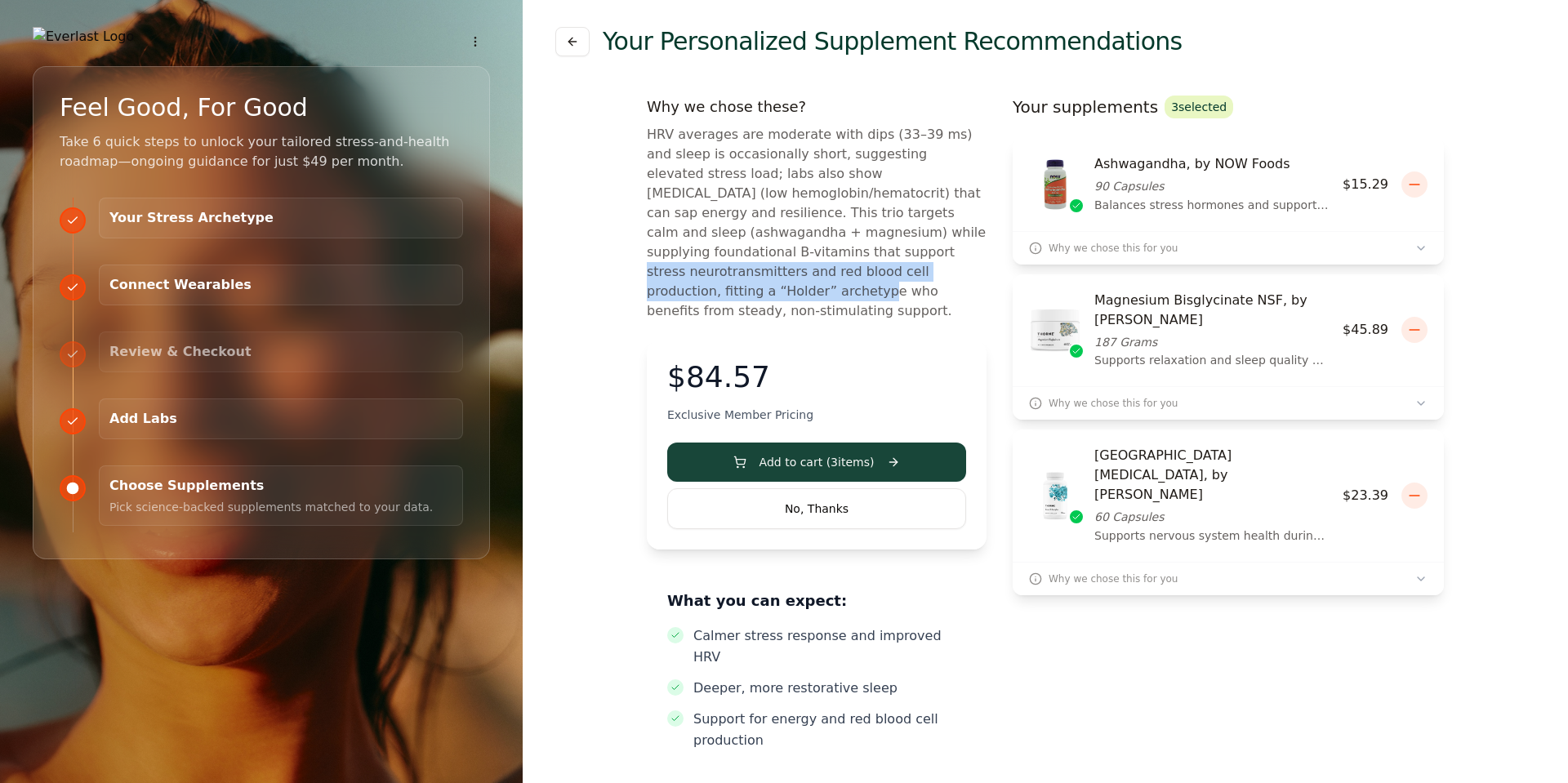
drag, startPoint x: 811, startPoint y: 268, endPoint x: 651, endPoint y: 259, distance: 160.3
click at [651, 260] on p "HRV averages are moderate with dips (33–39 ms) and sleep is occasionally short,…" at bounding box center [816, 223] width 339 height 196
click at [749, 260] on p "HRV averages are moderate with dips (33–39 ms) and sleep is occasionally short,…" at bounding box center [816, 223] width 339 height 196
click at [830, 493] on button "No, Thanks" at bounding box center [817, 508] width 299 height 40
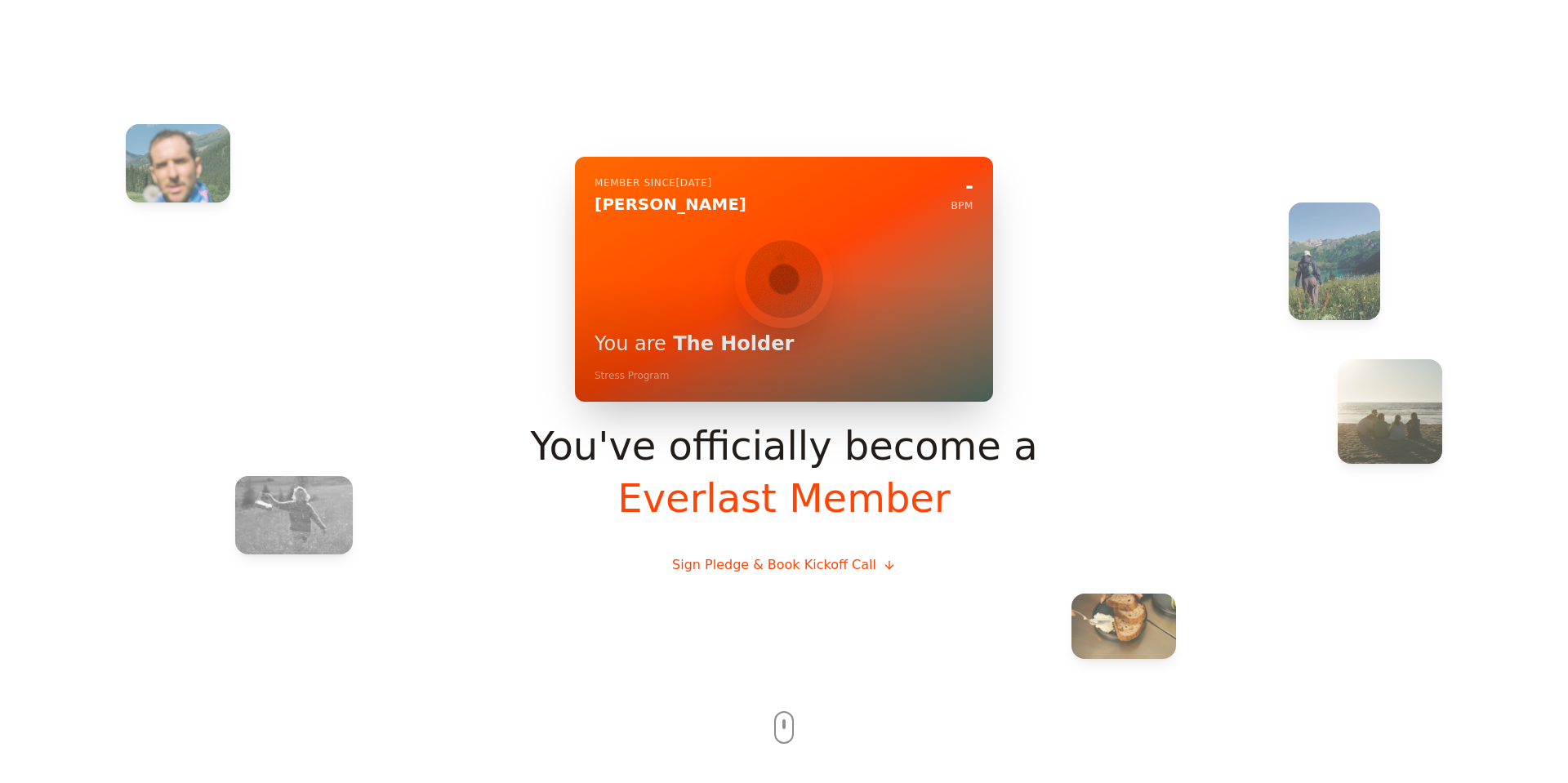
click at [780, 568] on button "Sign Pledge & Book Kickoff Call" at bounding box center [784, 565] width 250 height 46
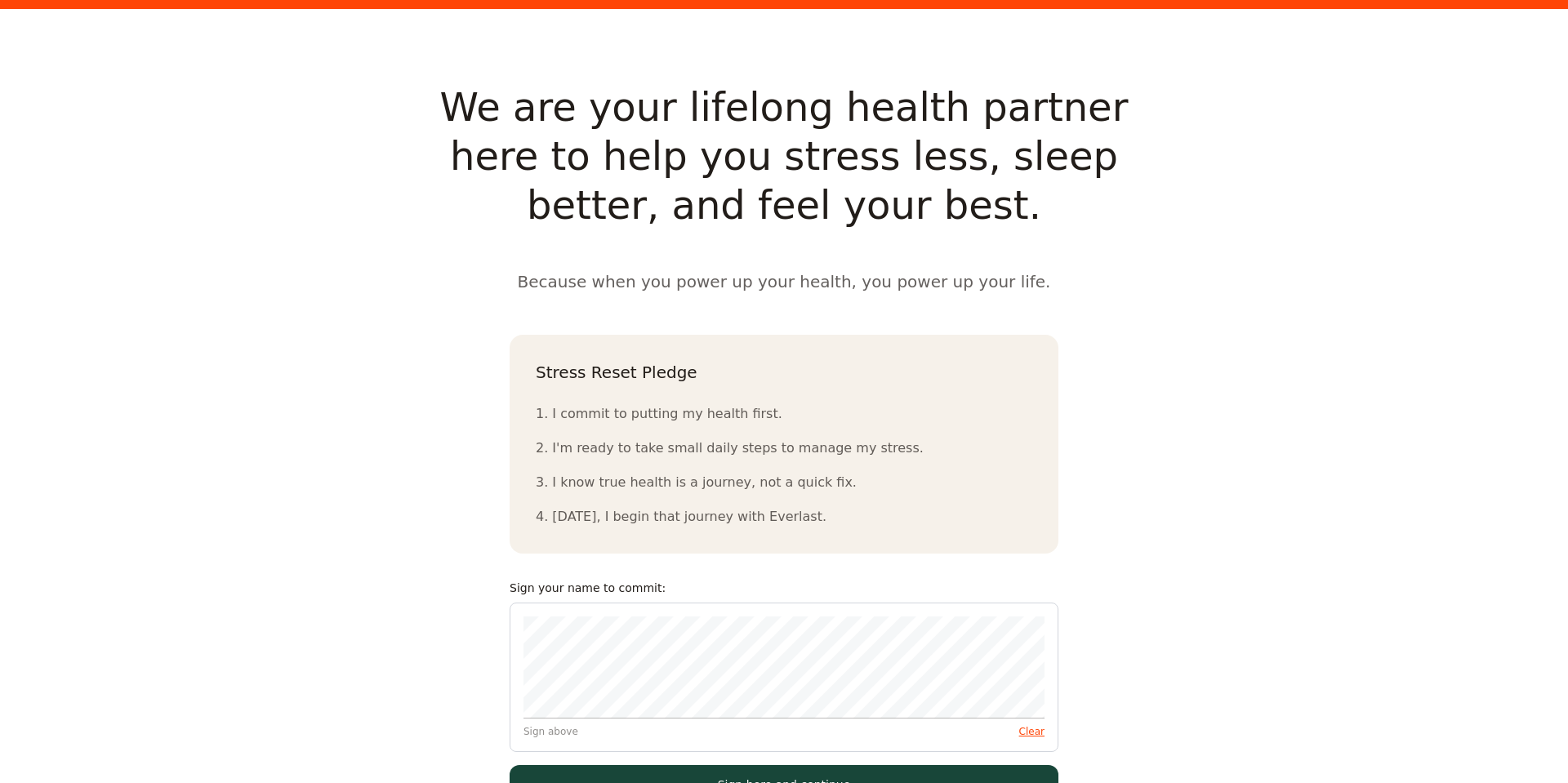
scroll to position [1583, 0]
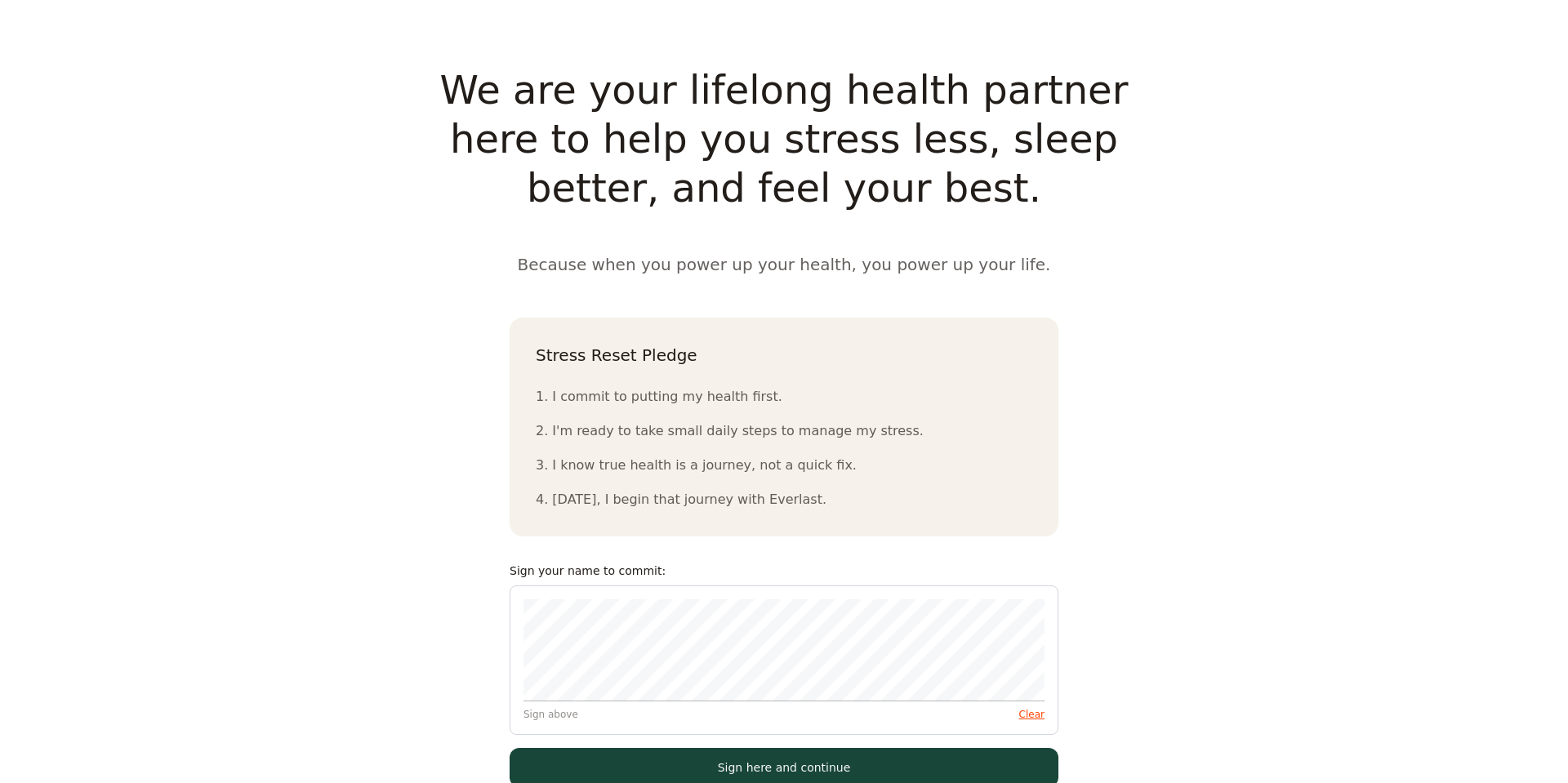
click at [598, 671] on button "Sign here and continue" at bounding box center [784, 768] width 549 height 39
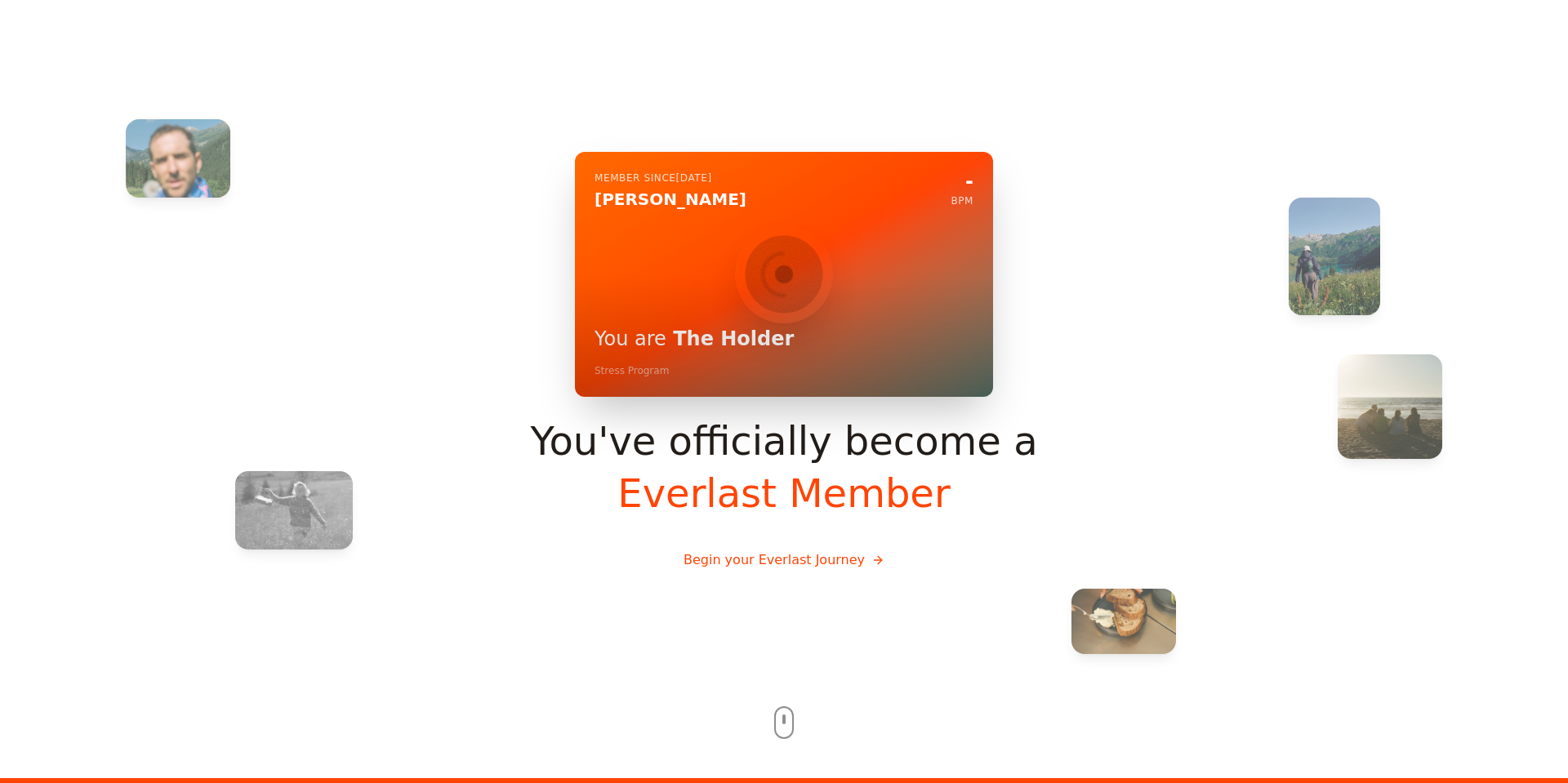
scroll to position [0, 0]
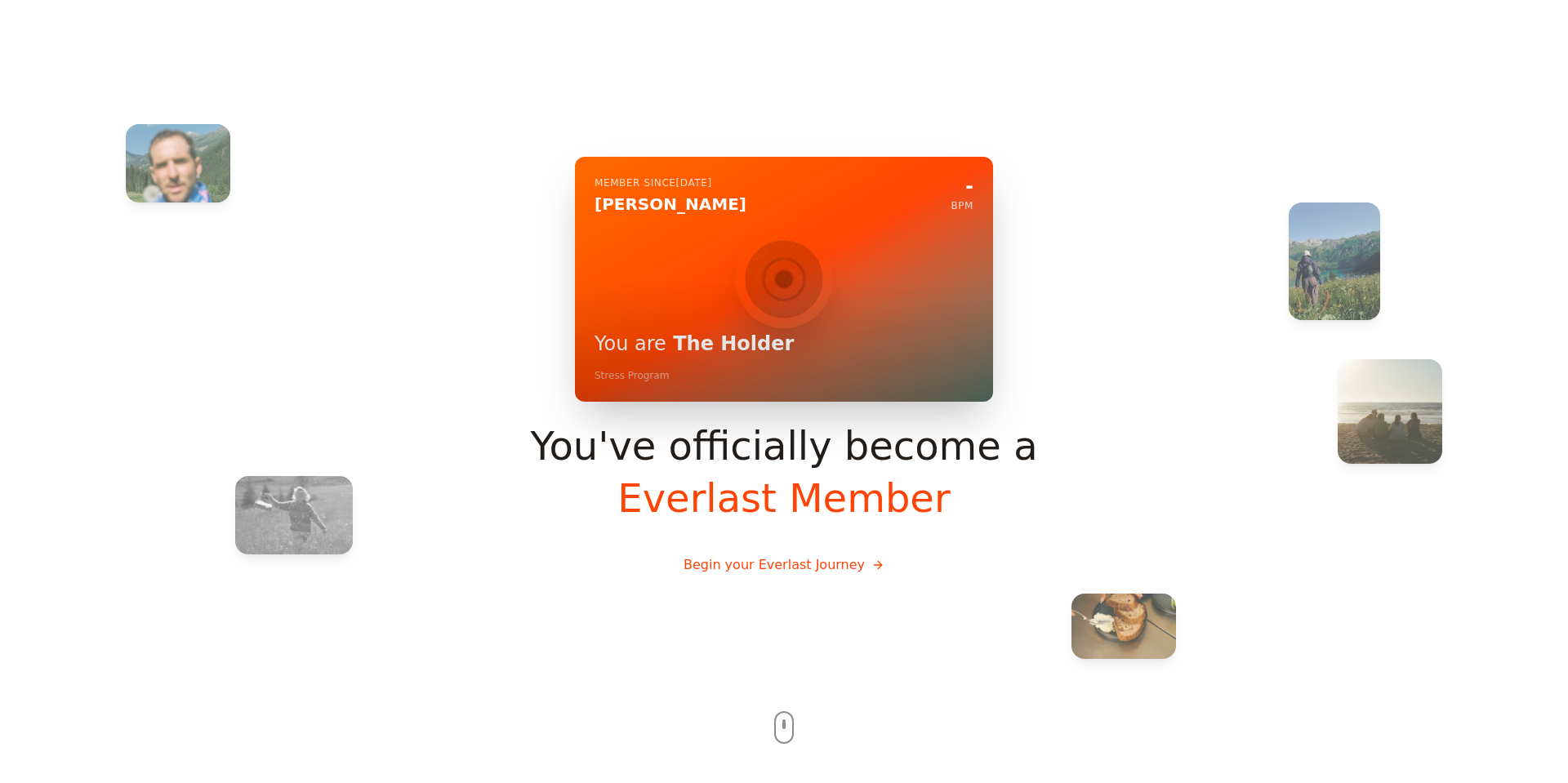
click at [764, 563] on button "Begin your Everlast Journey" at bounding box center [783, 565] width 227 height 46
click at [712, 569] on button "Begin your Everlast Journey" at bounding box center [783, 565] width 227 height 46
click at [804, 568] on button "Begin your Everlast Journey" at bounding box center [783, 565] width 227 height 46
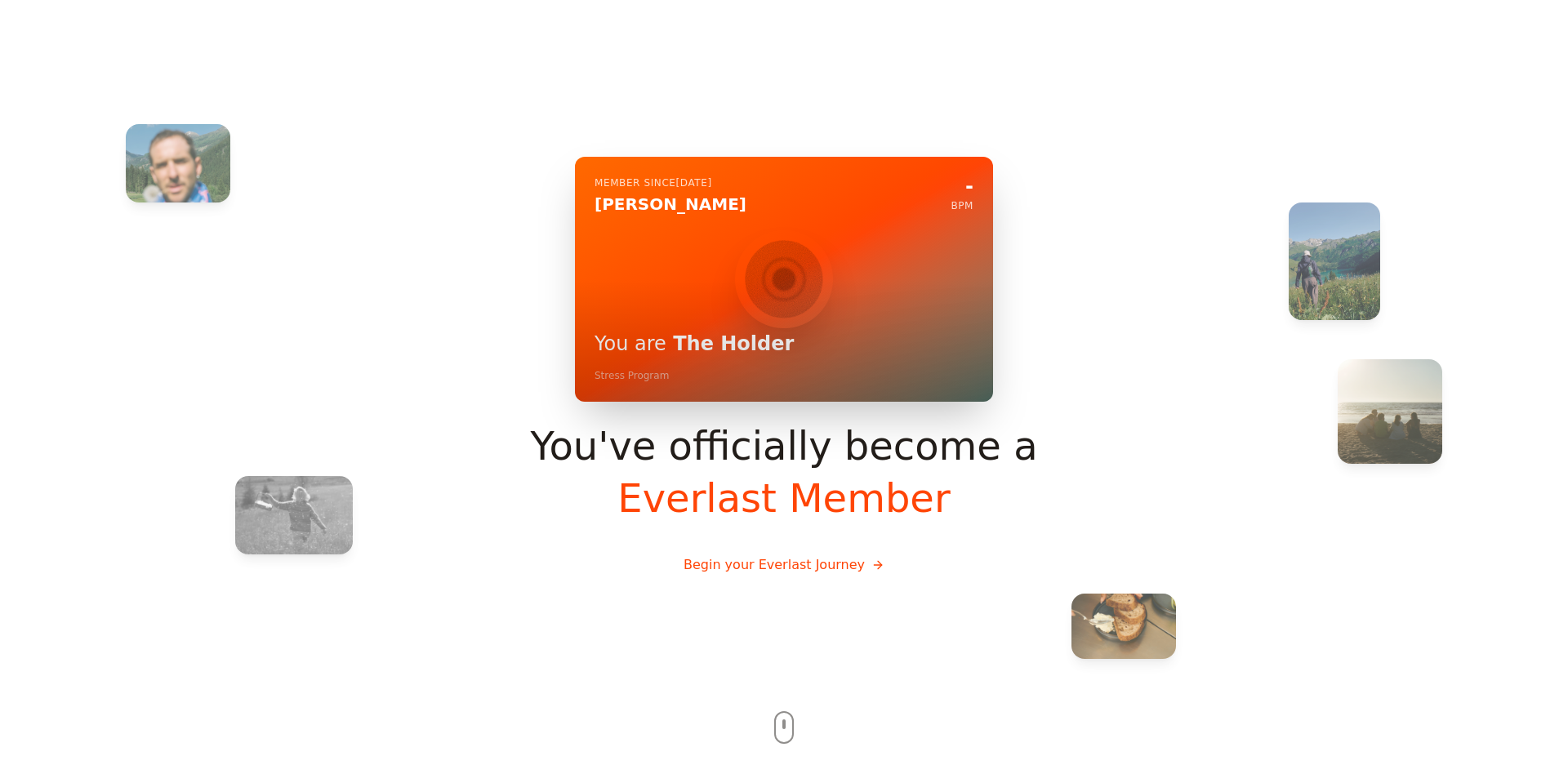
click at [850, 567] on button "Begin your Everlast Journey" at bounding box center [783, 565] width 227 height 46
drag, startPoint x: 850, startPoint y: 567, endPoint x: 799, endPoint y: 567, distance: 51.0
click at [840, 567] on button "Begin your Everlast Journey" at bounding box center [783, 565] width 227 height 46
click at [799, 567] on button "Begin your Everlast Journey" at bounding box center [783, 565] width 227 height 46
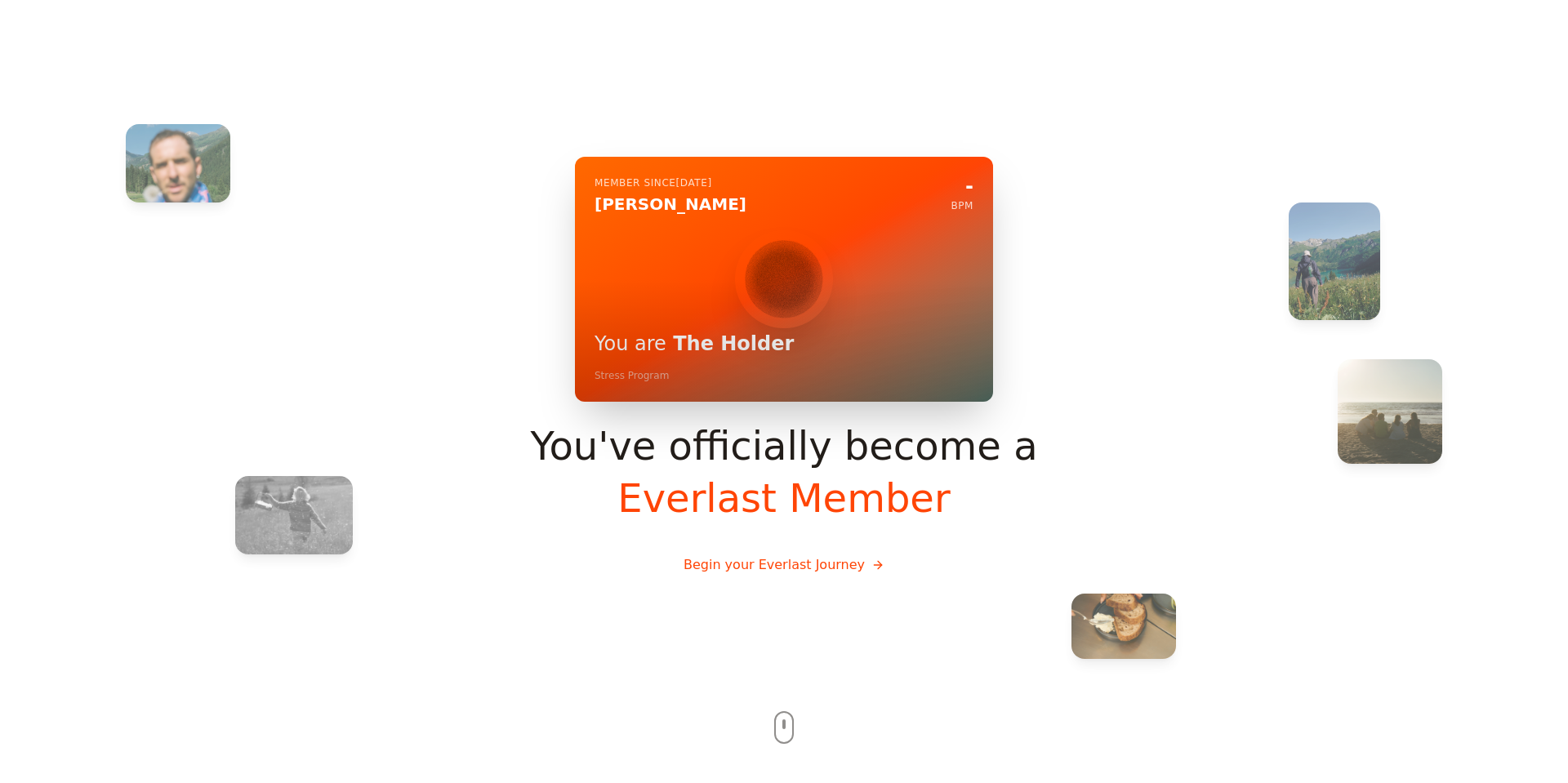
click at [774, 563] on button "Begin your Everlast Journey" at bounding box center [783, 565] width 227 height 46
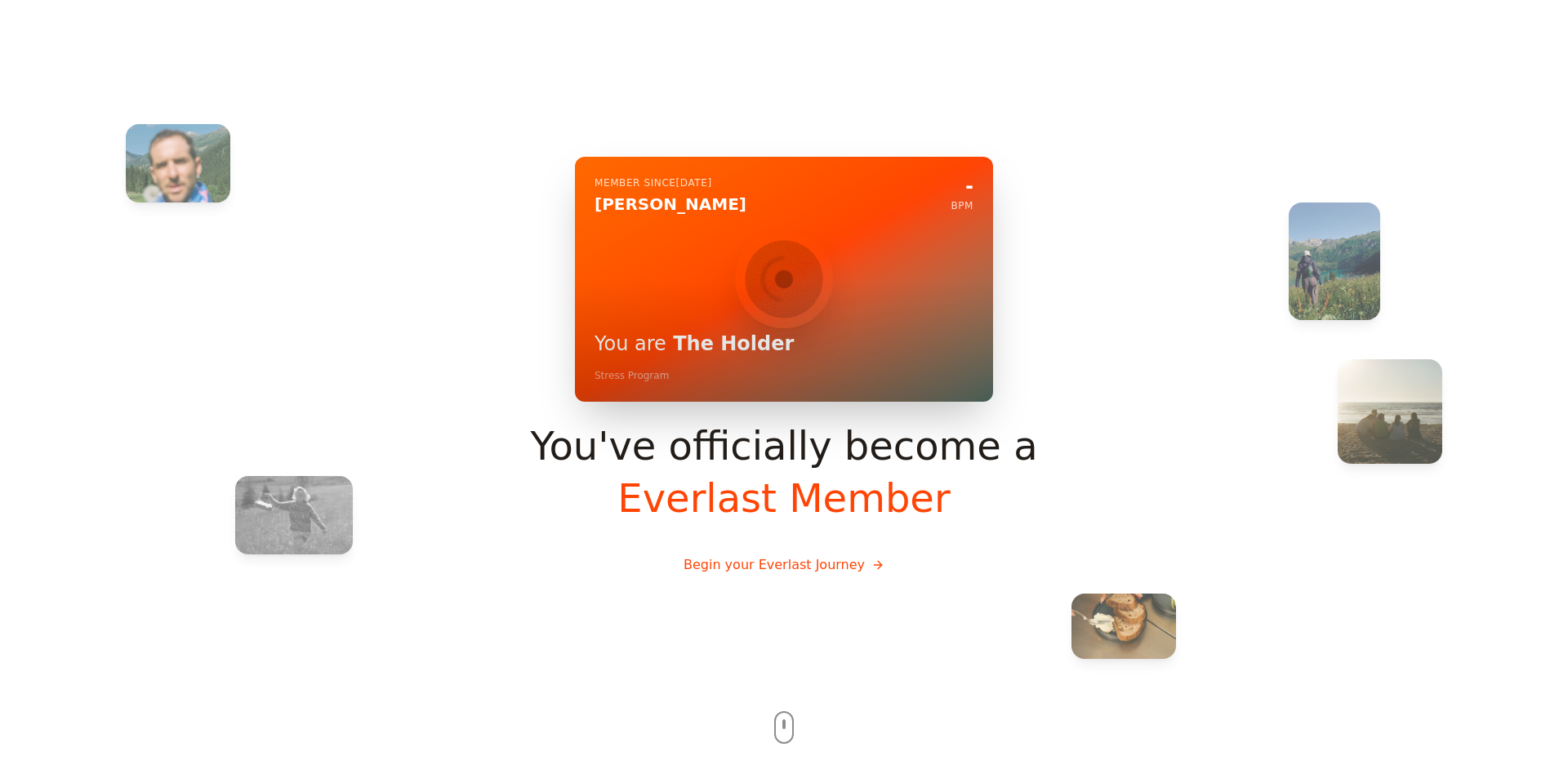
click at [780, 573] on button "Begin your Everlast Journey" at bounding box center [783, 565] width 227 height 46
click at [780, 561] on button "Begin your Everlast Journey" at bounding box center [783, 565] width 227 height 46
click at [717, 567] on button "Begin your Everlast Journey" at bounding box center [783, 565] width 227 height 46
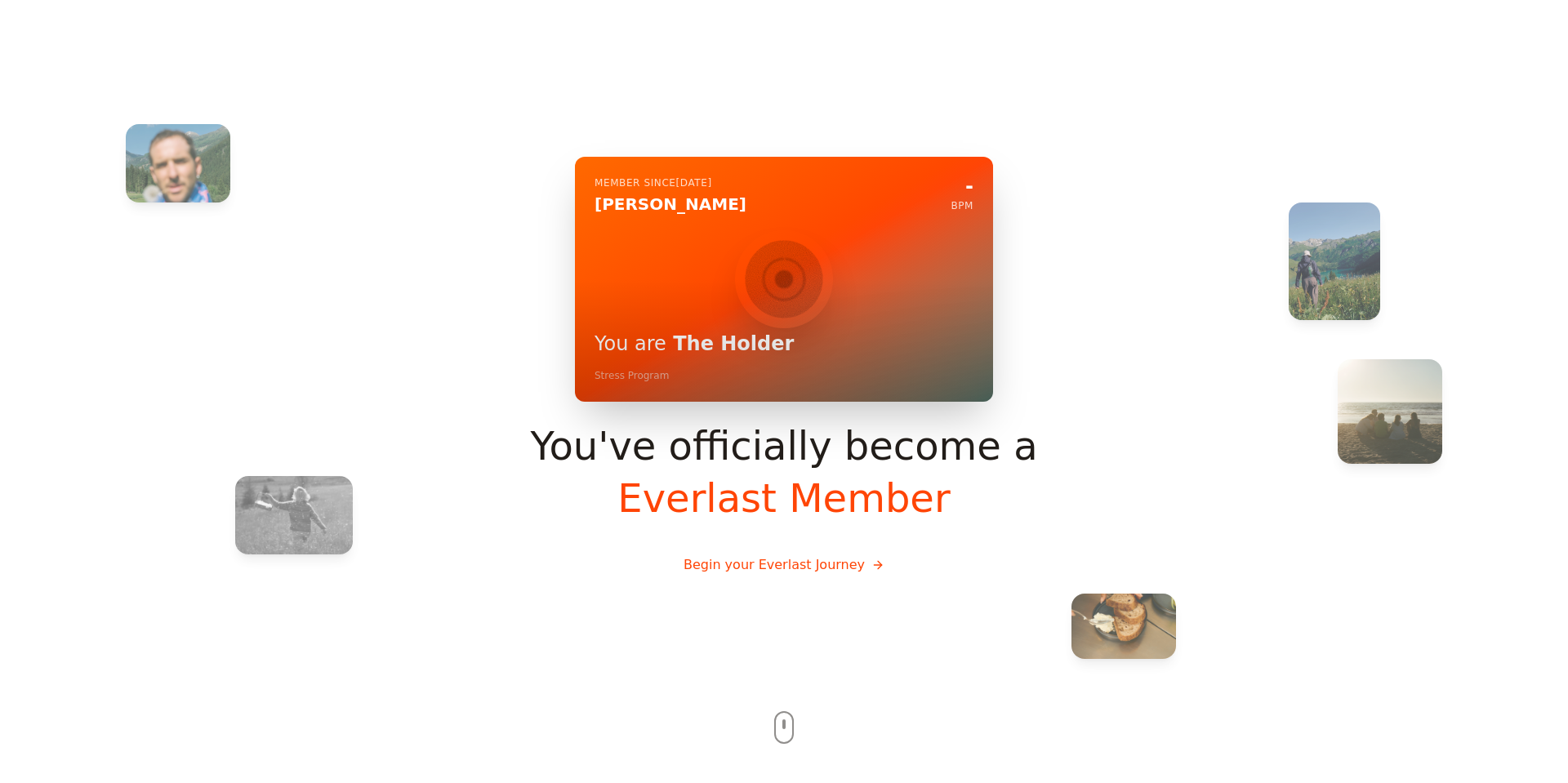
click at [717, 567] on button "Begin your Everlast Journey" at bounding box center [783, 565] width 227 height 46
drag, startPoint x: 717, startPoint y: 567, endPoint x: 787, endPoint y: 567, distance: 70.0
click at [720, 567] on button "Begin your Everlast Journey" at bounding box center [783, 565] width 227 height 46
click at [787, 567] on button "Begin your Everlast Journey" at bounding box center [783, 565] width 227 height 46
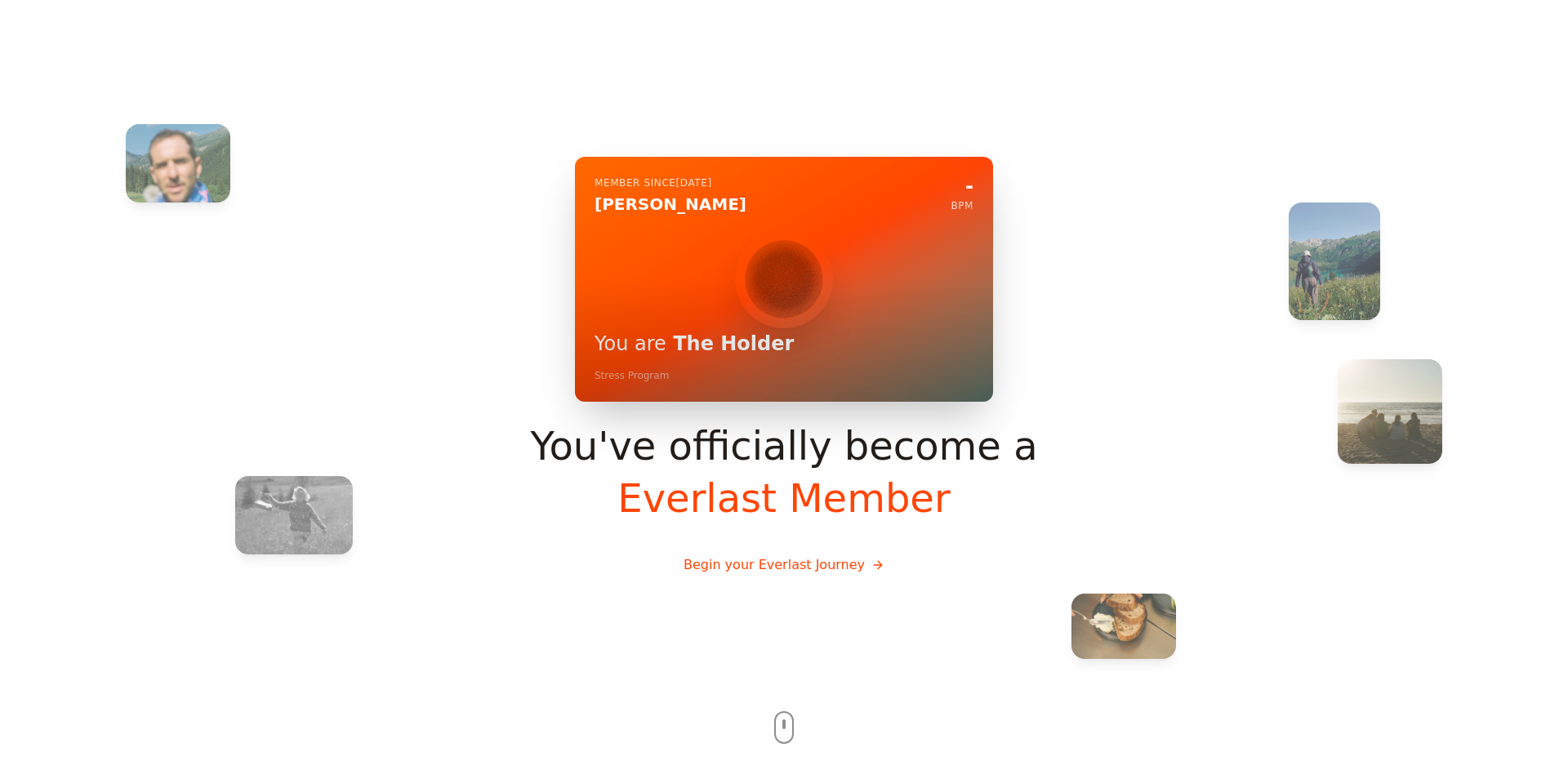
click at [787, 567] on button "Begin your Everlast Journey" at bounding box center [783, 565] width 227 height 46
click at [711, 546] on button "Begin your Everlast Journey" at bounding box center [783, 565] width 227 height 46
click at [720, 556] on button "Begin your Everlast Journey" at bounding box center [783, 565] width 227 height 46
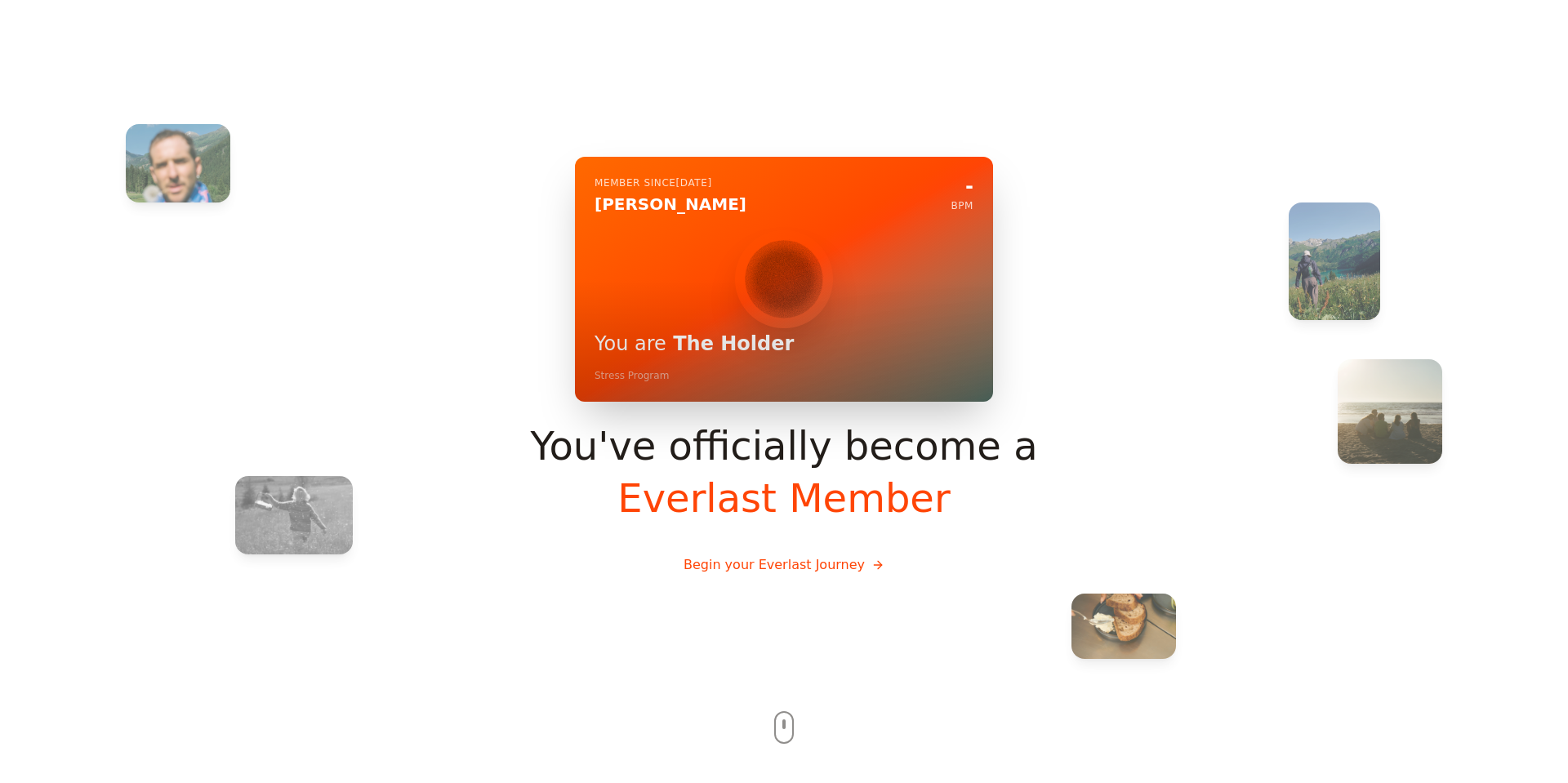
click at [720, 556] on button "Begin your Everlast Journey" at bounding box center [783, 565] width 227 height 46
click at [774, 574] on button "Begin your Everlast Journey" at bounding box center [783, 565] width 227 height 46
click at [785, 568] on button "Begin your Everlast Journey" at bounding box center [783, 565] width 227 height 46
click at [869, 578] on button "Begin your Everlast Journey" at bounding box center [783, 565] width 227 height 46
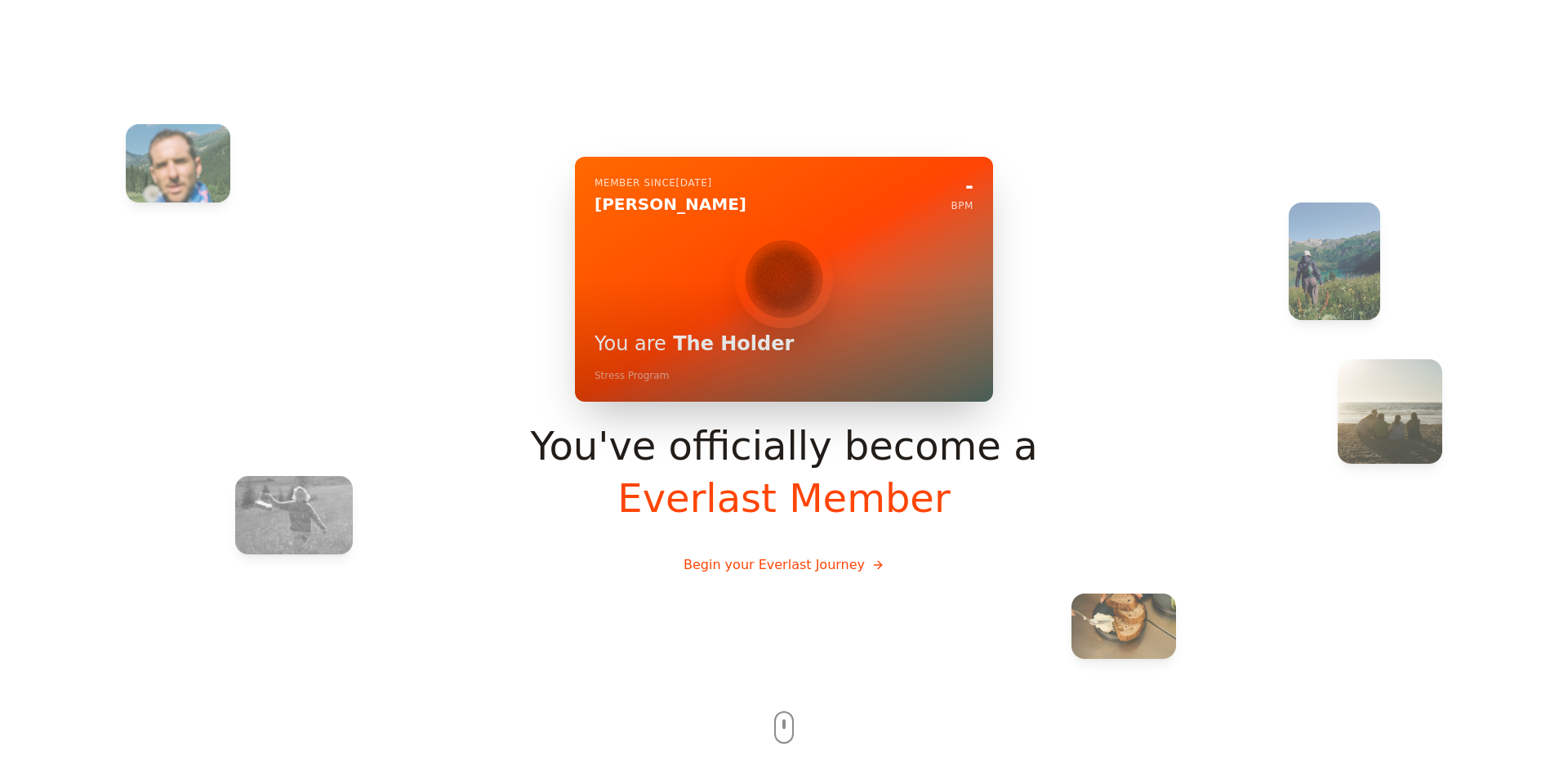
click at [877, 568] on button "Begin your Everlast Journey" at bounding box center [783, 565] width 227 height 46
